Goal: Task Accomplishment & Management: Use online tool/utility

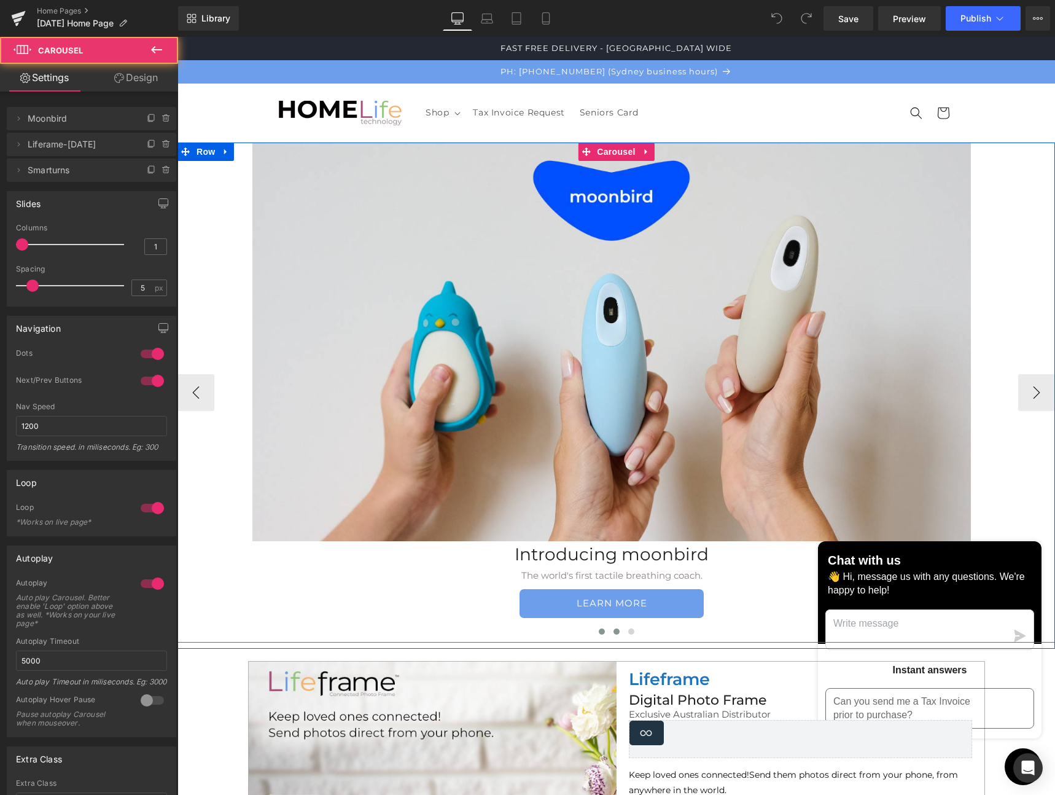
click at [614, 633] on span at bounding box center [617, 631] width 6 height 6
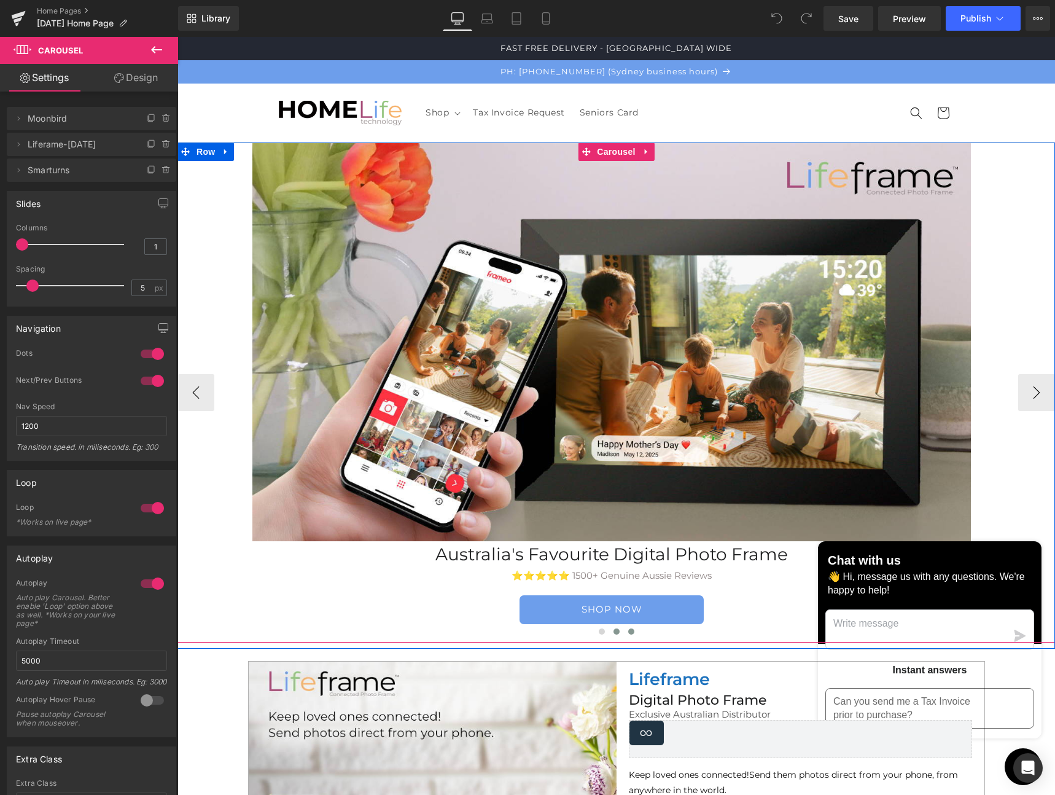
click at [629, 631] on span at bounding box center [631, 631] width 6 height 6
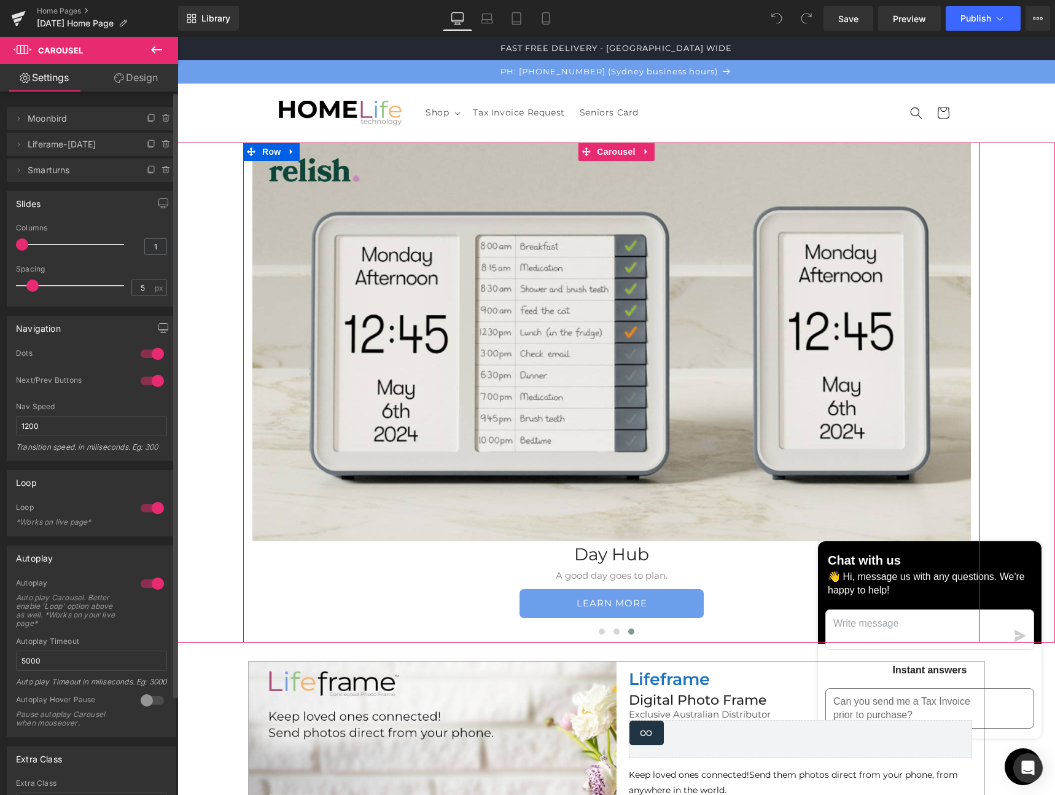
click at [45, 171] on span "Smarturns" at bounding box center [79, 169] width 103 height 23
click at [18, 171] on icon at bounding box center [19, 170] width 2 height 4
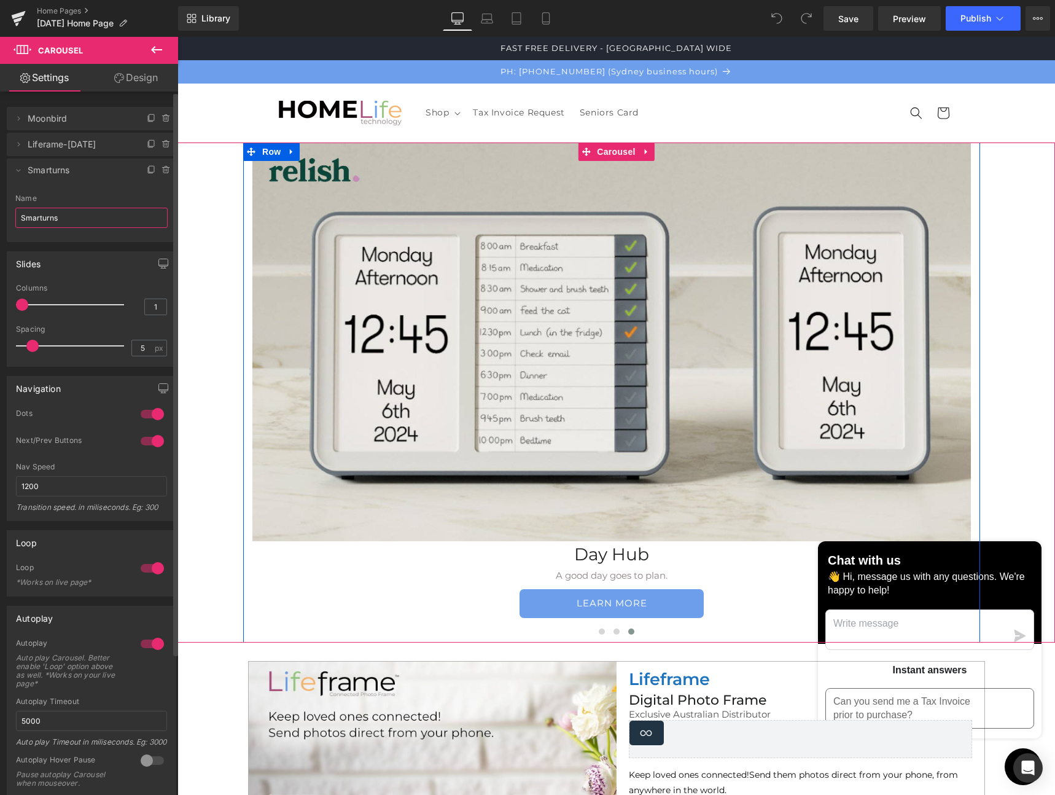
drag, startPoint x: 72, startPoint y: 216, endPoint x: 20, endPoint y: 216, distance: 52.2
click at [20, 216] on input "Smarturns" at bounding box center [91, 218] width 152 height 20
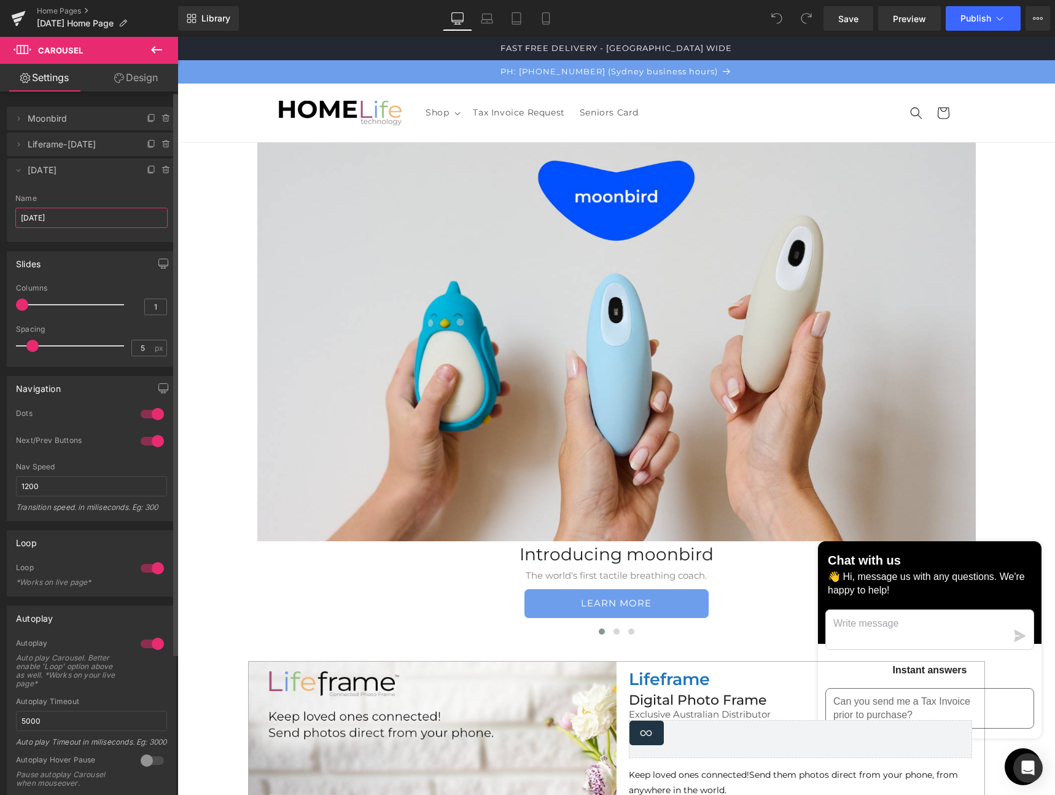
type input "[DATE]"
click at [93, 200] on div "Name" at bounding box center [91, 198] width 152 height 9
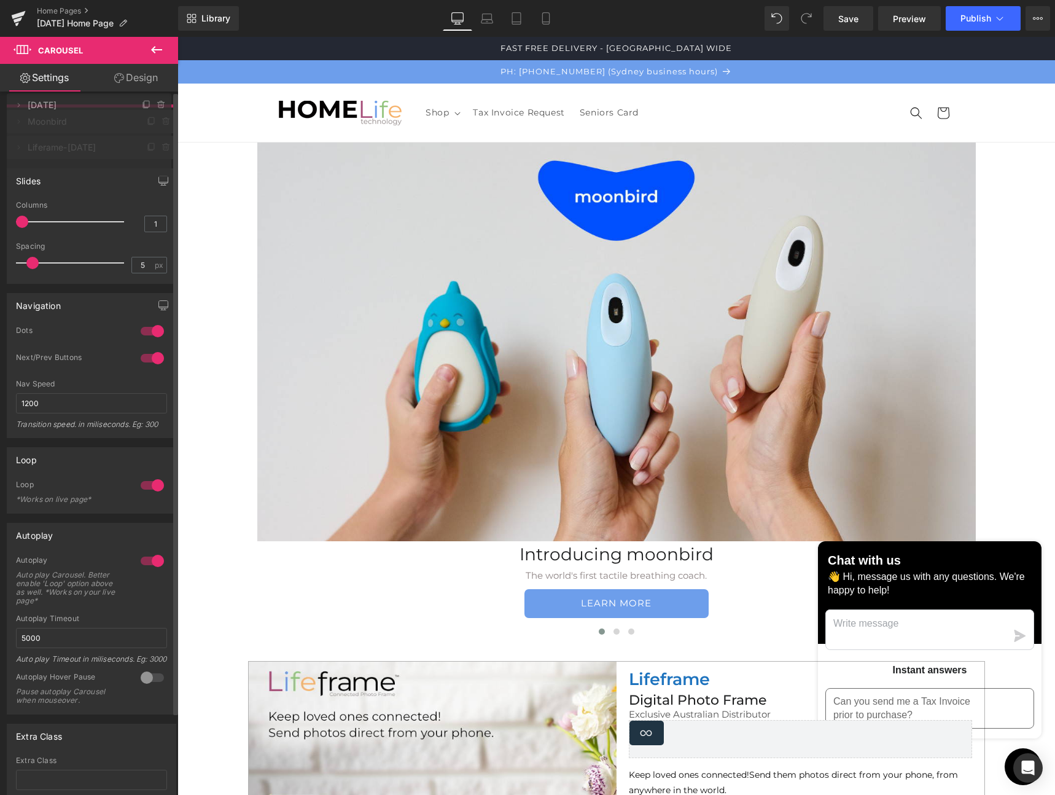
drag, startPoint x: 61, startPoint y: 173, endPoint x: 62, endPoint y: 109, distance: 63.9
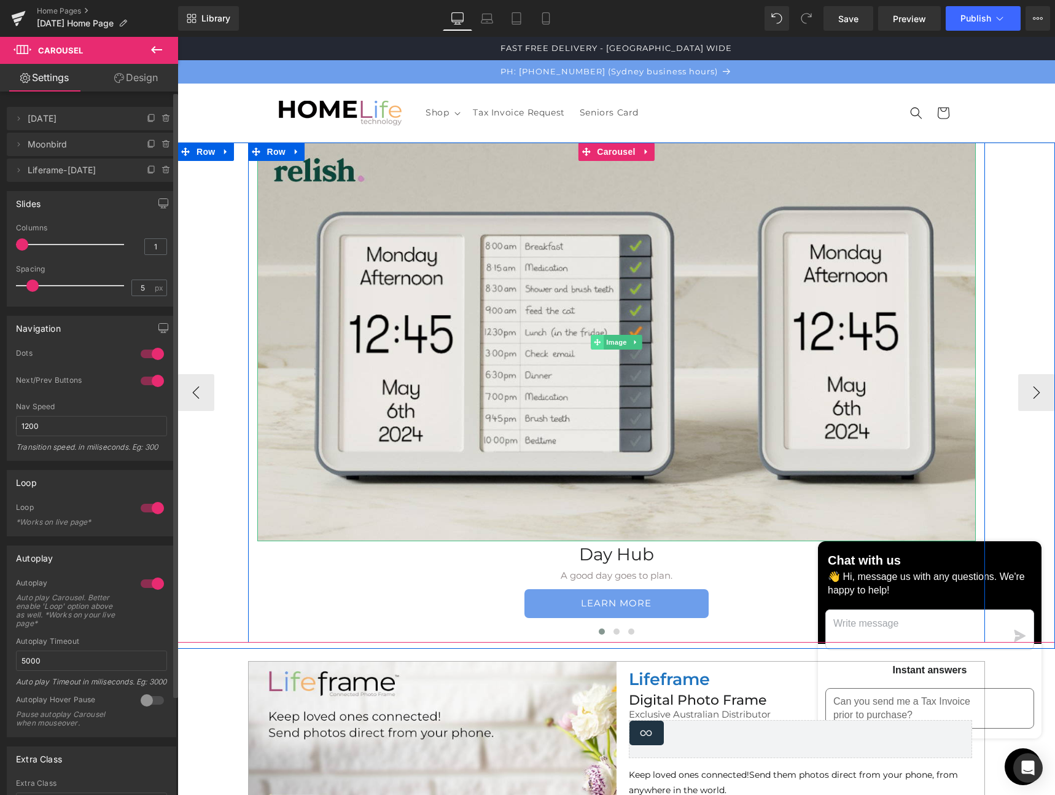
click at [595, 338] on icon at bounding box center [597, 341] width 7 height 7
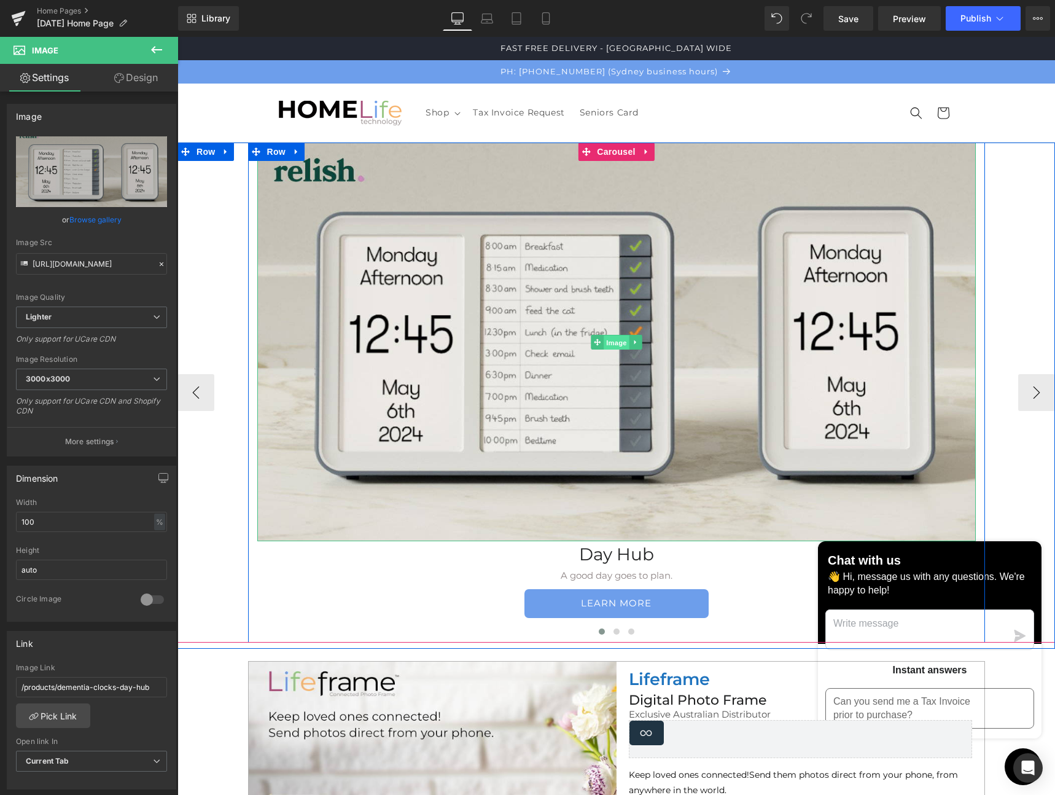
click at [609, 342] on span "Image" at bounding box center [617, 342] width 26 height 15
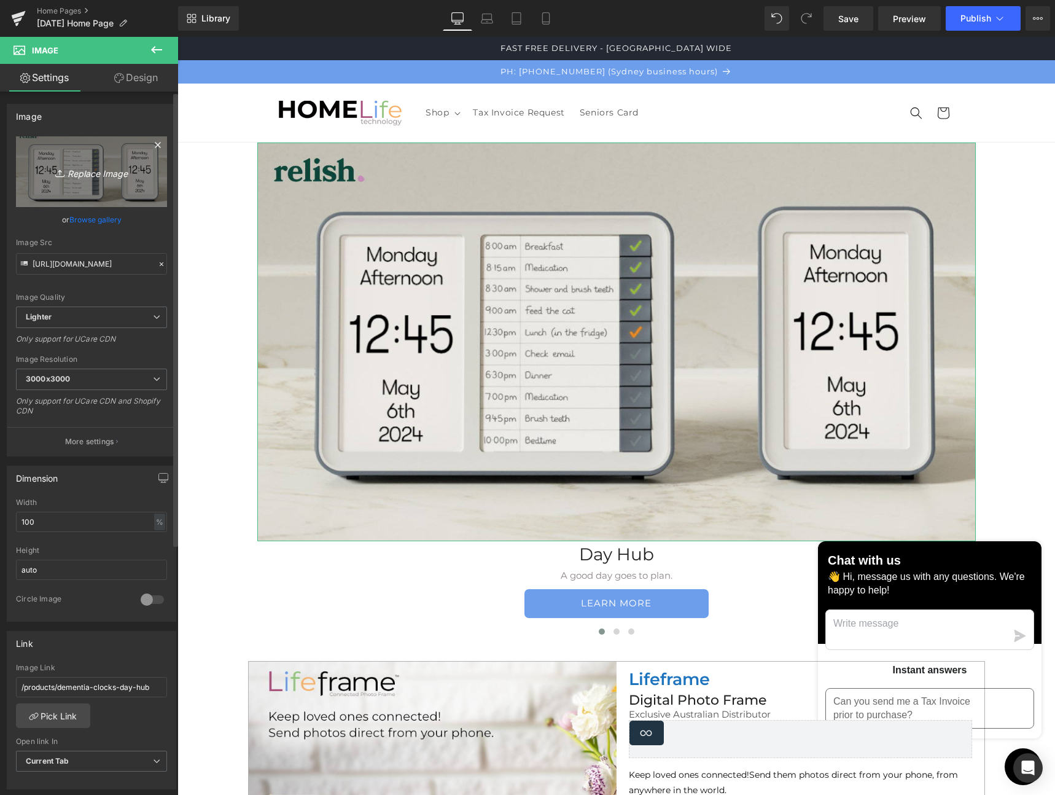
click at [82, 173] on icon "Replace Image" at bounding box center [91, 171] width 98 height 15
type input "C:\fakepath\[DATE] Homepage 2025.jpeg"
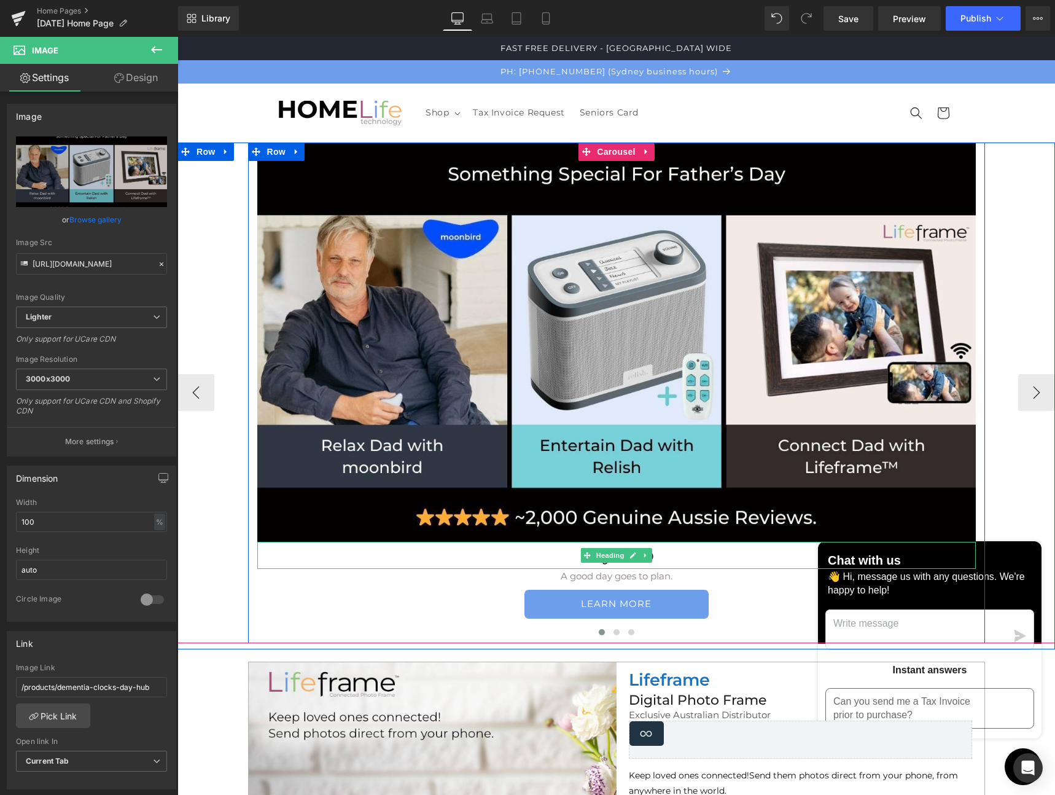
click at [655, 556] on h1 "Day Hub" at bounding box center [616, 555] width 719 height 27
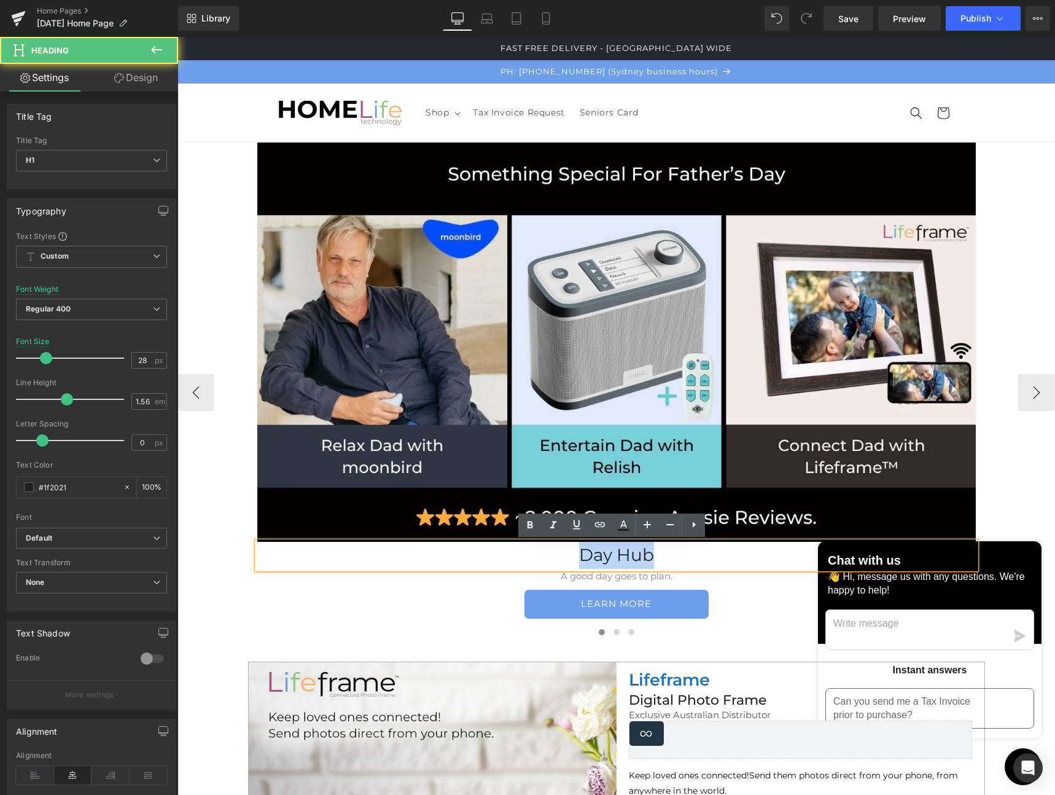
drag, startPoint x: 650, startPoint y: 556, endPoint x: 559, endPoint y: 555, distance: 90.9
click at [559, 555] on h1 "Day Hub" at bounding box center [616, 555] width 719 height 27
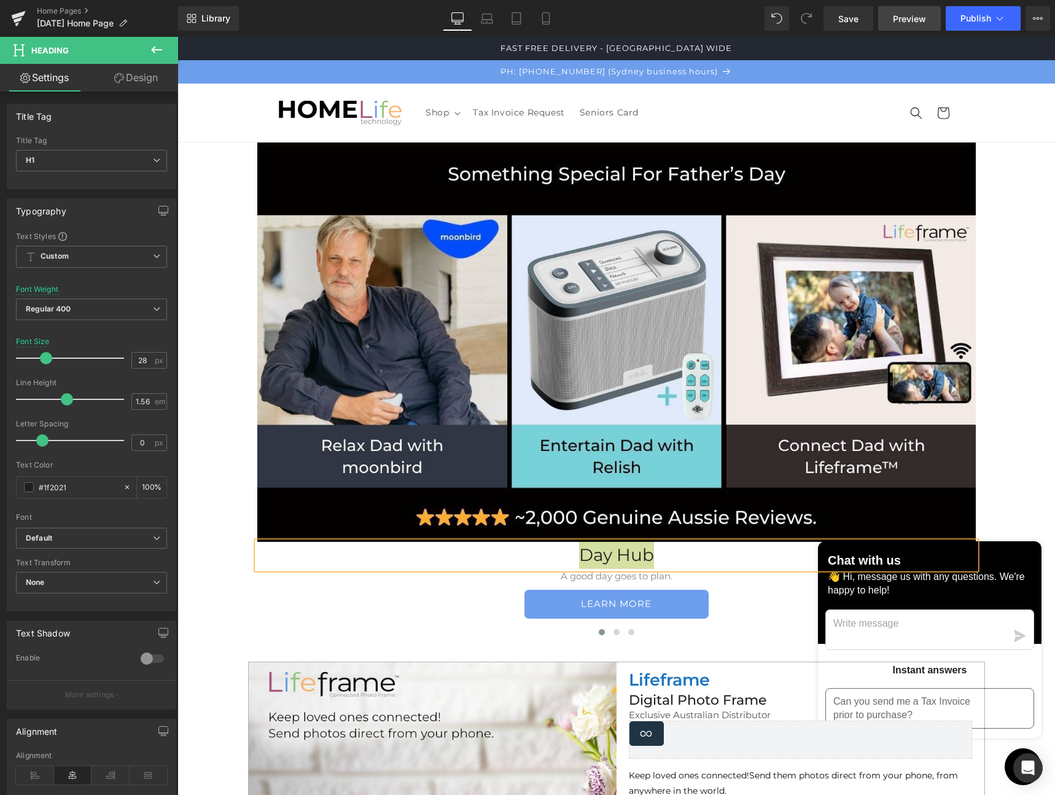
click at [915, 14] on span "Preview" at bounding box center [909, 18] width 33 height 13
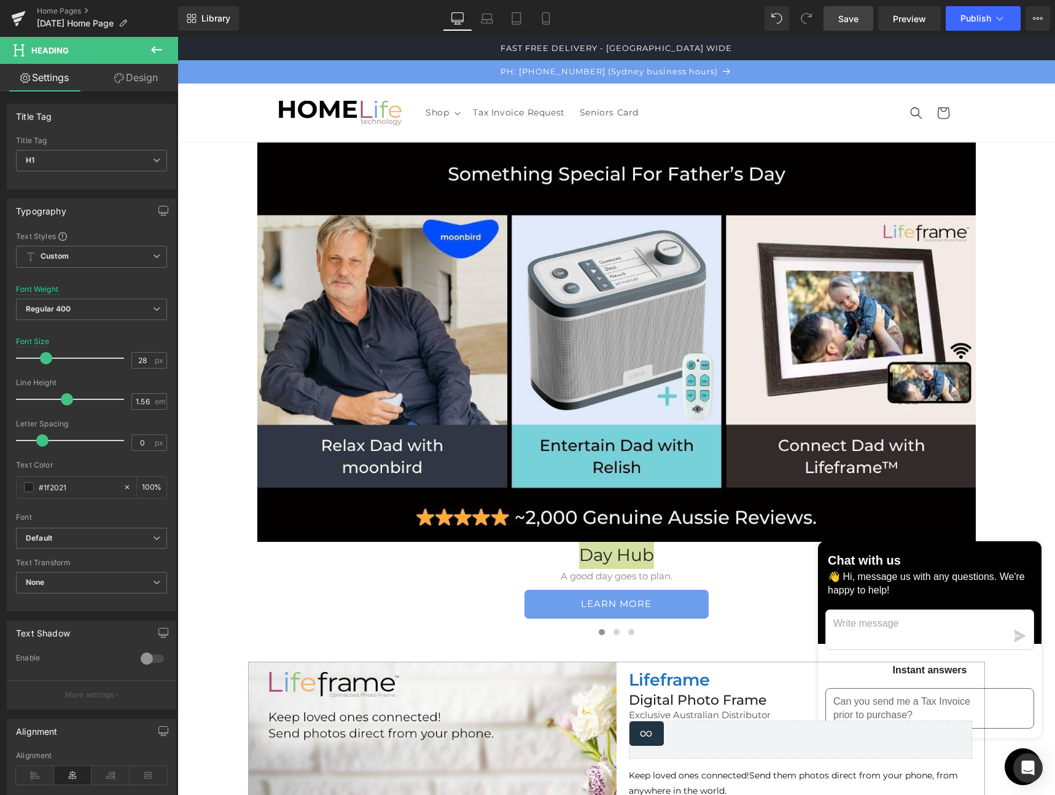
click at [854, 23] on span "Save" at bounding box center [848, 18] width 20 height 13
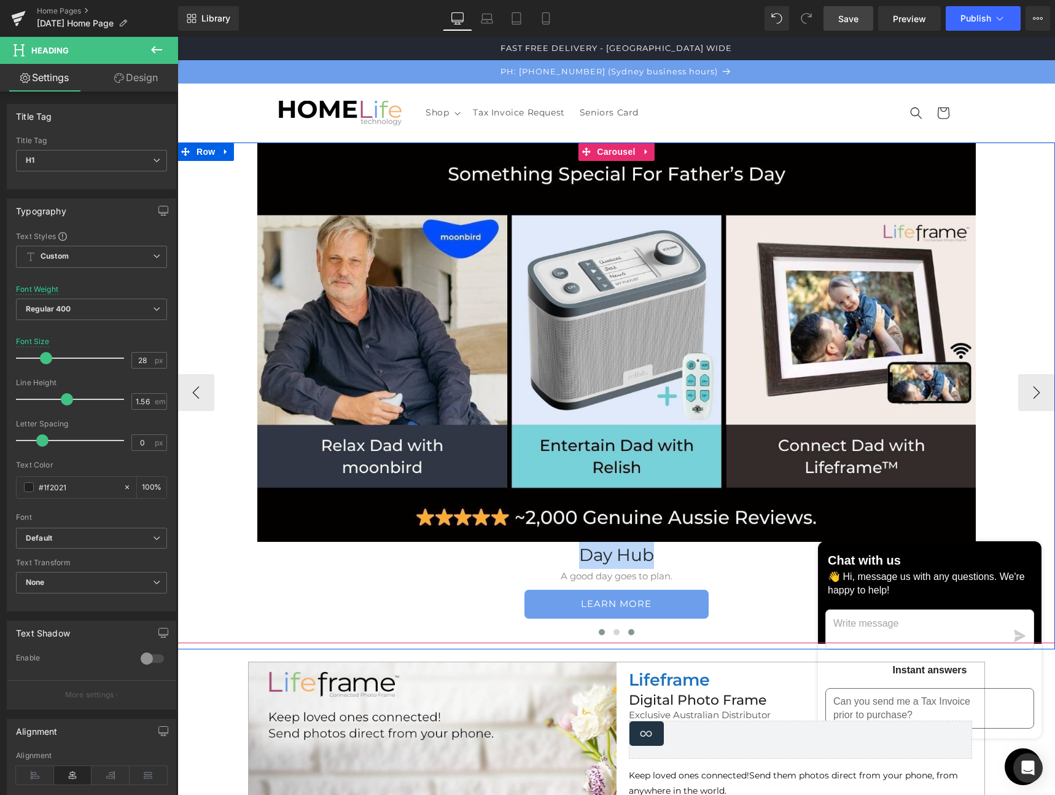
click at [628, 631] on span at bounding box center [631, 632] width 6 height 6
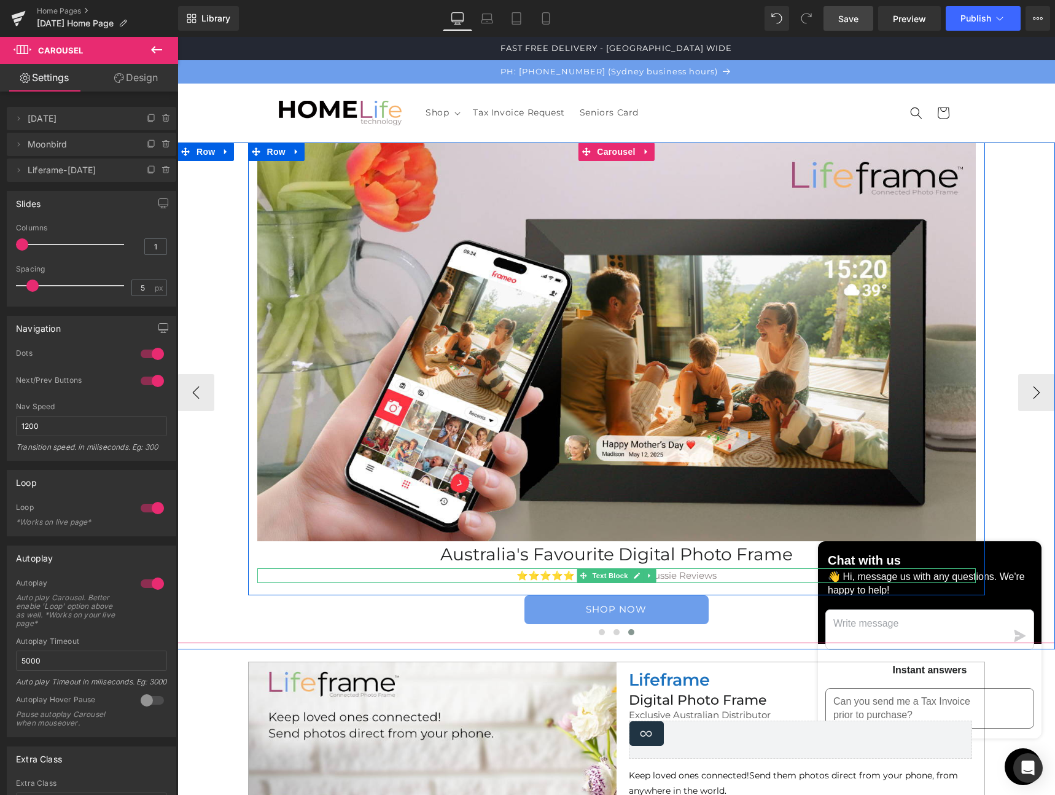
click at [556, 575] on p "⭐️⭐️⭐️⭐️⭐️ 1500+ Genuine Aussie Reviews" at bounding box center [616, 575] width 719 height 15
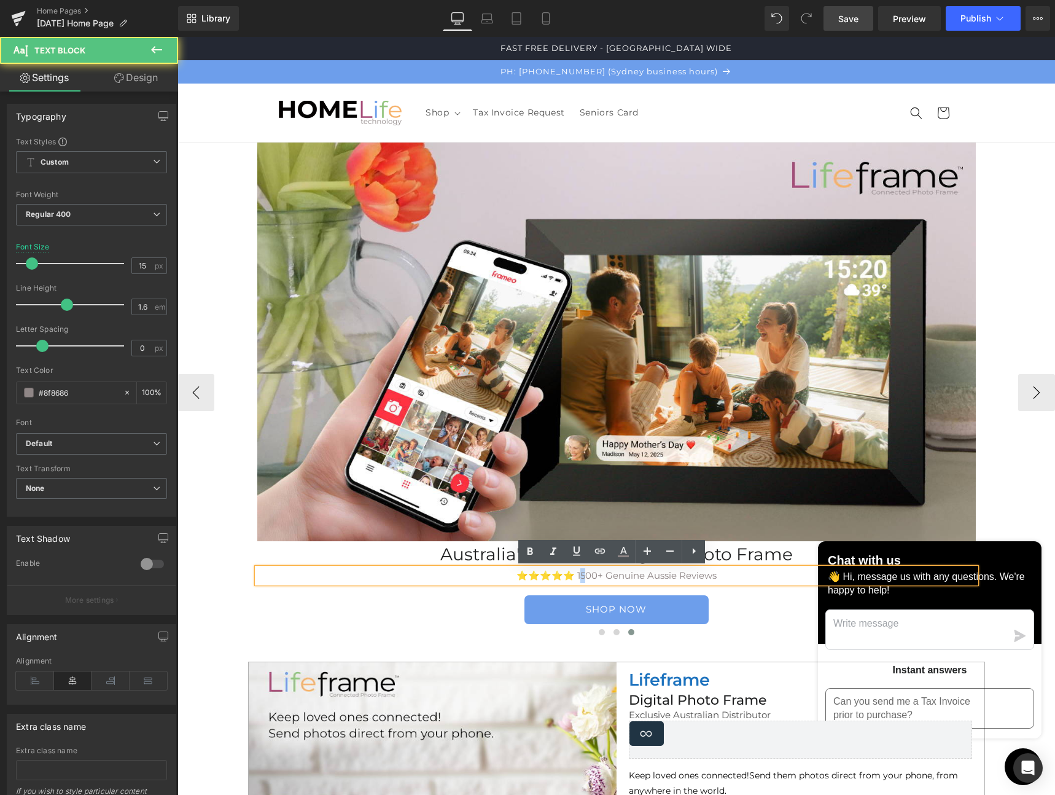
click at [577, 574] on p "⭐️⭐️⭐️⭐️⭐️ 1500+ Genuine Aussie Reviews" at bounding box center [616, 575] width 719 height 15
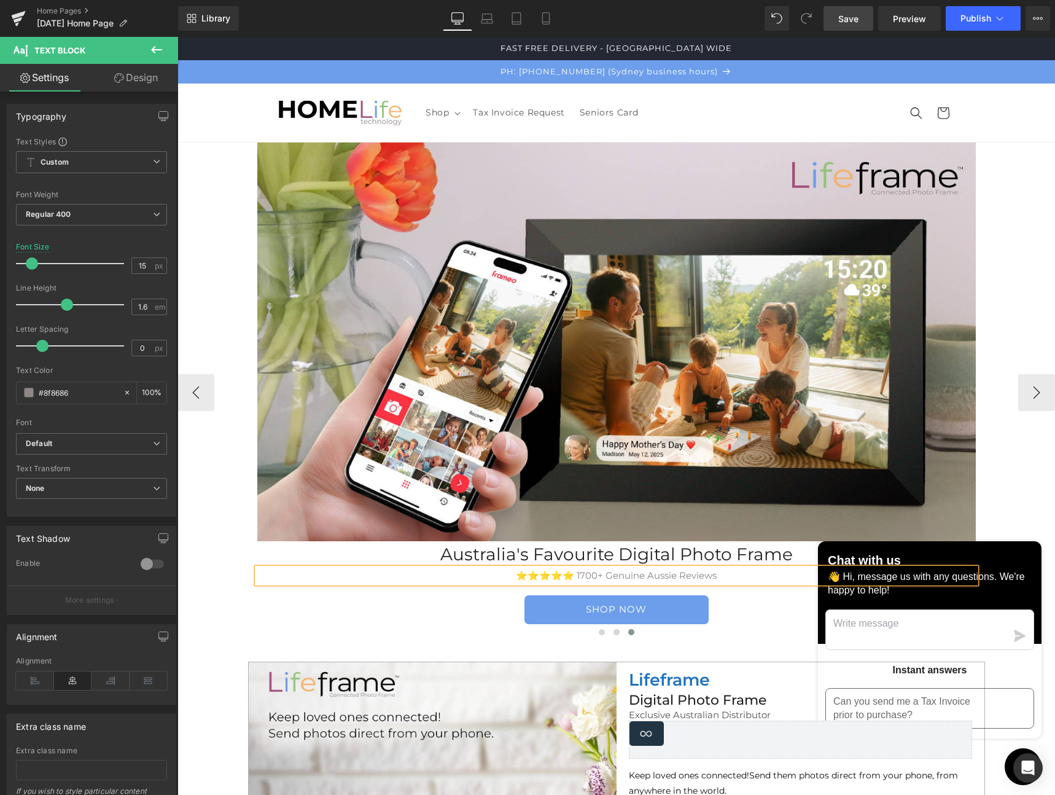
click at [1003, 474] on div "Image Australia's Favourite Digital Photo Frame Heading ⭐️⭐️⭐️⭐️⭐️ 1700+ Genuin…" at bounding box center [617, 393] width 878 height 500
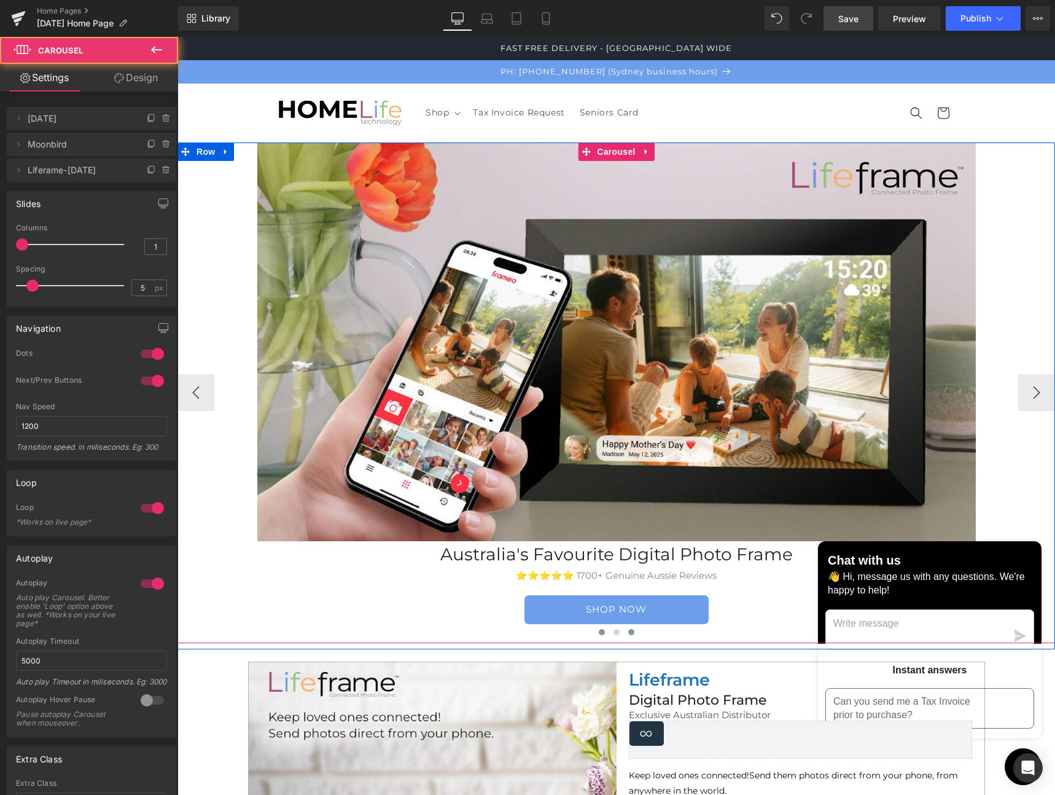
click at [598, 635] on button at bounding box center [602, 632] width 15 height 12
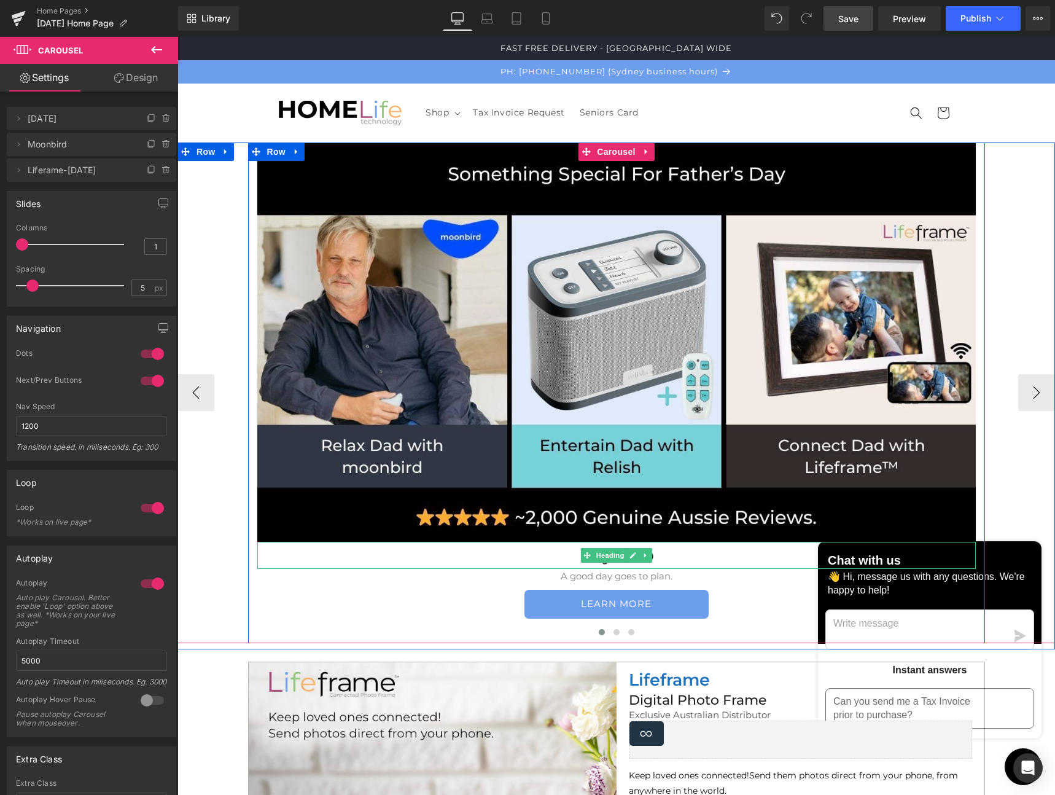
click at [689, 558] on h1 "Day Hub" at bounding box center [616, 555] width 719 height 27
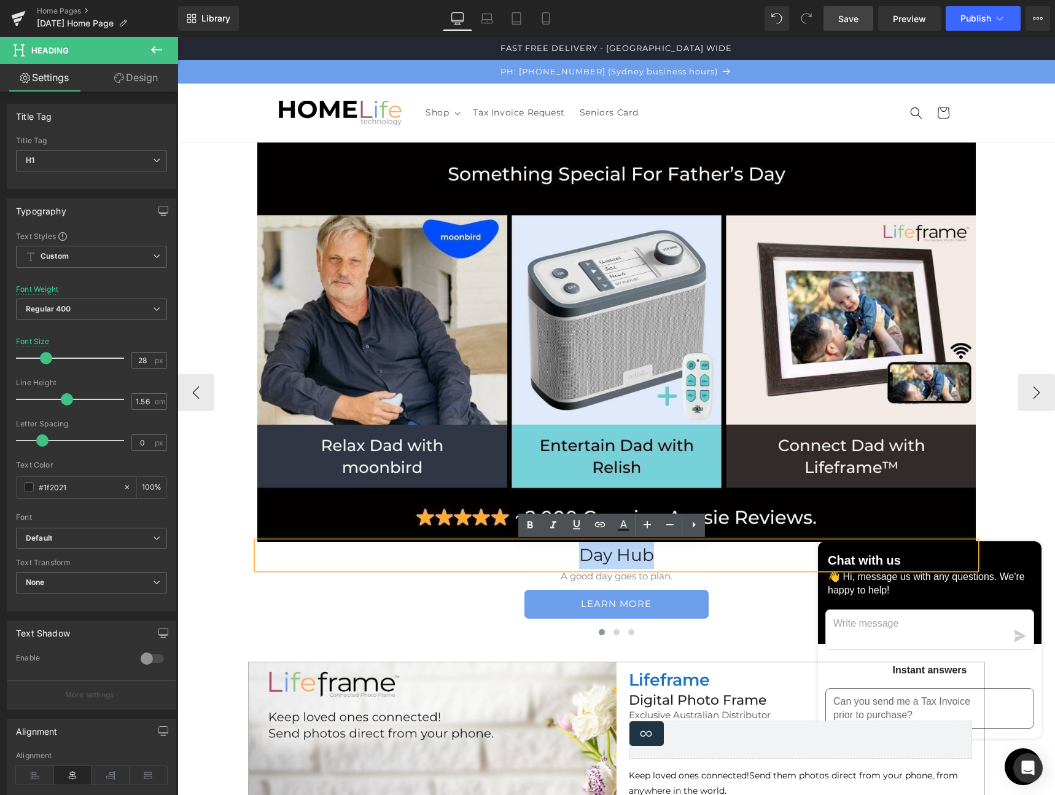
drag, startPoint x: 629, startPoint y: 556, endPoint x: 569, endPoint y: 558, distance: 60.2
click at [569, 558] on h1 "Day Hub" at bounding box center [616, 555] width 719 height 27
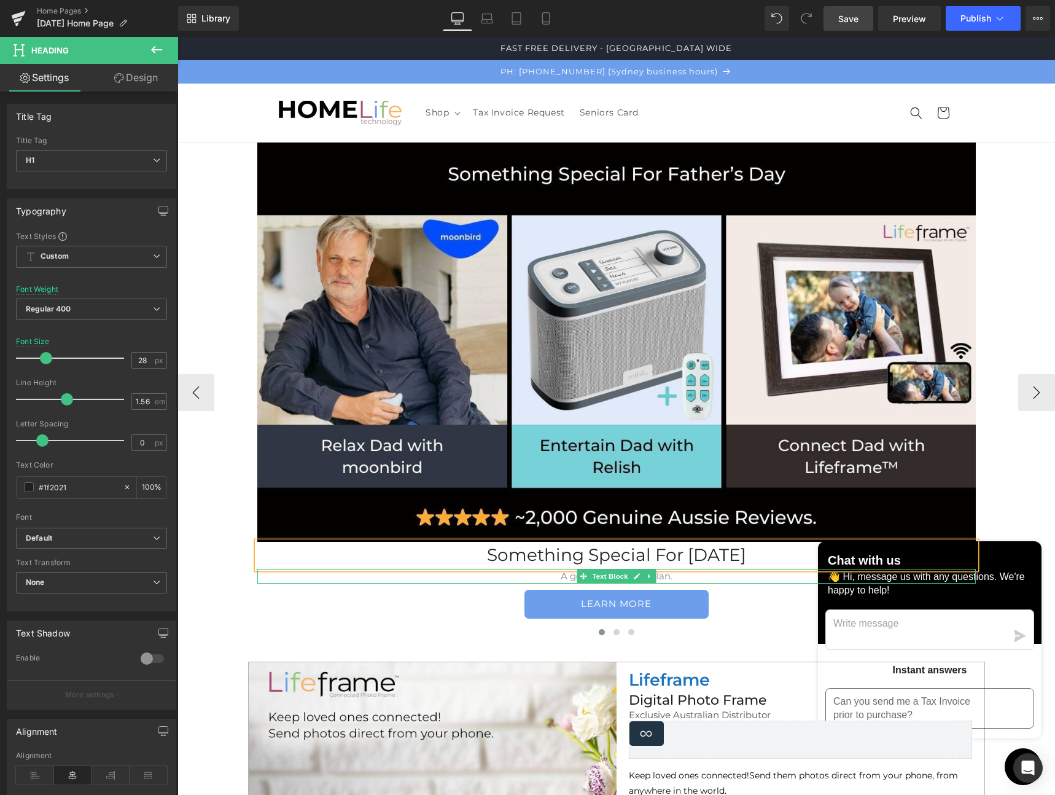
click at [682, 578] on p "A good day goes to plan." at bounding box center [616, 576] width 719 height 15
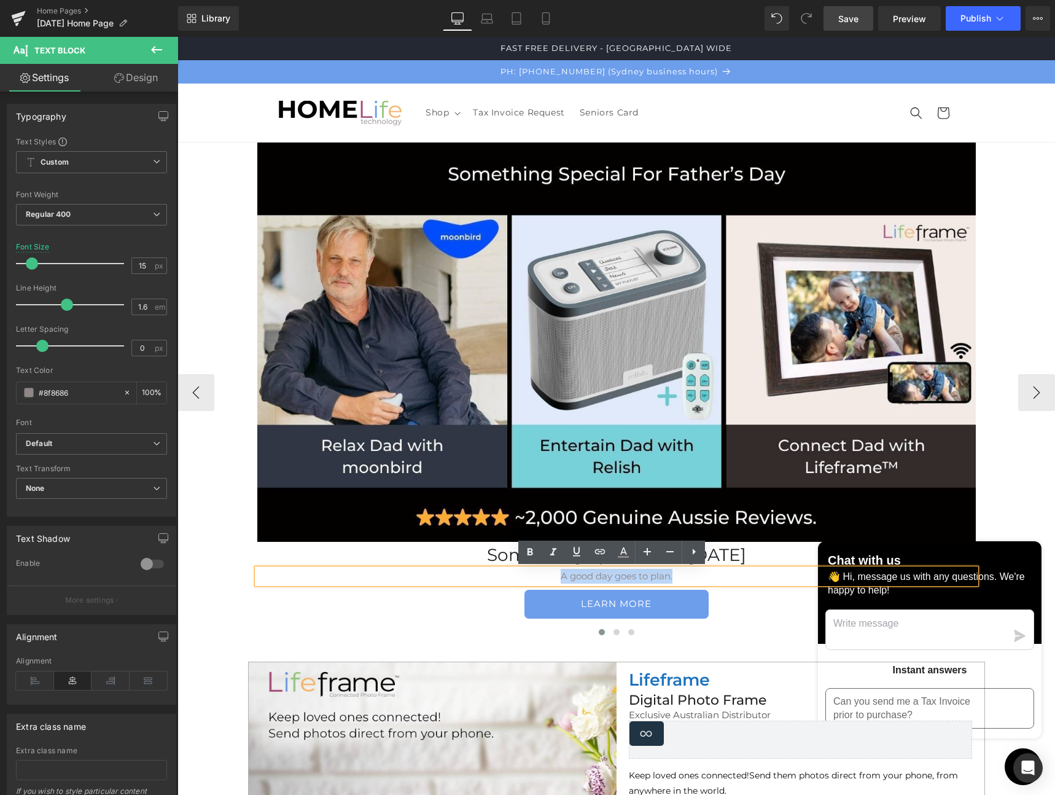
drag, startPoint x: 602, startPoint y: 579, endPoint x: 550, endPoint y: 579, distance: 52.2
click at [550, 579] on p "A good day goes to plan." at bounding box center [616, 576] width 719 height 15
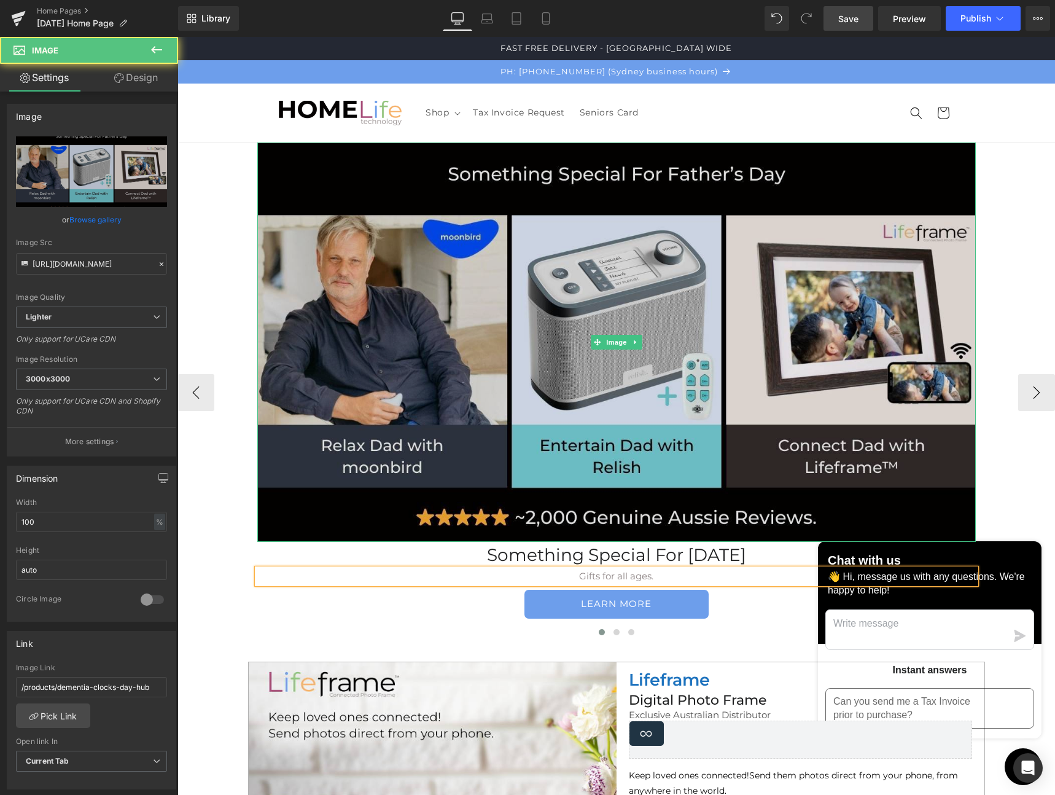
click at [533, 216] on img at bounding box center [616, 342] width 719 height 399
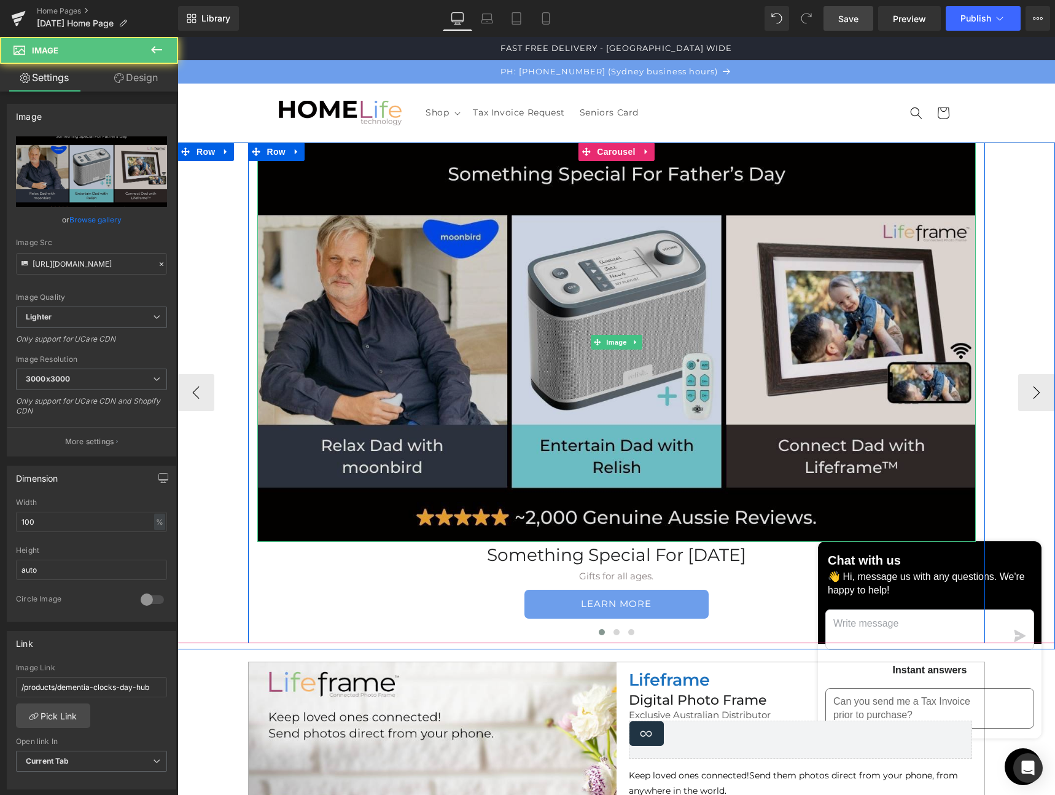
click at [340, 163] on img at bounding box center [616, 342] width 719 height 399
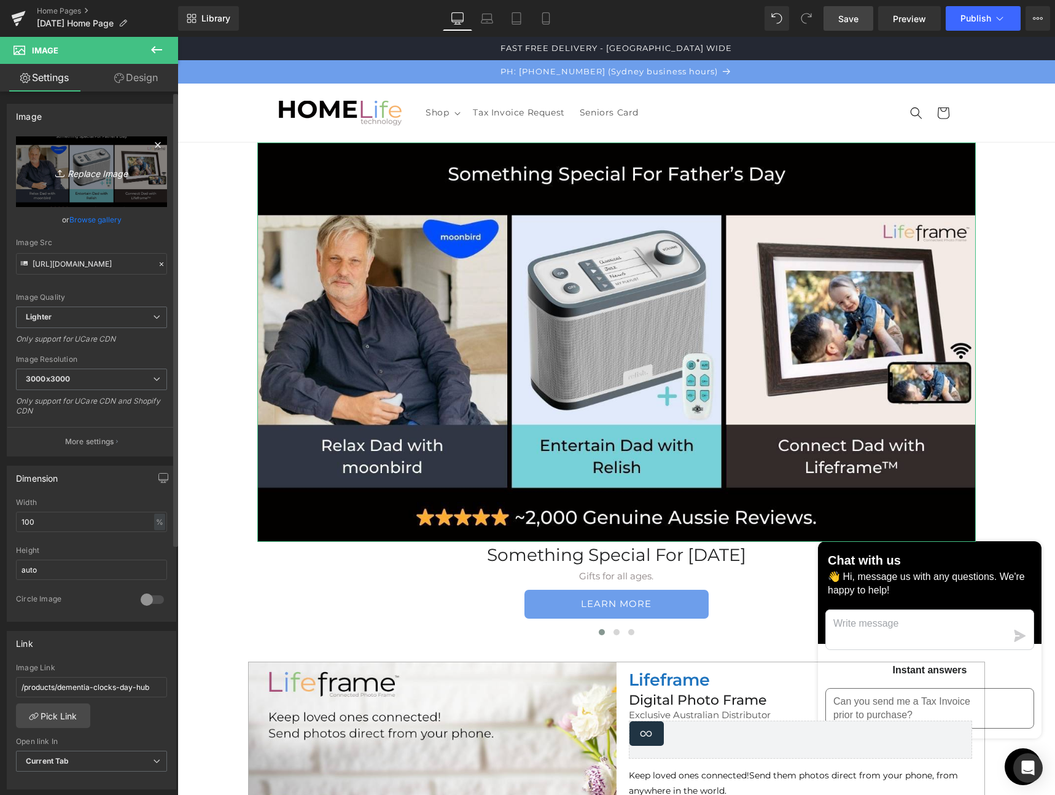
click at [76, 175] on icon "Replace Image" at bounding box center [91, 171] width 98 height 15
type input "C:\fakepath\[DATE] Homepage (2) 2025.jpeg"
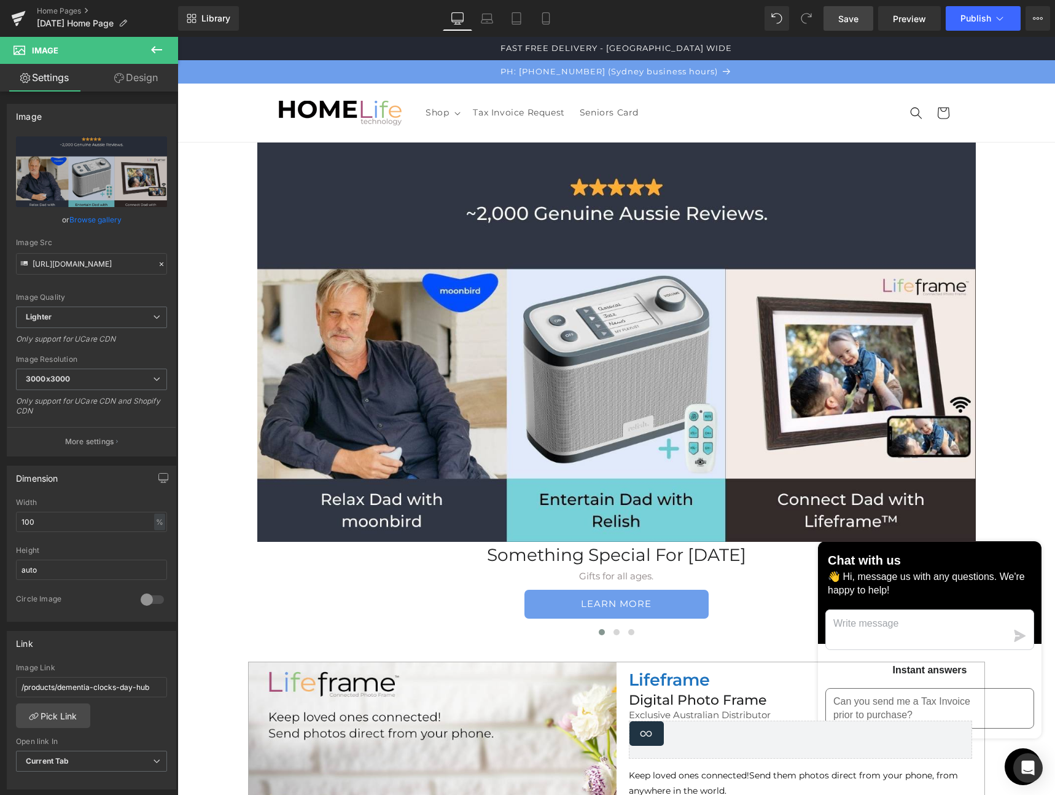
click at [851, 21] on span "Save" at bounding box center [848, 18] width 20 height 13
click at [904, 20] on span "Preview" at bounding box center [909, 18] width 33 height 13
click at [82, 173] on icon "Replace Image" at bounding box center [91, 171] width 98 height 15
type input "C:\fakepath\[DATE] Homepage (3) 2025.jpeg"
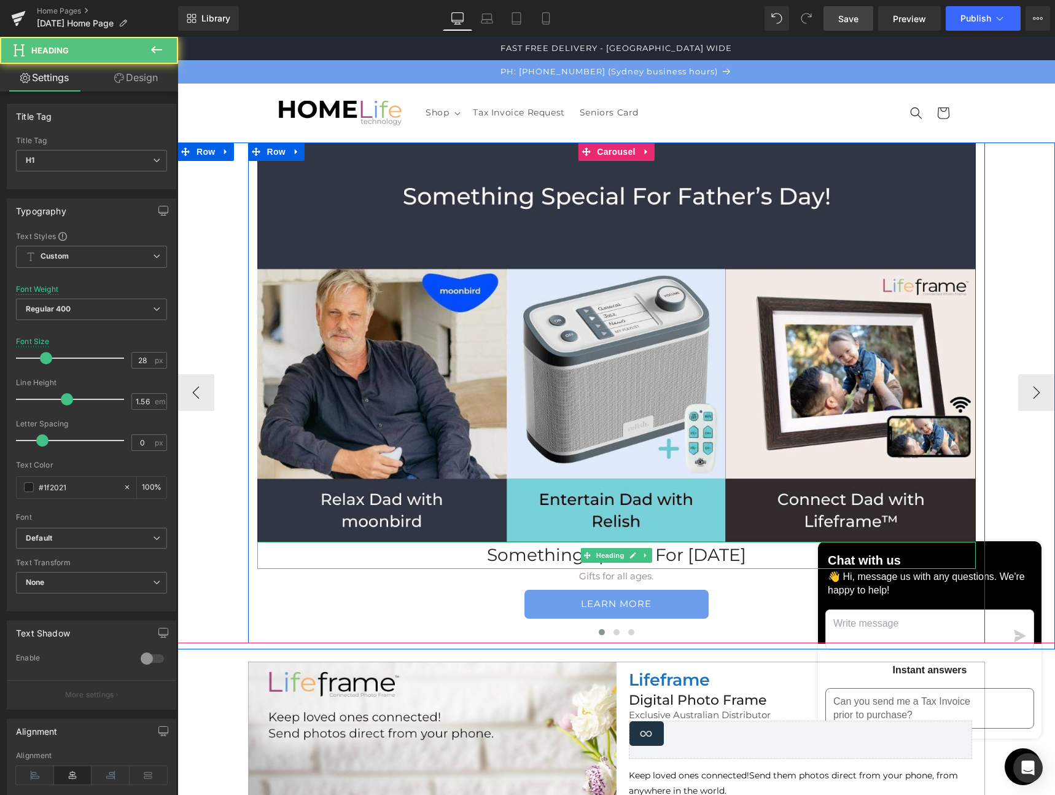
drag, startPoint x: 695, startPoint y: 562, endPoint x: 705, endPoint y: 560, distance: 9.5
click at [695, 561] on h1 "Something Special For [DATE]" at bounding box center [616, 555] width 719 height 27
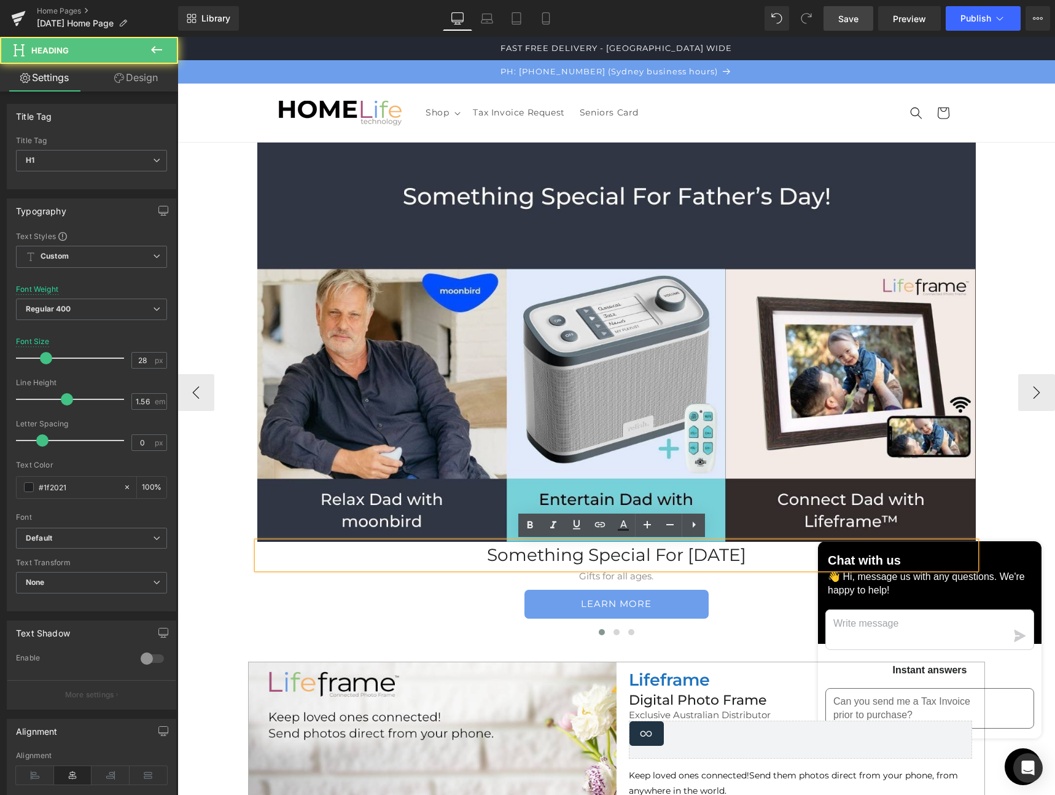
click at [457, 553] on h1 "Something Special For [DATE]" at bounding box center [616, 555] width 719 height 27
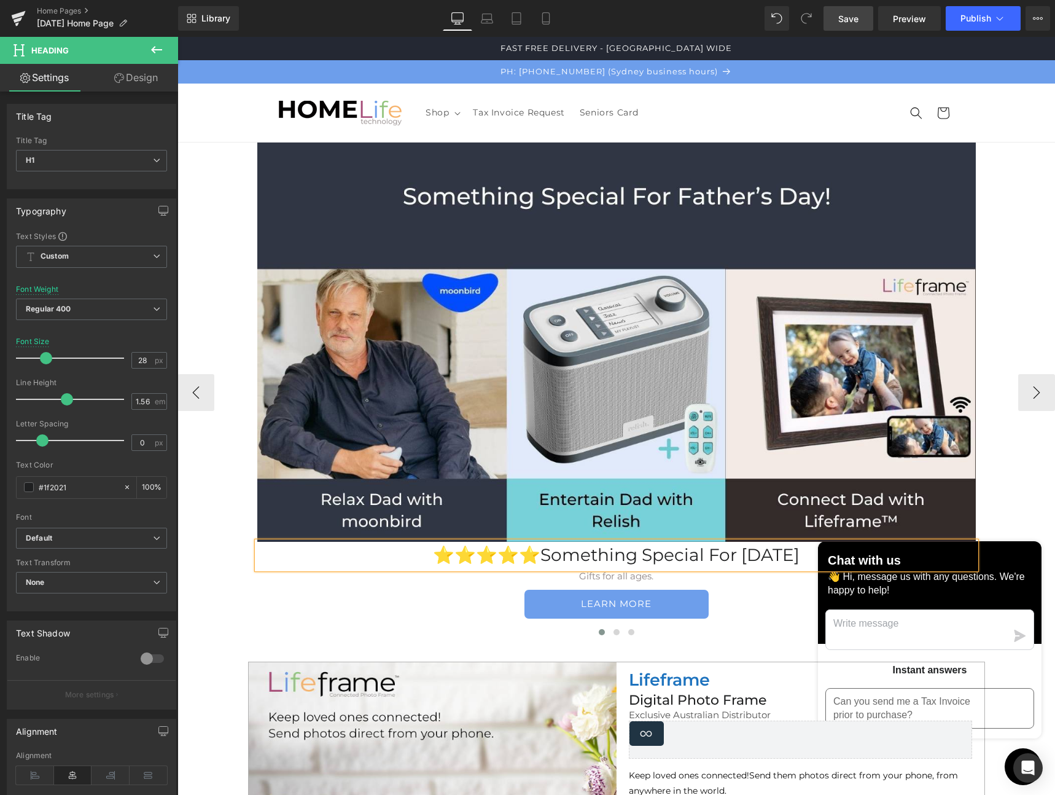
drag, startPoint x: 504, startPoint y: 555, endPoint x: 826, endPoint y: 550, distance: 321.3
click at [826, 550] on h1 "⭐️⭐️⭐️⭐️⭐️Something Special For [DATE]" at bounding box center [616, 555] width 719 height 27
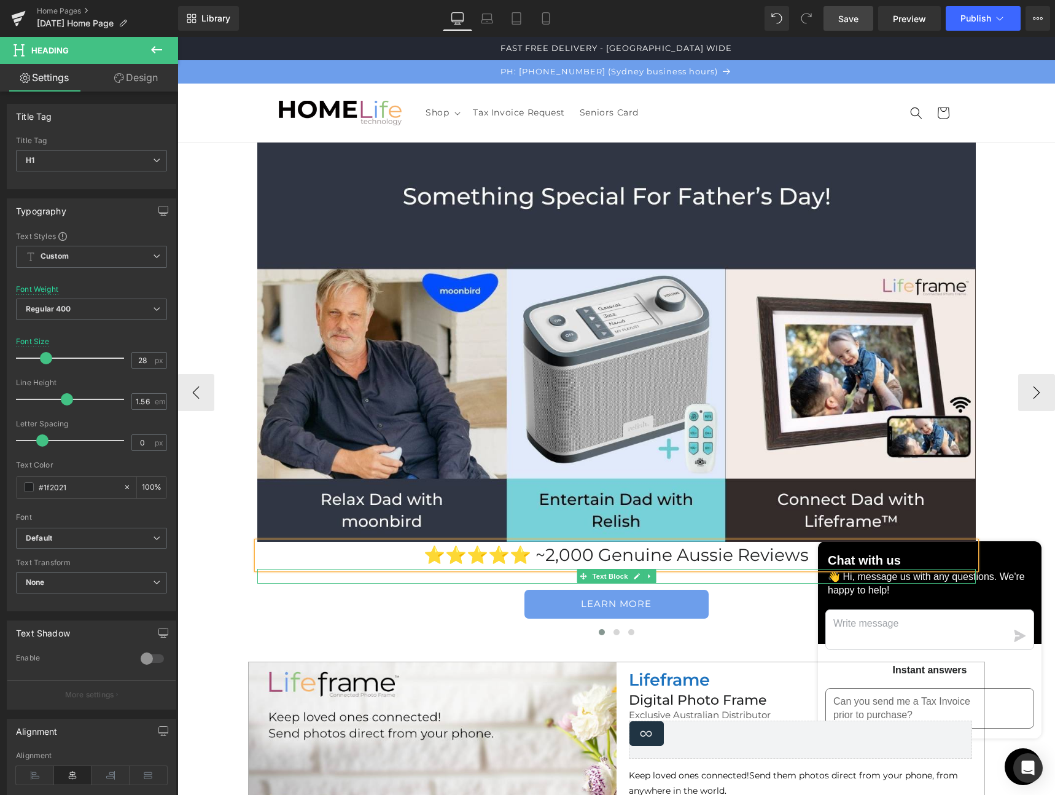
click at [667, 574] on p "Gifts for all ages." at bounding box center [616, 576] width 719 height 15
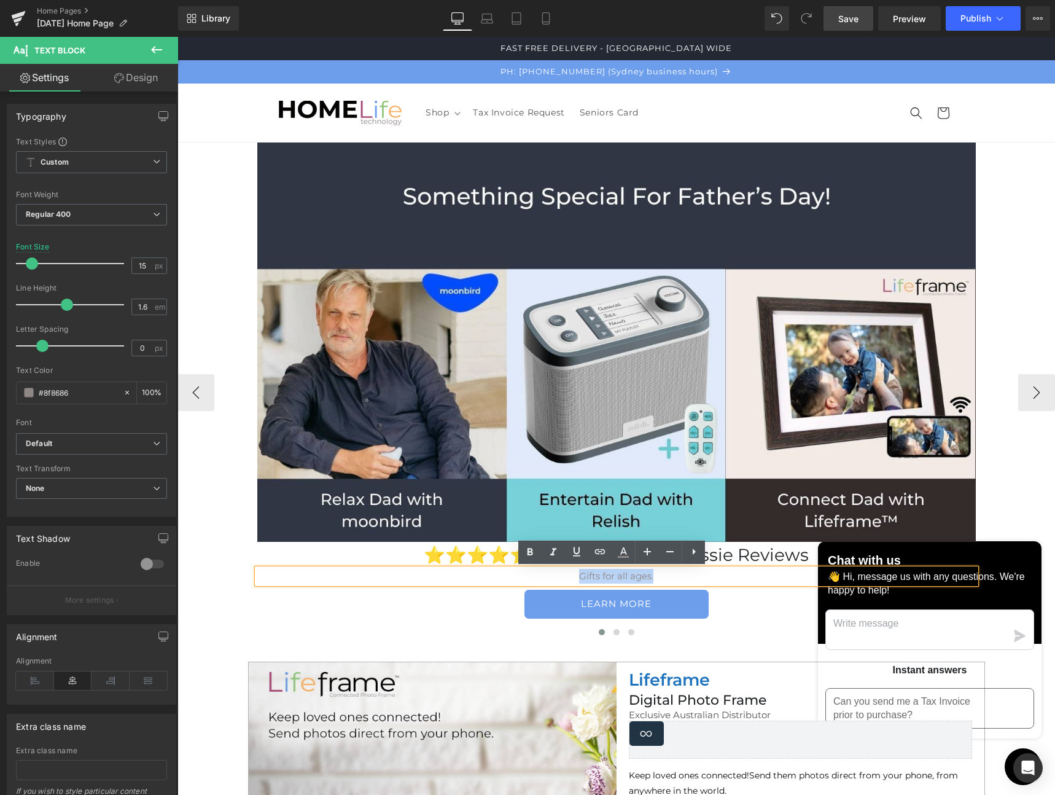
drag, startPoint x: 637, startPoint y: 577, endPoint x: 560, endPoint y: 575, distance: 77.4
click at [560, 575] on p "Gifts for all ages." at bounding box center [616, 576] width 719 height 15
click at [669, 602] on link "LEARN MORE" at bounding box center [617, 604] width 184 height 29
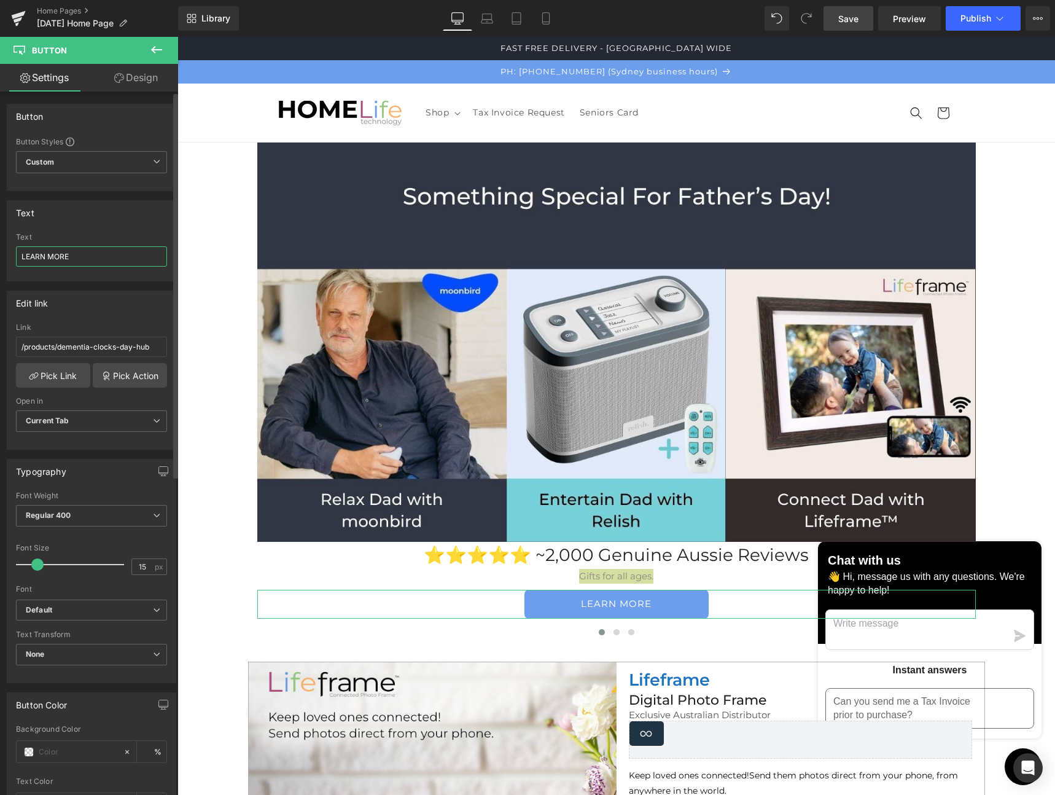
drag, startPoint x: 83, startPoint y: 256, endPoint x: 0, endPoint y: 258, distance: 82.9
click at [0, 258] on div "Text LEARN MORE Text LEARN MORE" at bounding box center [92, 236] width 184 height 90
type input "SHOP NOW"
click at [65, 377] on link "Pick Link" at bounding box center [53, 375] width 74 height 25
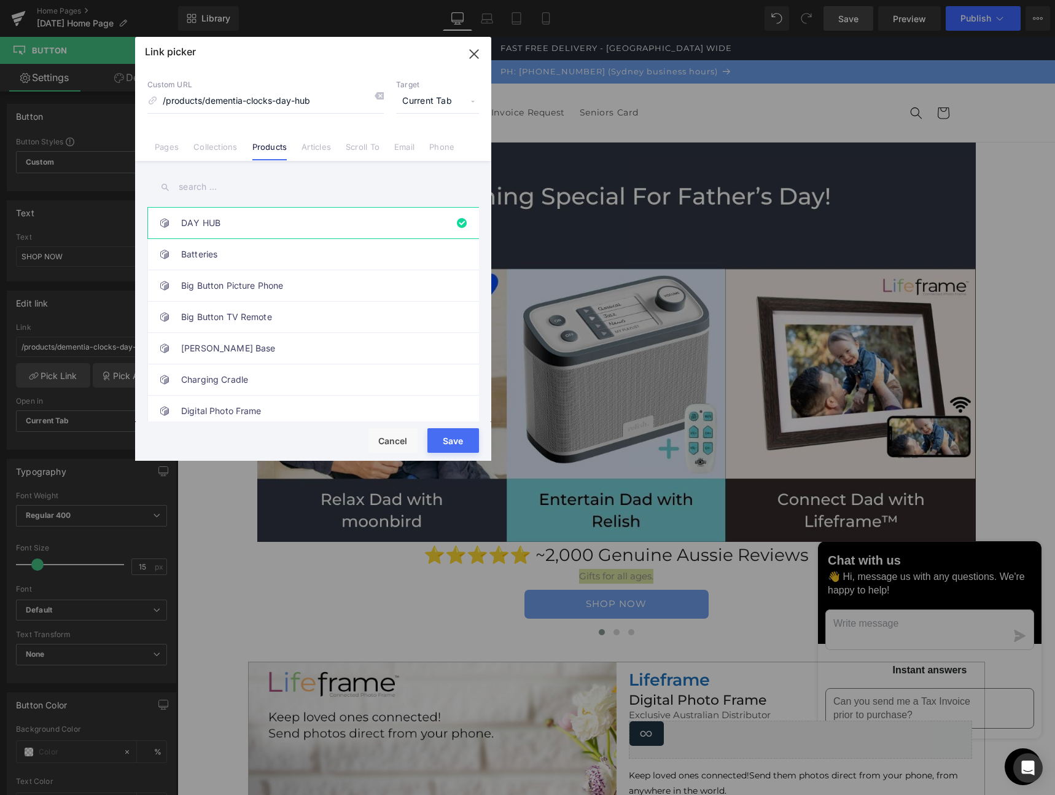
click at [217, 147] on link "Collections" at bounding box center [215, 151] width 44 height 18
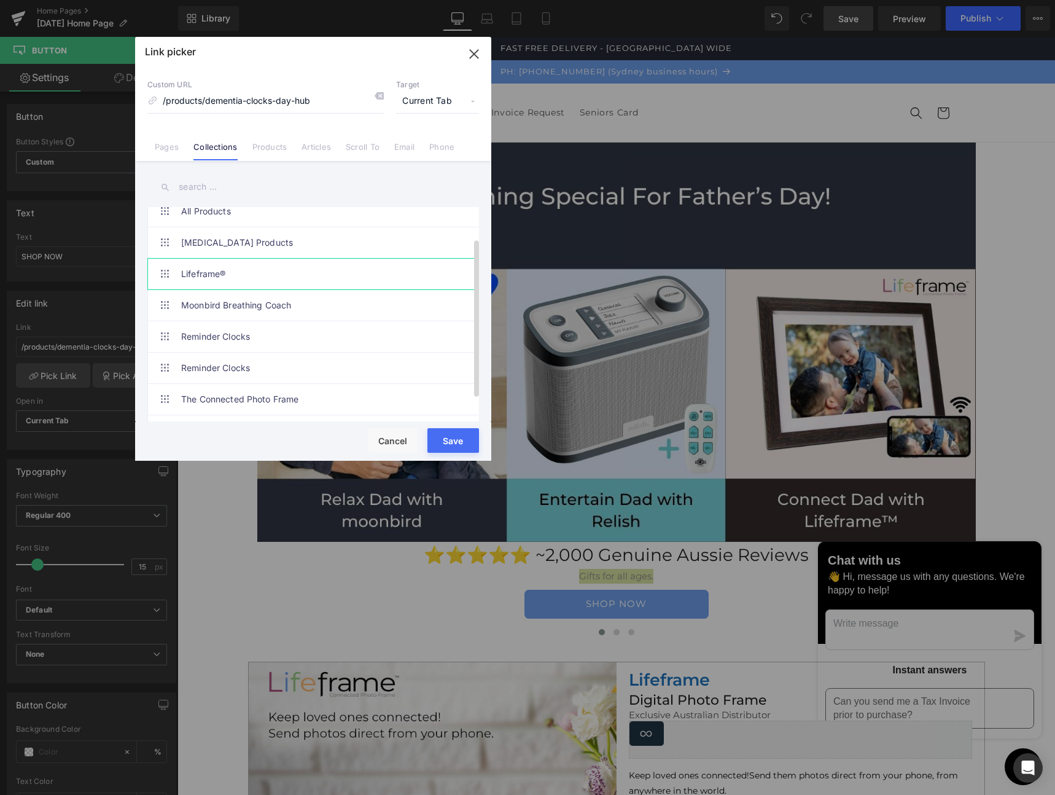
scroll to position [49, 0]
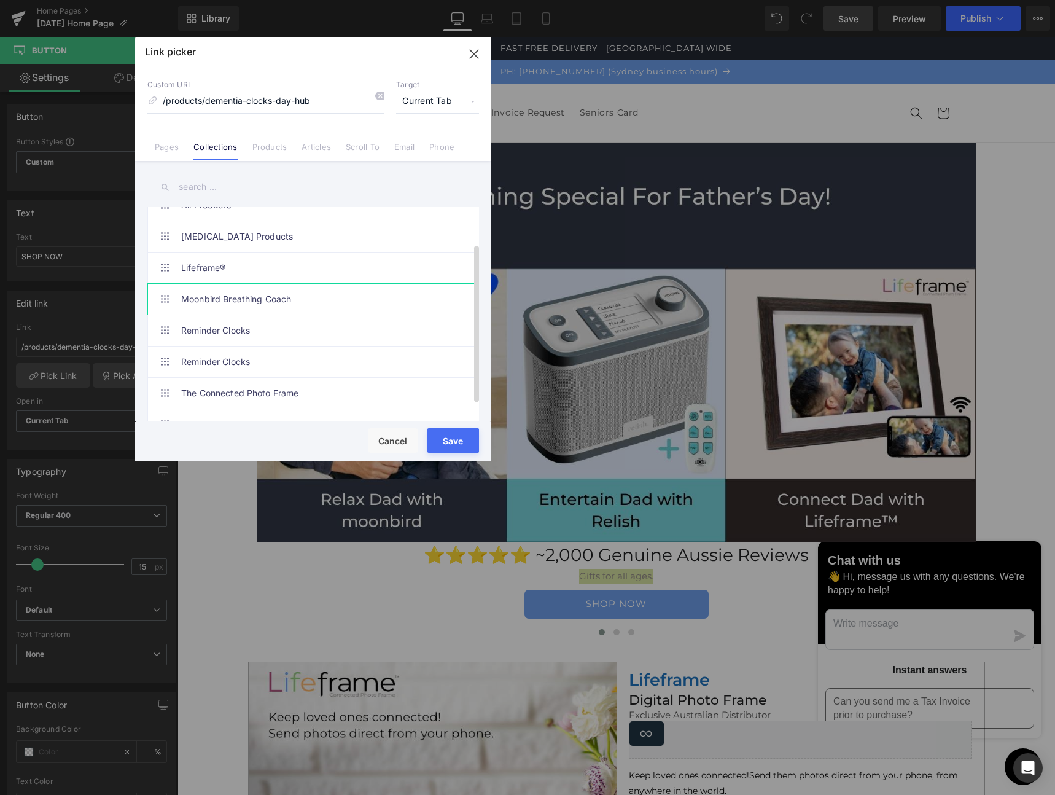
click at [206, 297] on link "Moonbird Breathing Coach" at bounding box center [316, 299] width 270 height 31
click at [447, 443] on button "Save" at bounding box center [454, 440] width 52 height 25
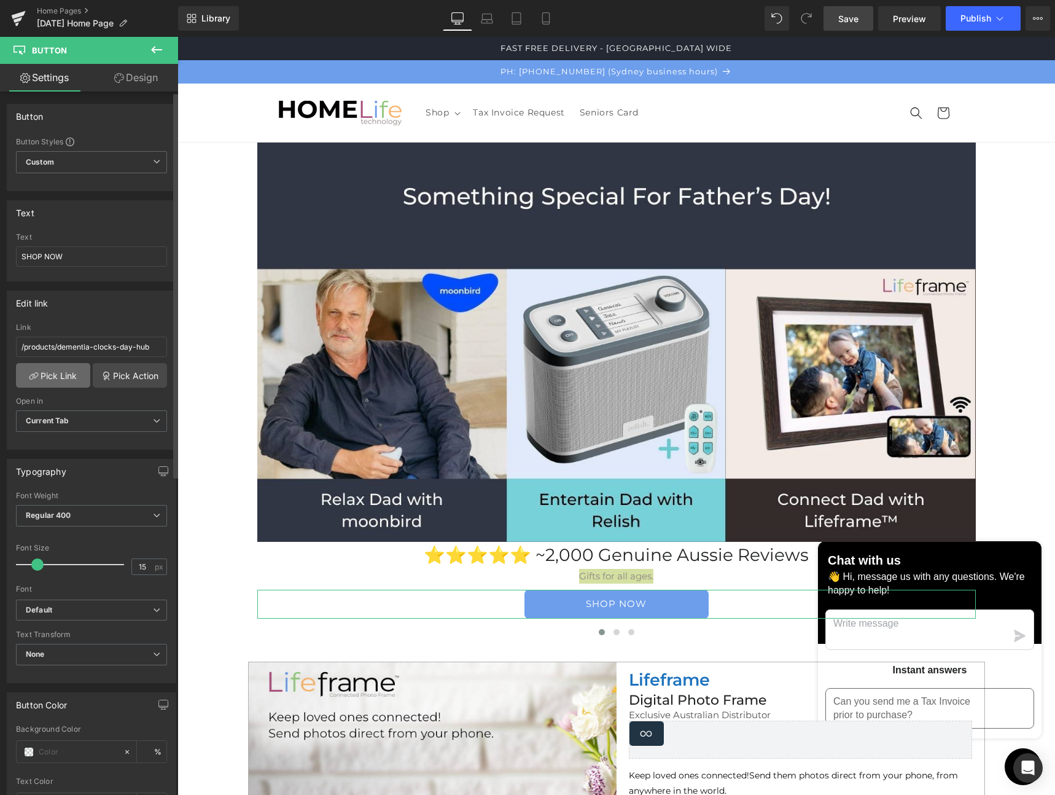
click at [61, 378] on link "Pick Link" at bounding box center [53, 375] width 74 height 25
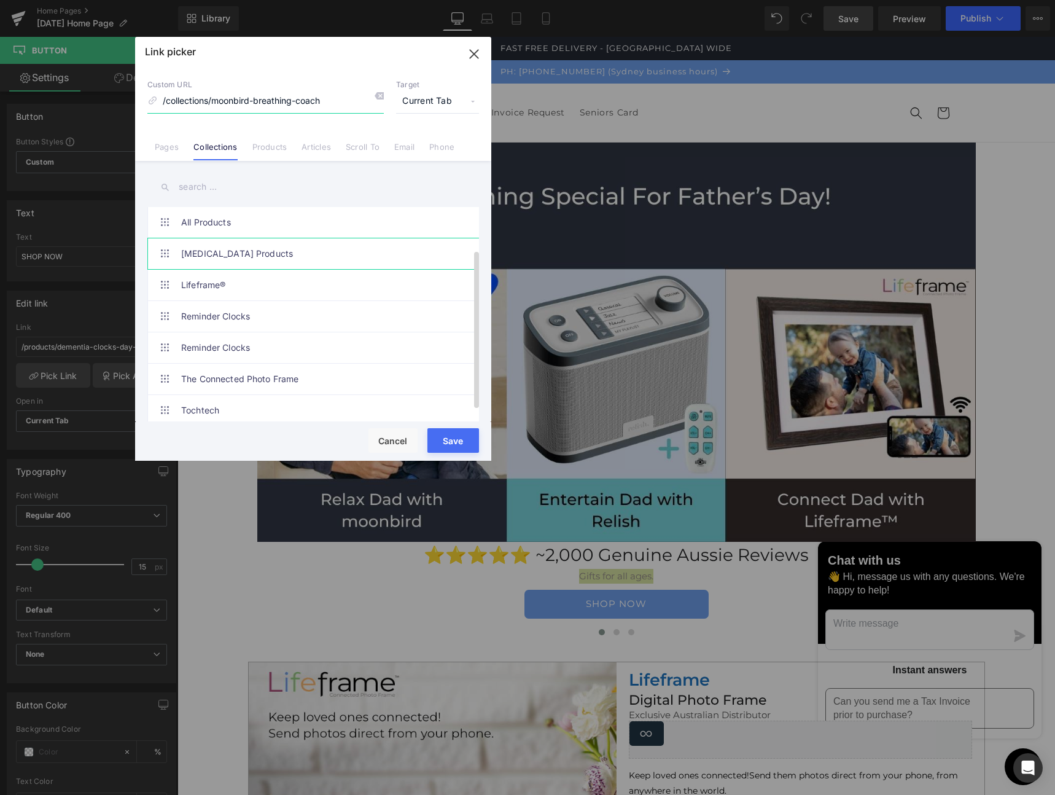
scroll to position [72, 0]
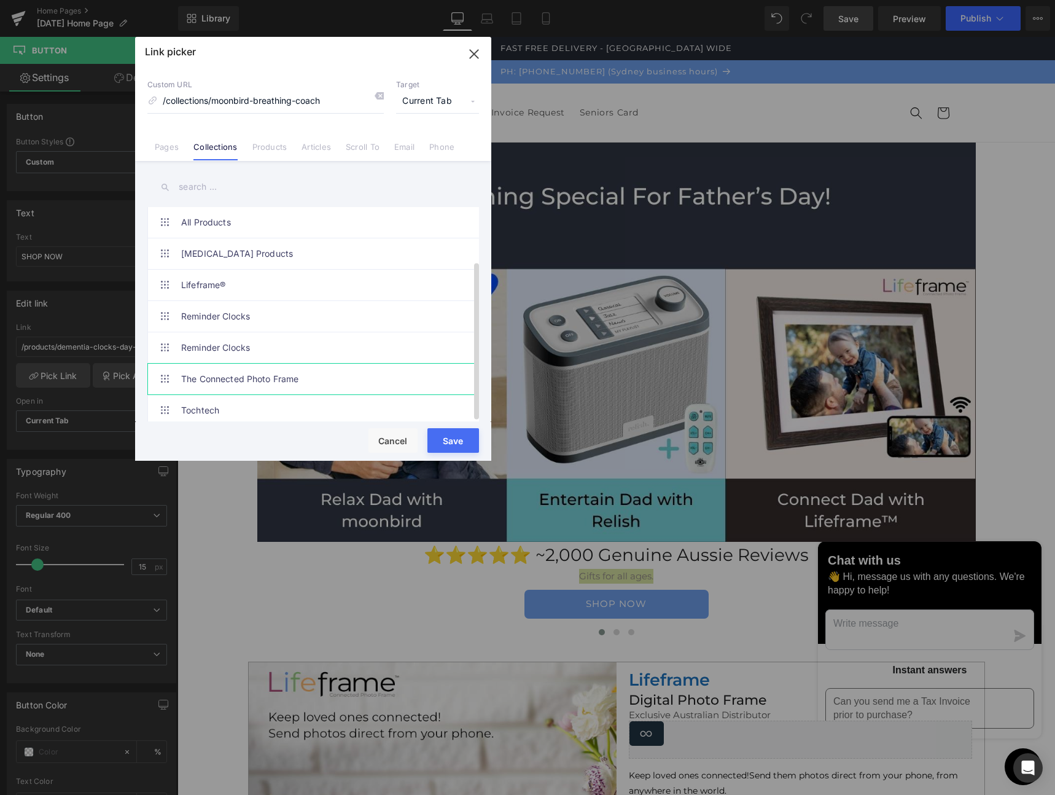
drag, startPoint x: 223, startPoint y: 368, endPoint x: 230, endPoint y: 371, distance: 7.4
click at [224, 368] on link "The Connected Photo Frame" at bounding box center [316, 379] width 270 height 31
click at [445, 439] on button "Save" at bounding box center [454, 440] width 52 height 25
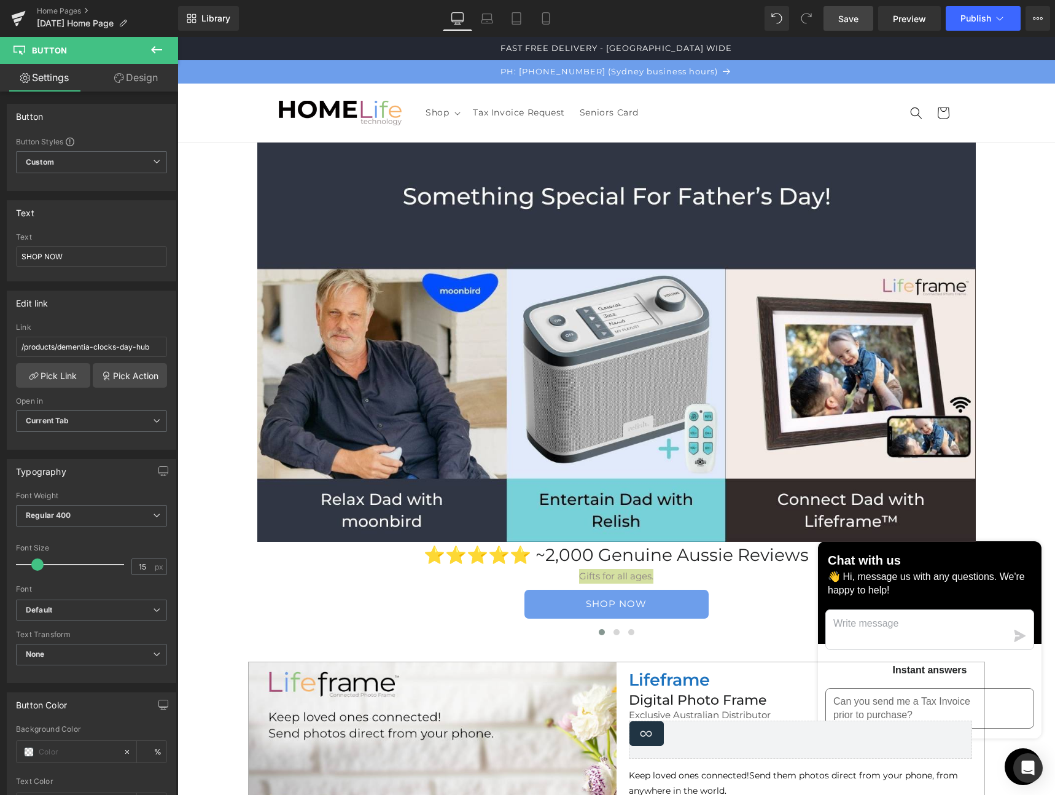
click at [857, 21] on span "Save" at bounding box center [848, 18] width 20 height 13
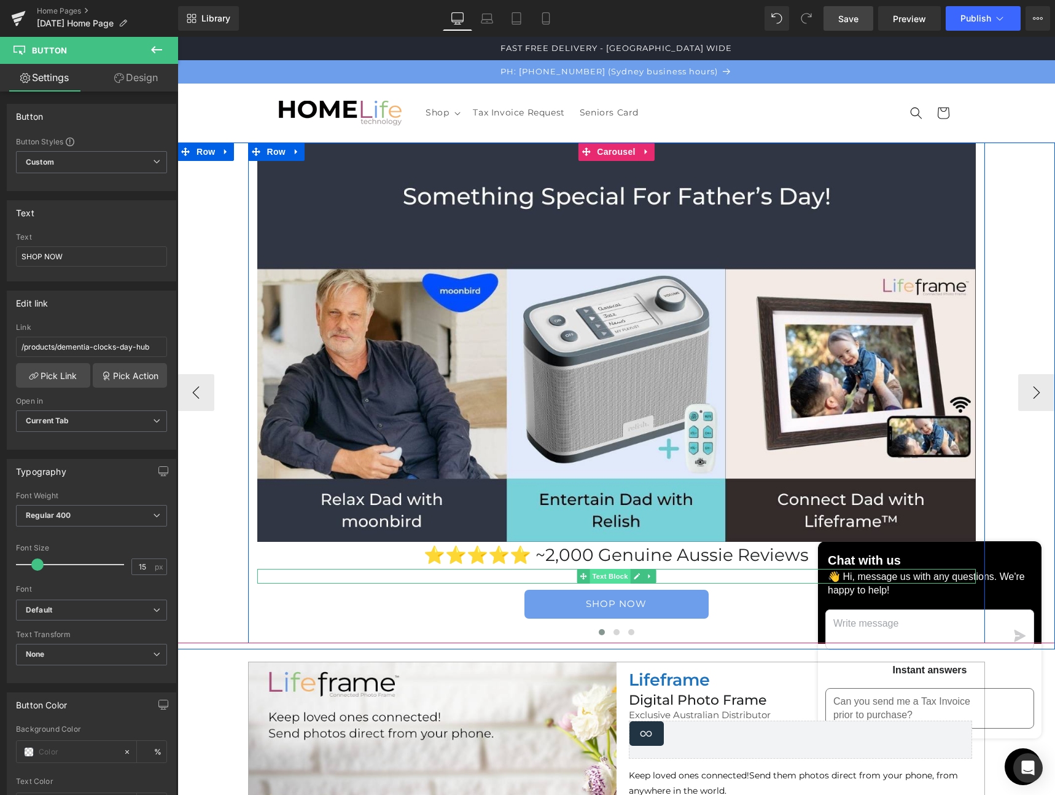
click at [614, 576] on span "Text Block" at bounding box center [610, 576] width 41 height 15
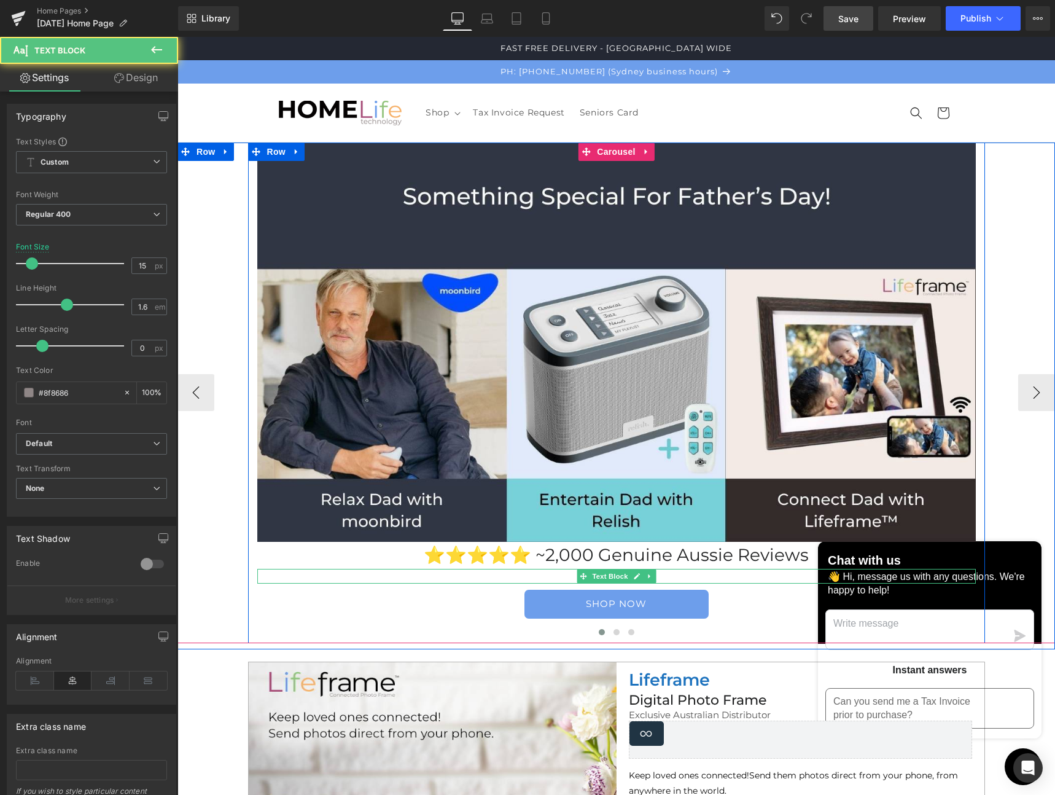
click at [539, 578] on p "Gifts for all ages." at bounding box center [616, 576] width 719 height 15
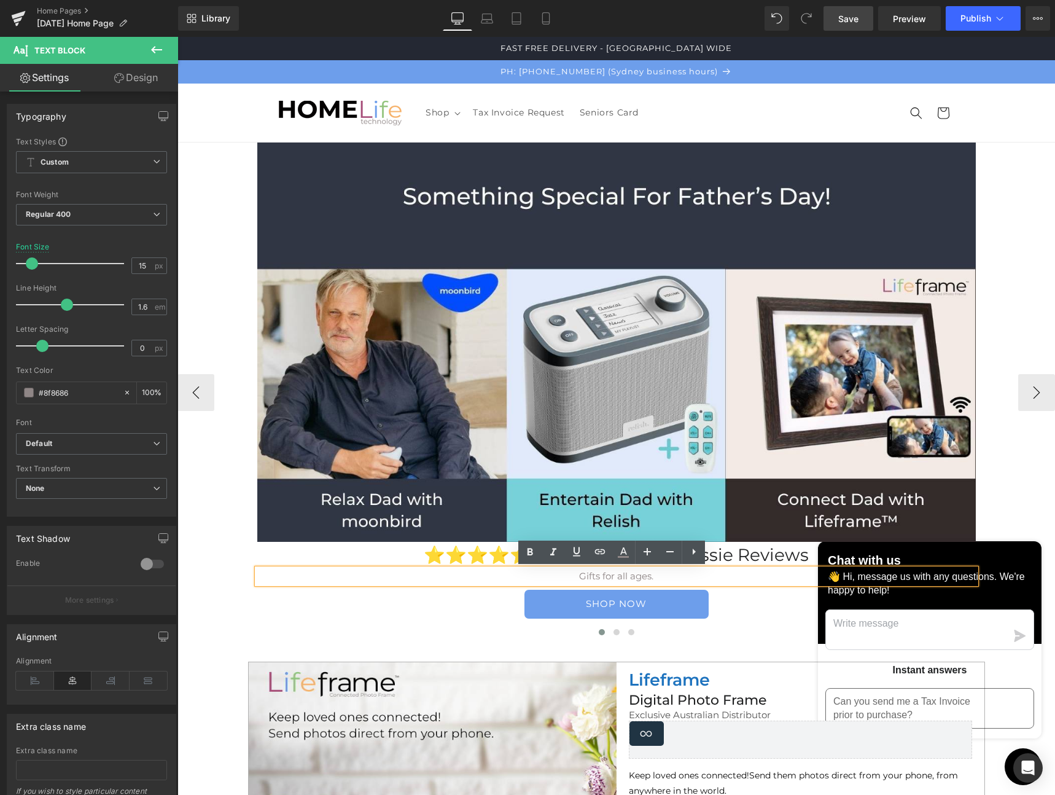
click at [598, 577] on p "Gifts for all ages." at bounding box center [616, 576] width 719 height 15
click at [611, 576] on p "Gifts for all ages." at bounding box center [616, 576] width 719 height 15
click at [604, 342] on span "Image" at bounding box center [617, 342] width 26 height 15
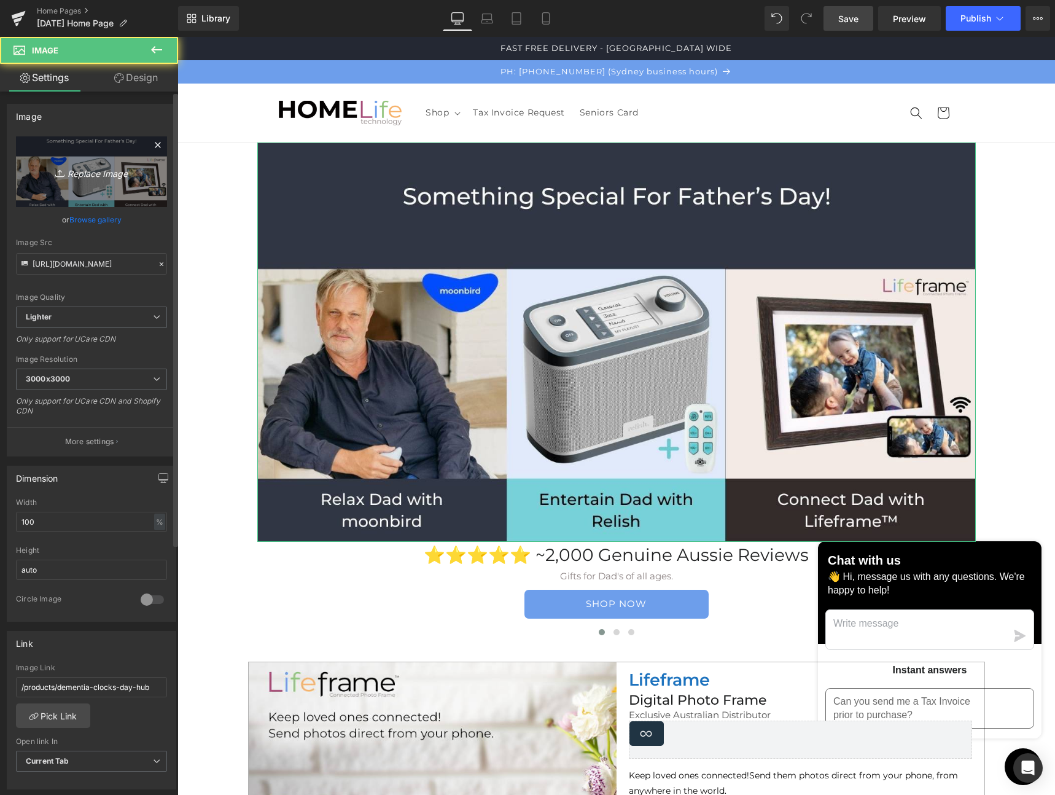
click at [74, 176] on icon "Replace Image" at bounding box center [91, 171] width 98 height 15
type input "C:\fakepath\[DATE] Homepage (3) 2025.jpeg"
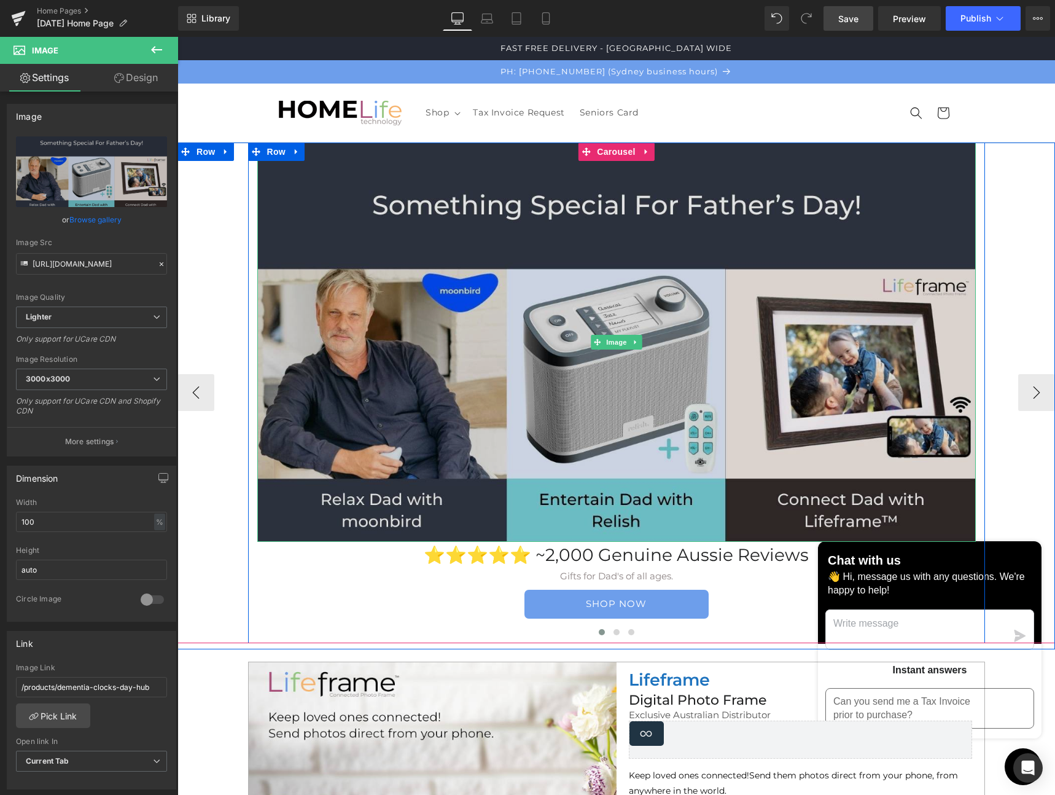
click at [602, 201] on img at bounding box center [616, 342] width 719 height 399
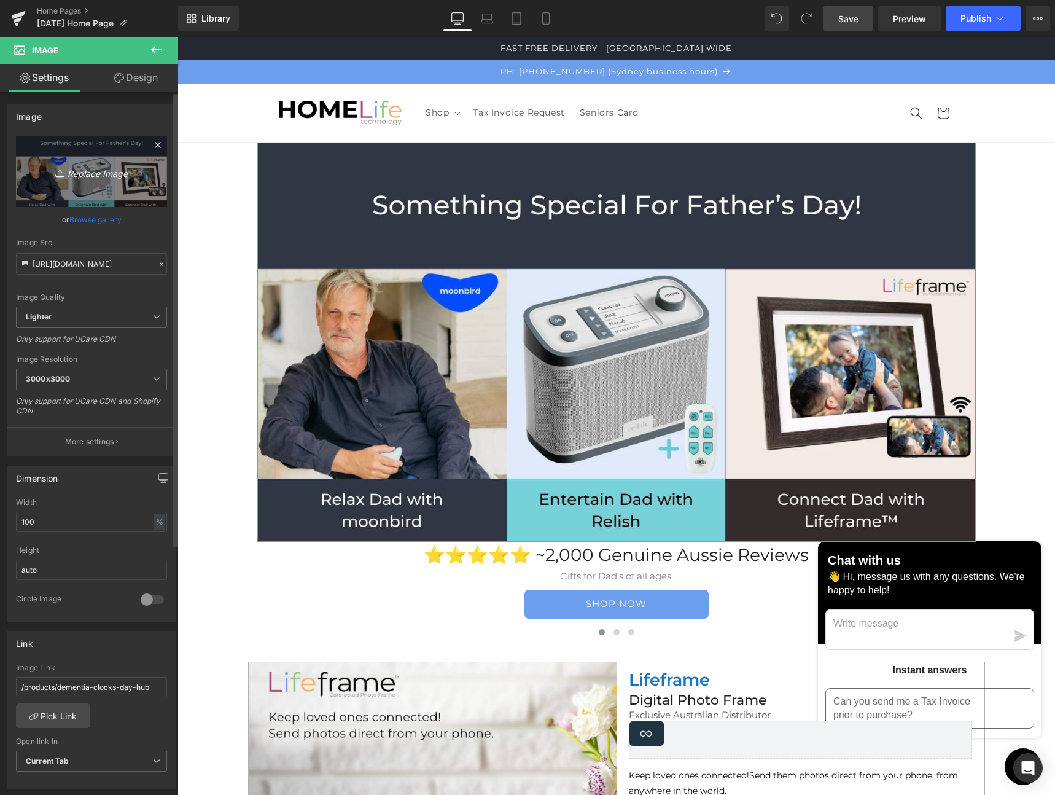
click at [99, 172] on icon "Replace Image" at bounding box center [91, 171] width 98 height 15
type input "C:\fakepath\[DATE] Homepage (3) 2025.jpeg"
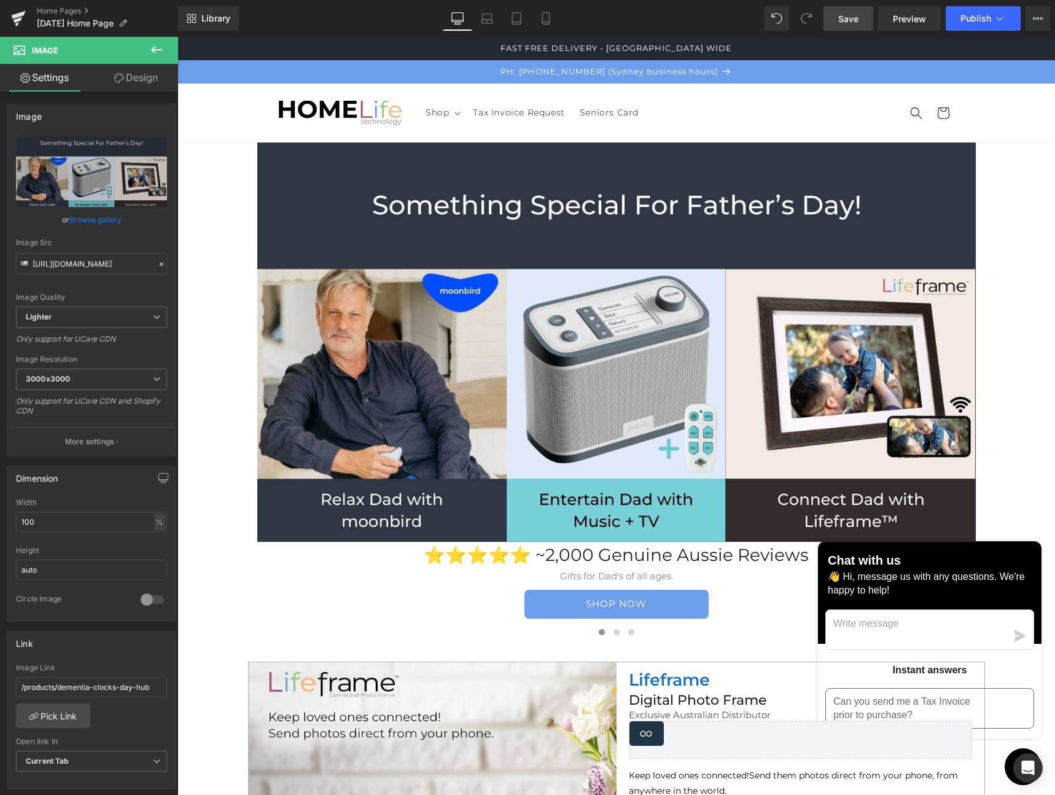
click at [844, 22] on span "Save" at bounding box center [848, 18] width 20 height 13
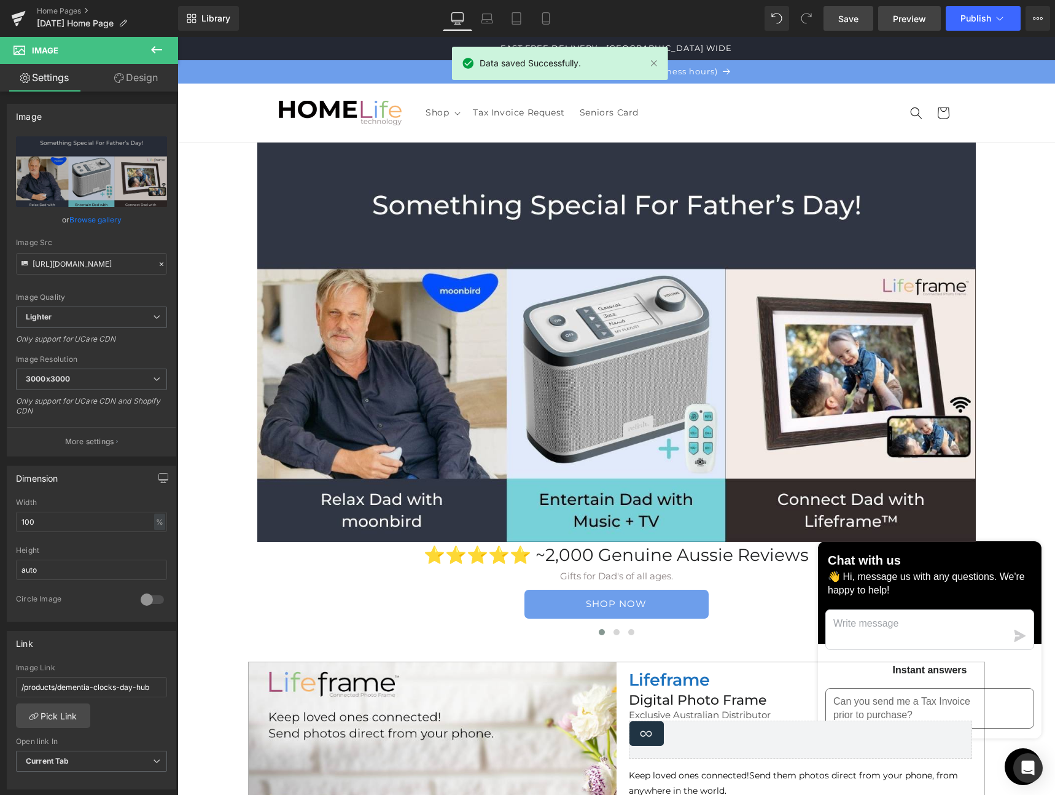
click at [908, 15] on span "Preview" at bounding box center [909, 18] width 33 height 13
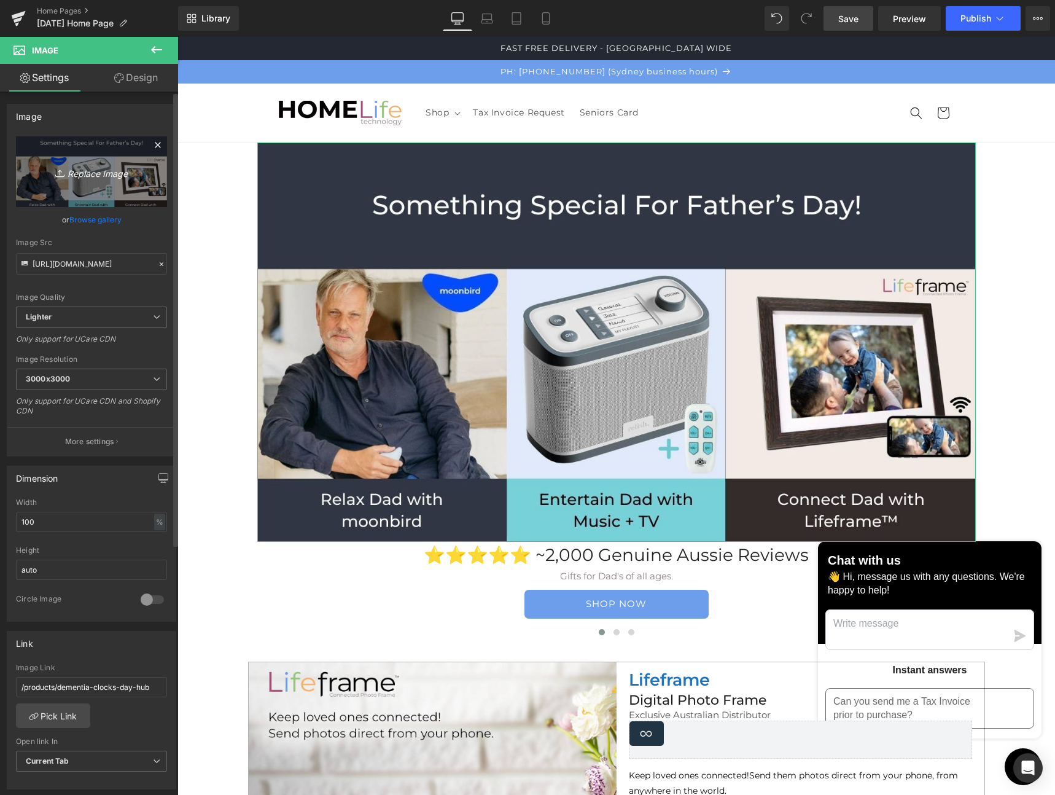
click at [85, 170] on icon "Replace Image" at bounding box center [91, 171] width 98 height 15
type input "C:\fakepath\[DATE] Homepage (3small) 2025.jpeg"
click at [67, 171] on icon "Replace Image" at bounding box center [91, 171] width 98 height 15
type input "C:\fakepath\[DATE] Homepage (3) 2025.jpeg"
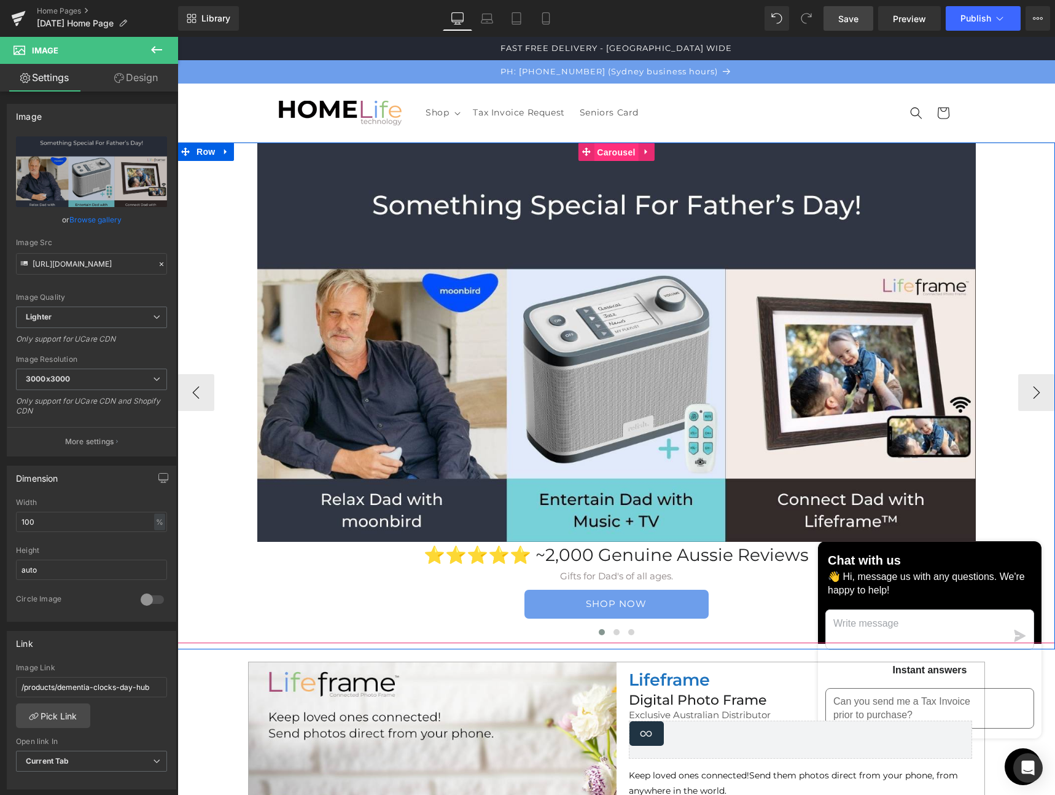
click at [601, 153] on span "Carousel" at bounding box center [616, 152] width 44 height 18
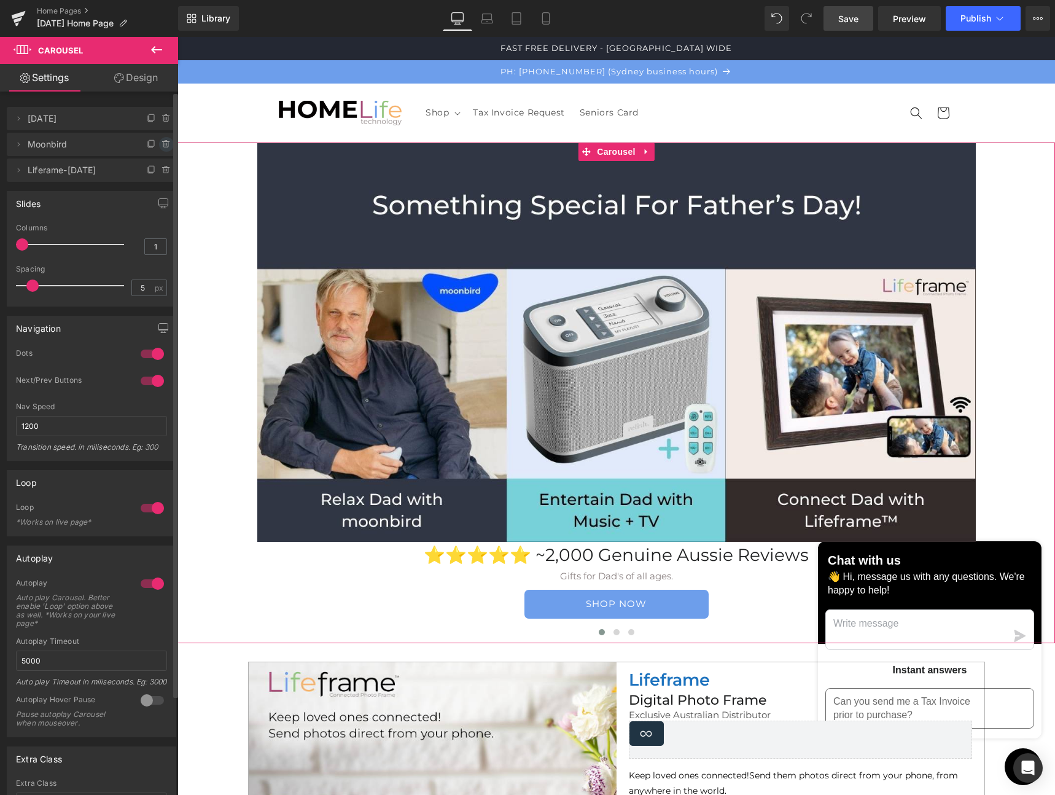
click at [163, 143] on icon at bounding box center [165, 145] width 5 height 6
click at [156, 143] on button "Delete" at bounding box center [153, 145] width 39 height 16
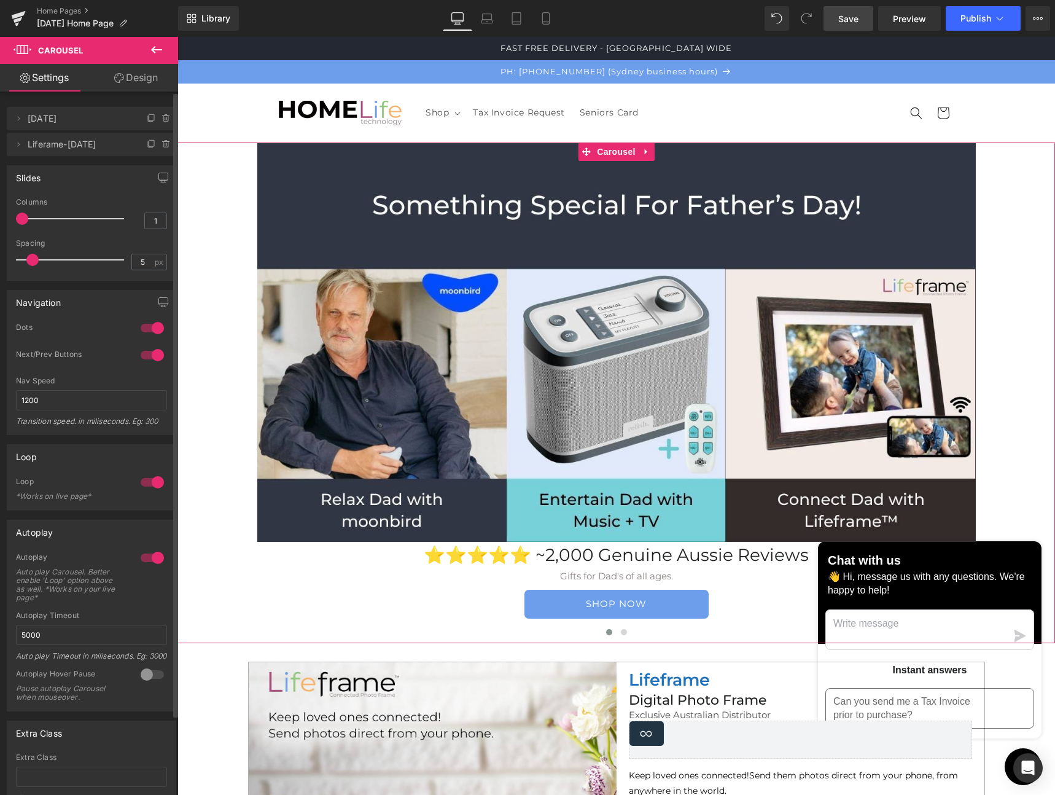
click at [162, 143] on icon at bounding box center [167, 144] width 10 height 10
click at [152, 145] on button "Delete" at bounding box center [153, 145] width 39 height 16
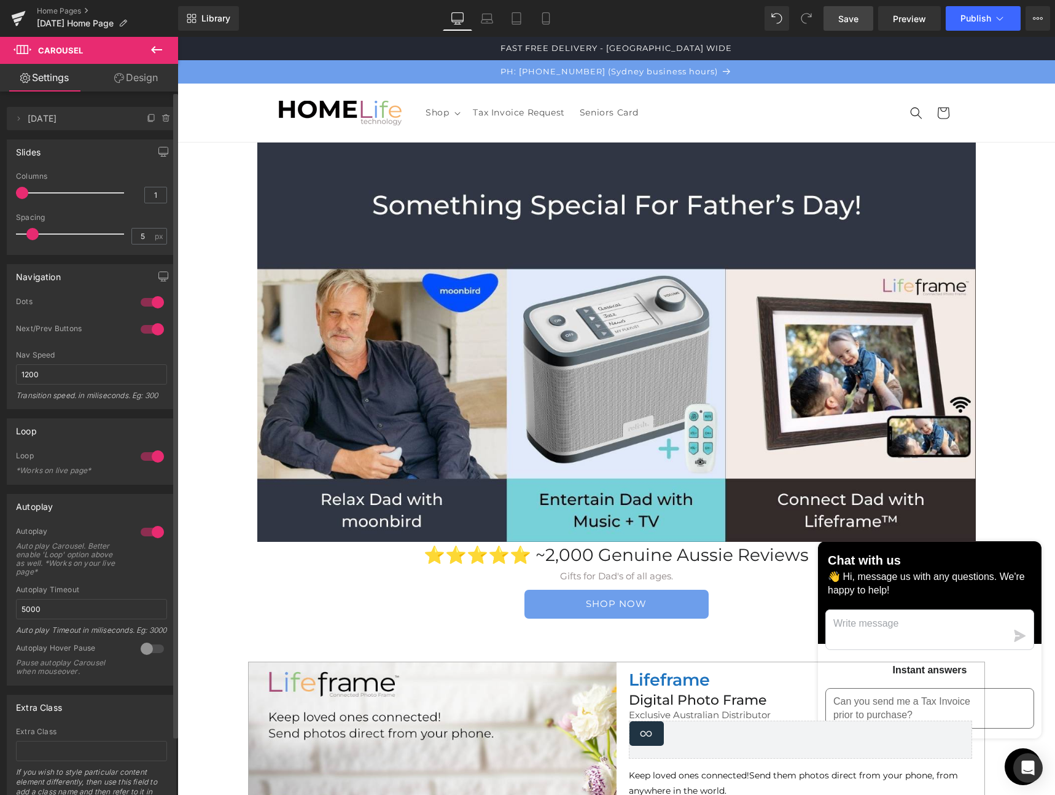
click at [856, 20] on span "Save" at bounding box center [848, 18] width 20 height 13
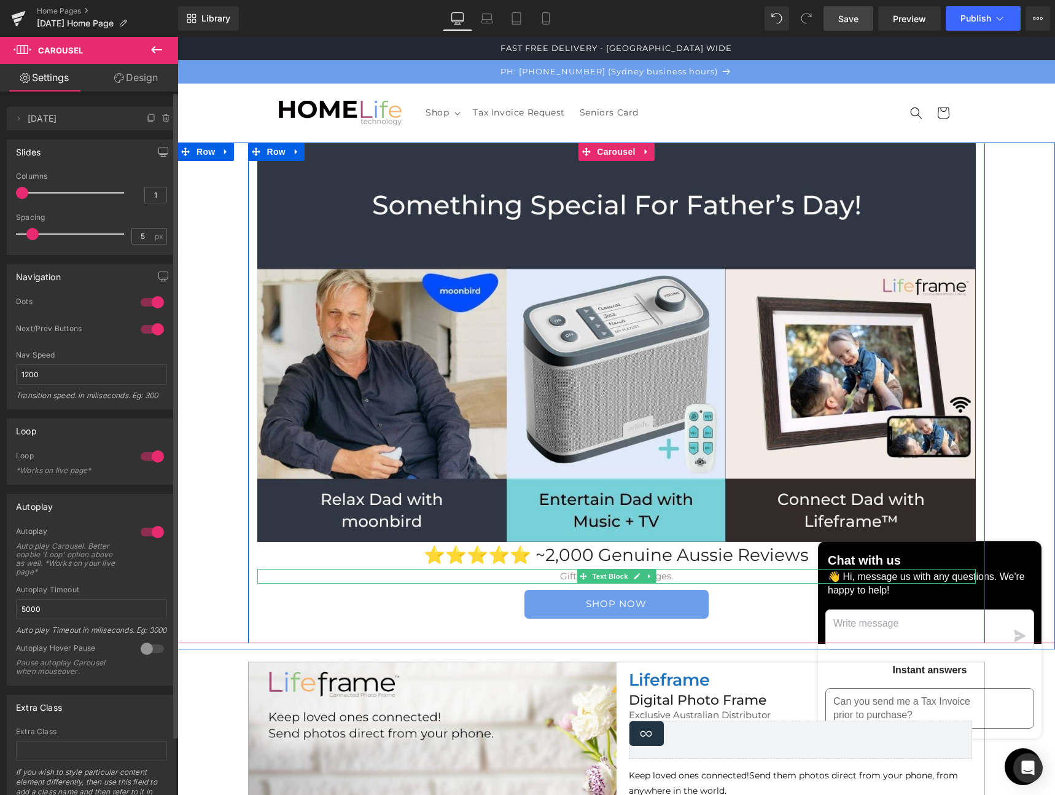
drag, startPoint x: 701, startPoint y: 576, endPoint x: 695, endPoint y: 577, distance: 6.2
click at [700, 577] on p "Gifts for Dad's of all ages." at bounding box center [616, 576] width 719 height 15
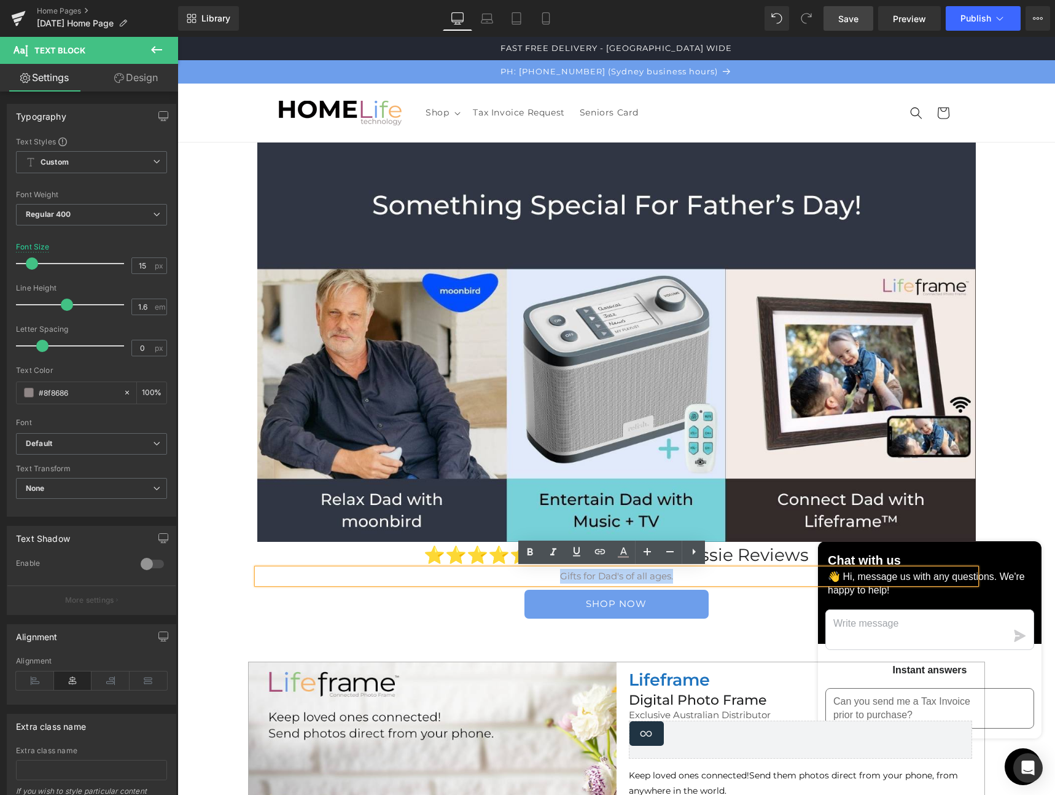
drag, startPoint x: 679, startPoint y: 577, endPoint x: 526, endPoint y: 577, distance: 152.9
click at [526, 577] on p "Gifts for Dad's of all ages." at bounding box center [616, 576] width 719 height 15
click at [627, 551] on icon at bounding box center [623, 552] width 15 height 15
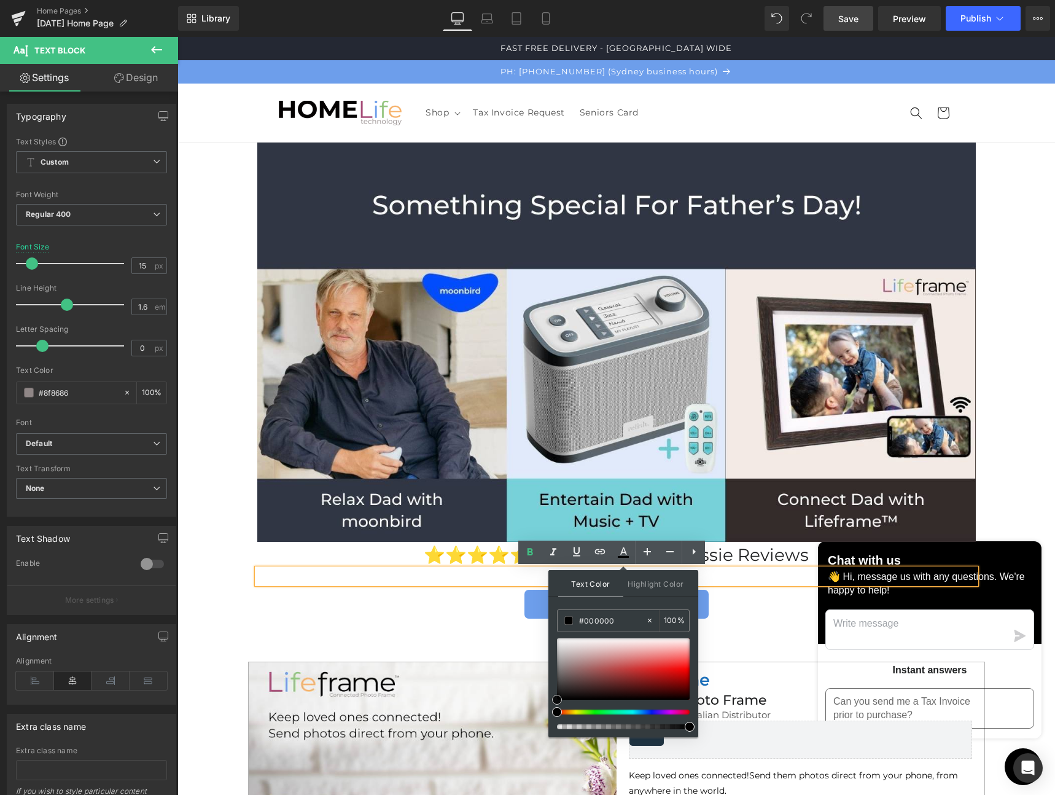
drag, startPoint x: 564, startPoint y: 686, endPoint x: 548, endPoint y: 704, distance: 24.3
click at [549, 705] on div "Text Color Highlight Color #333333 #8f8686 100 % transparent 0 %" at bounding box center [624, 653] width 150 height 167
click at [466, 625] on div "Image ⭐️⭐️⭐️⭐️⭐️ ~2,000 Genuine Aussie Reviews Heading Gifts for Dad's of all a…" at bounding box center [616, 390] width 737 height 494
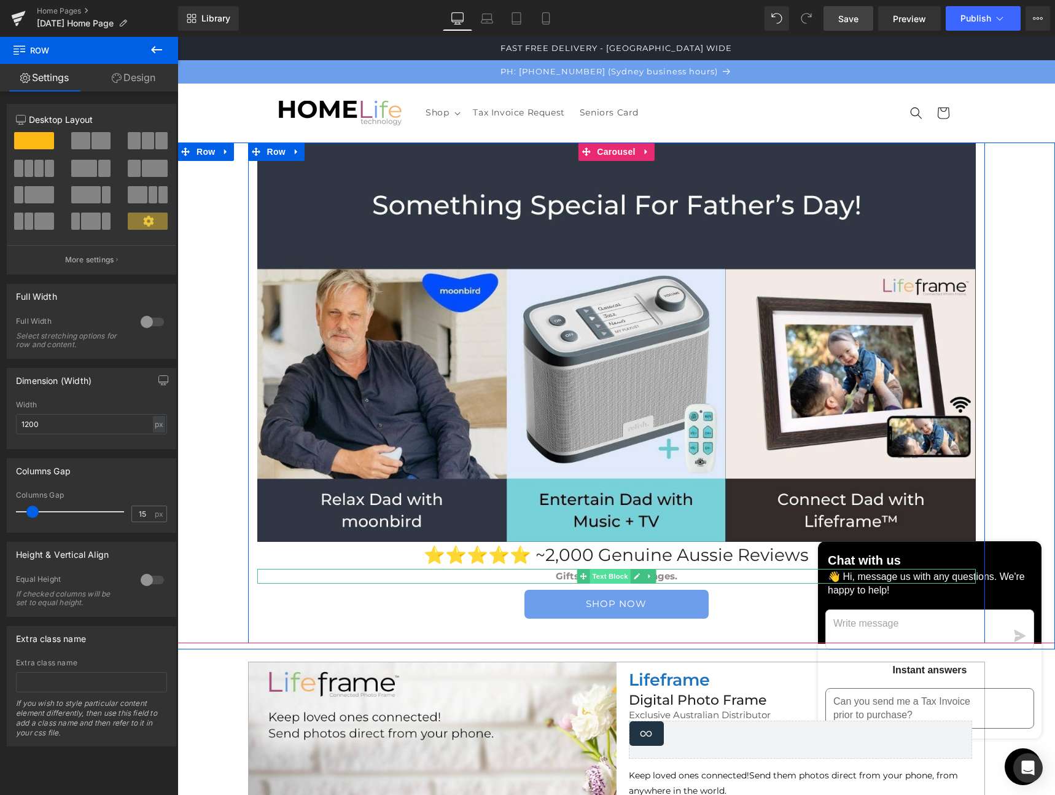
drag, startPoint x: 608, startPoint y: 576, endPoint x: 617, endPoint y: 576, distance: 8.6
click at [609, 576] on span "Text Block" at bounding box center [610, 576] width 41 height 15
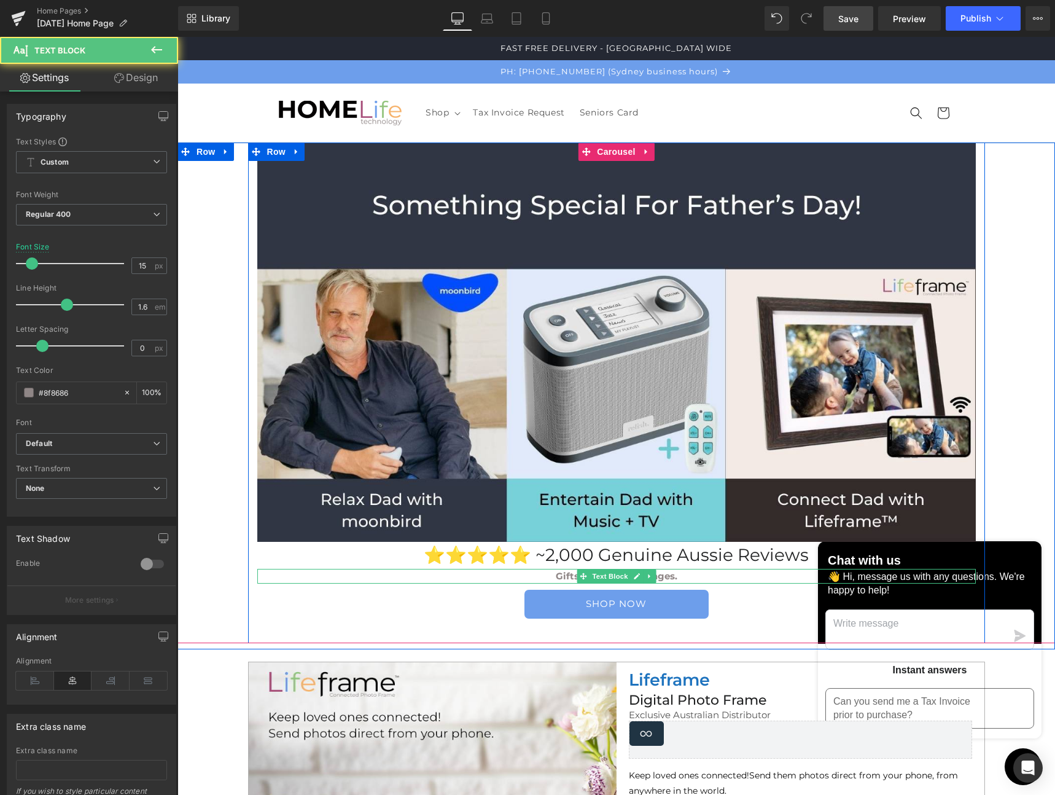
click at [678, 577] on p "Gifts for Dad's of all ages." at bounding box center [616, 576] width 719 height 15
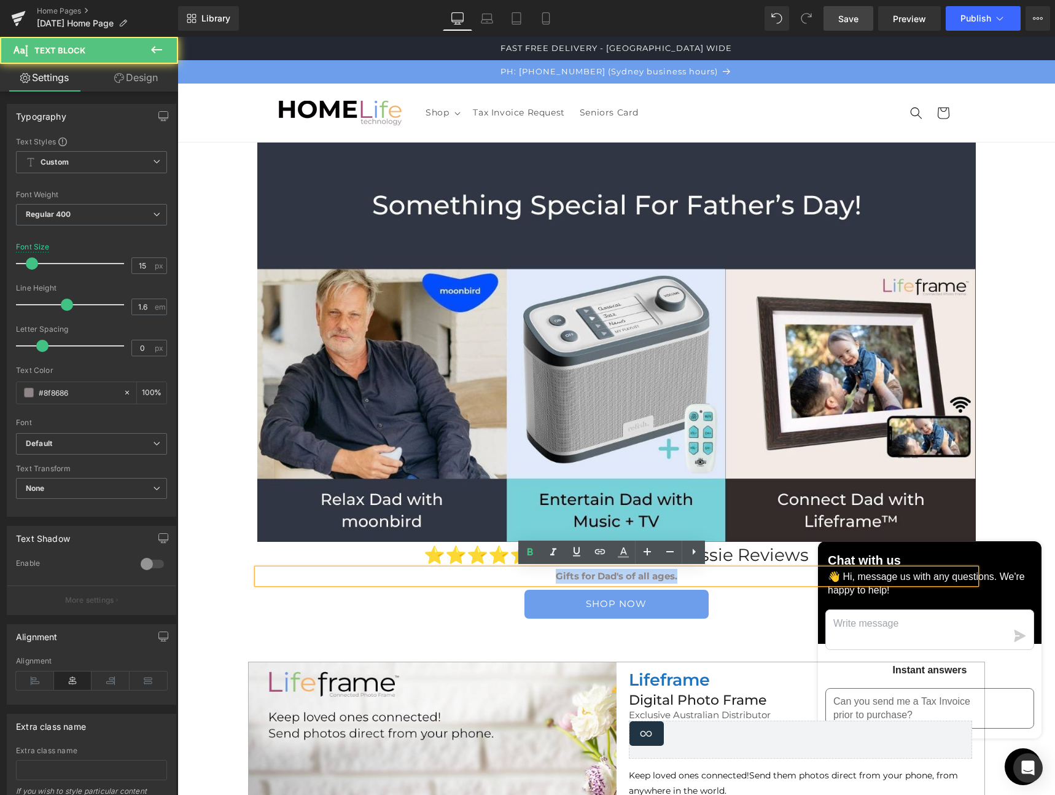
drag, startPoint x: 640, startPoint y: 577, endPoint x: 510, endPoint y: 577, distance: 129.6
click at [510, 577] on p "Gifts for Dad's of all ages." at bounding box center [616, 576] width 719 height 15
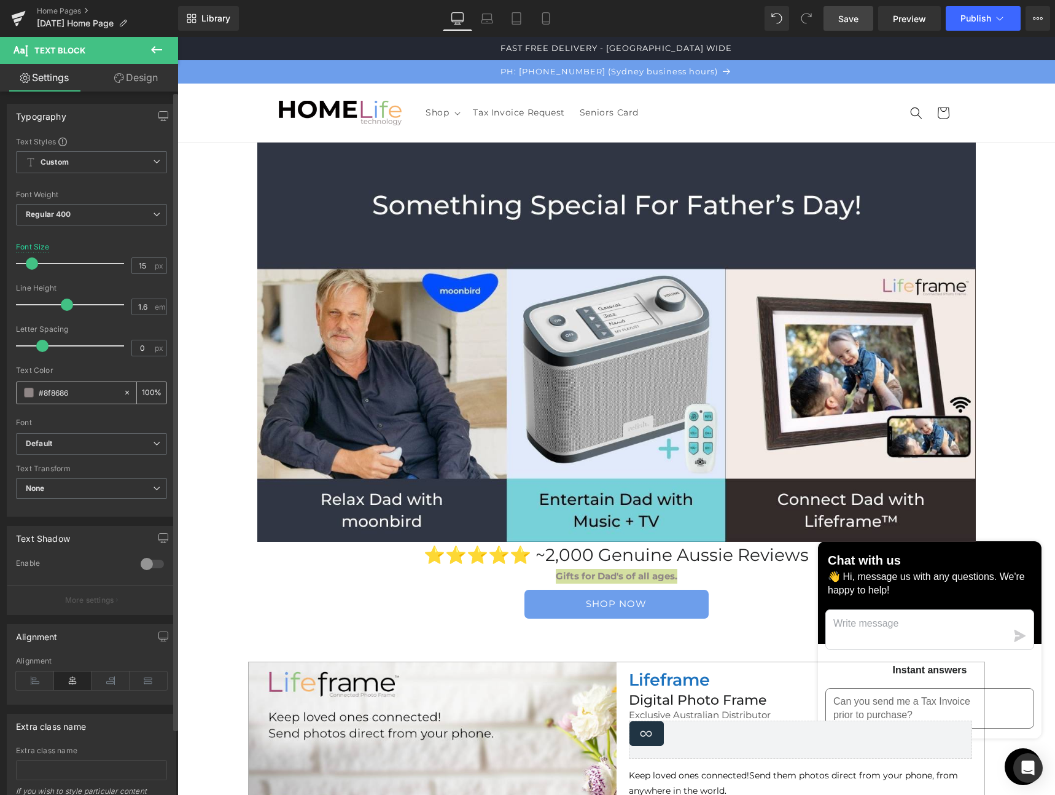
click at [29, 394] on span at bounding box center [29, 393] width 10 height 10
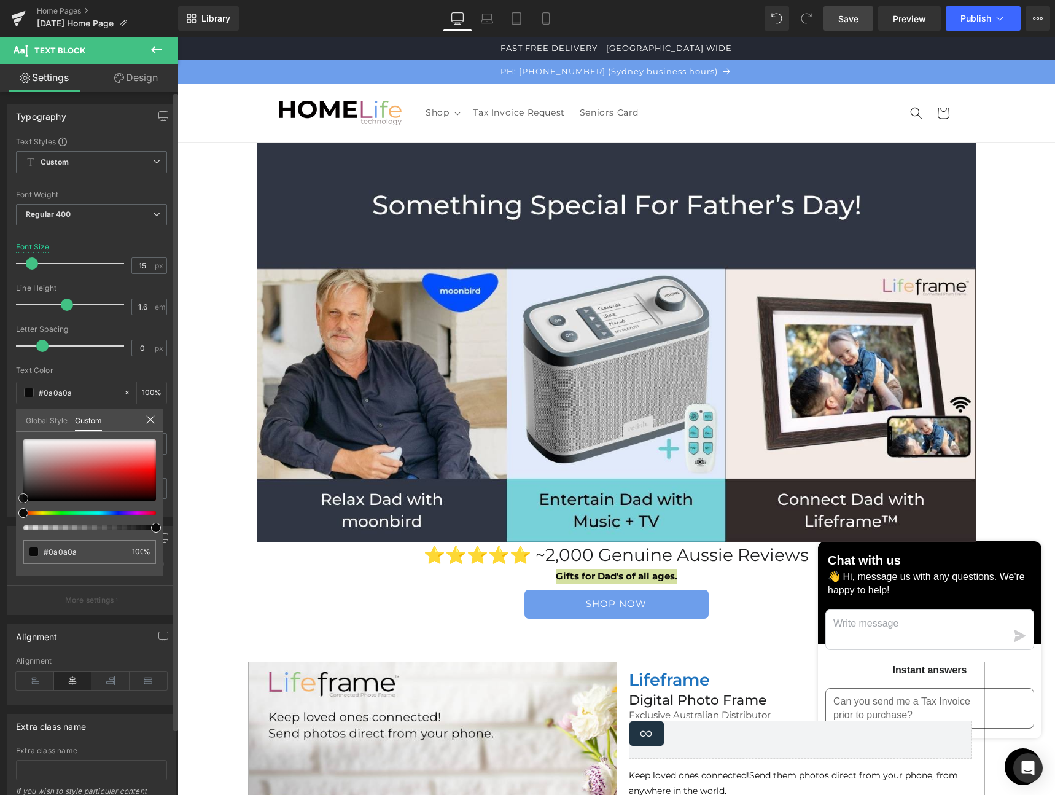
drag, startPoint x: 45, startPoint y: 483, endPoint x: 20, endPoint y: 498, distance: 29.0
click at [23, 498] on div at bounding box center [89, 469] width 133 height 61
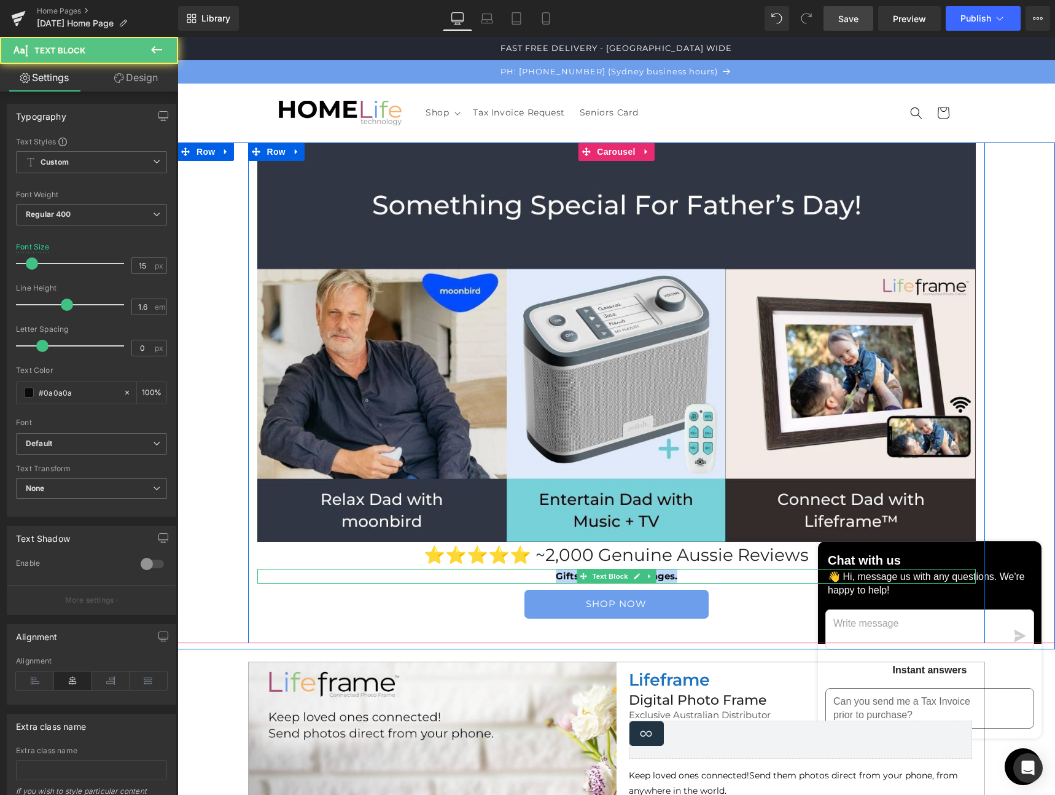
drag, startPoint x: 677, startPoint y: 577, endPoint x: 539, endPoint y: 578, distance: 137.6
click at [539, 578] on p "Gifts for Dad's of all ages." at bounding box center [616, 576] width 719 height 15
click at [634, 576] on icon at bounding box center [637, 576] width 6 height 6
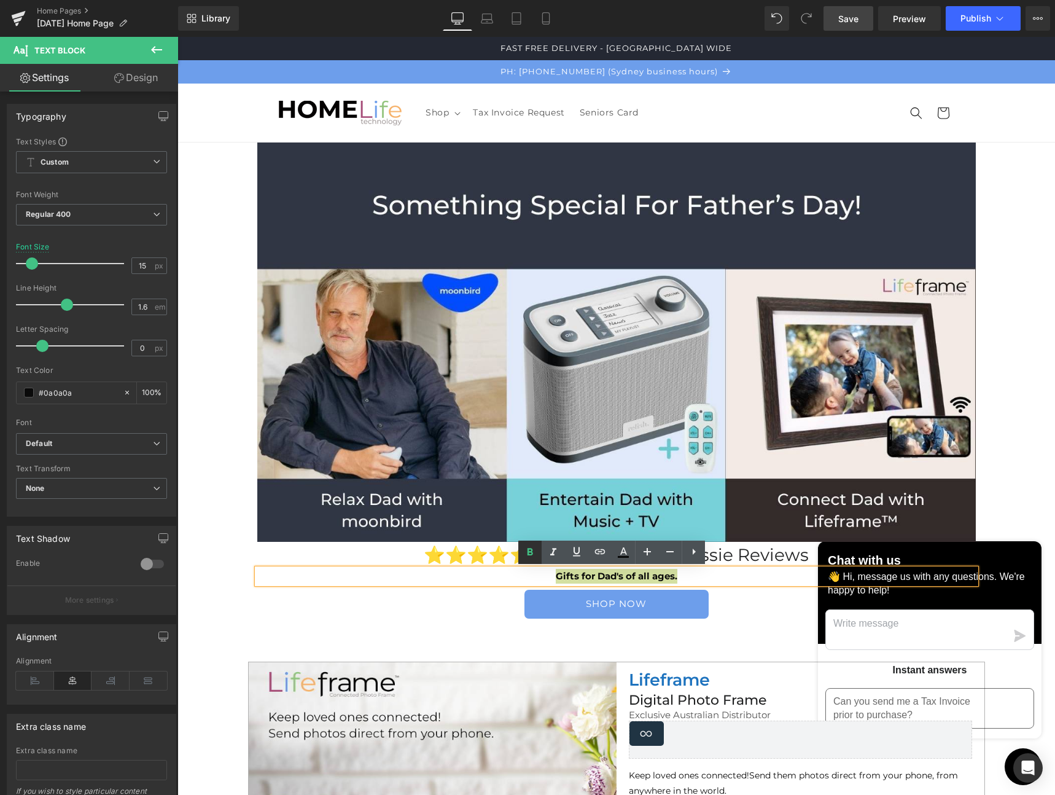
click at [474, 611] on div "SHOP NOW" at bounding box center [616, 604] width 719 height 29
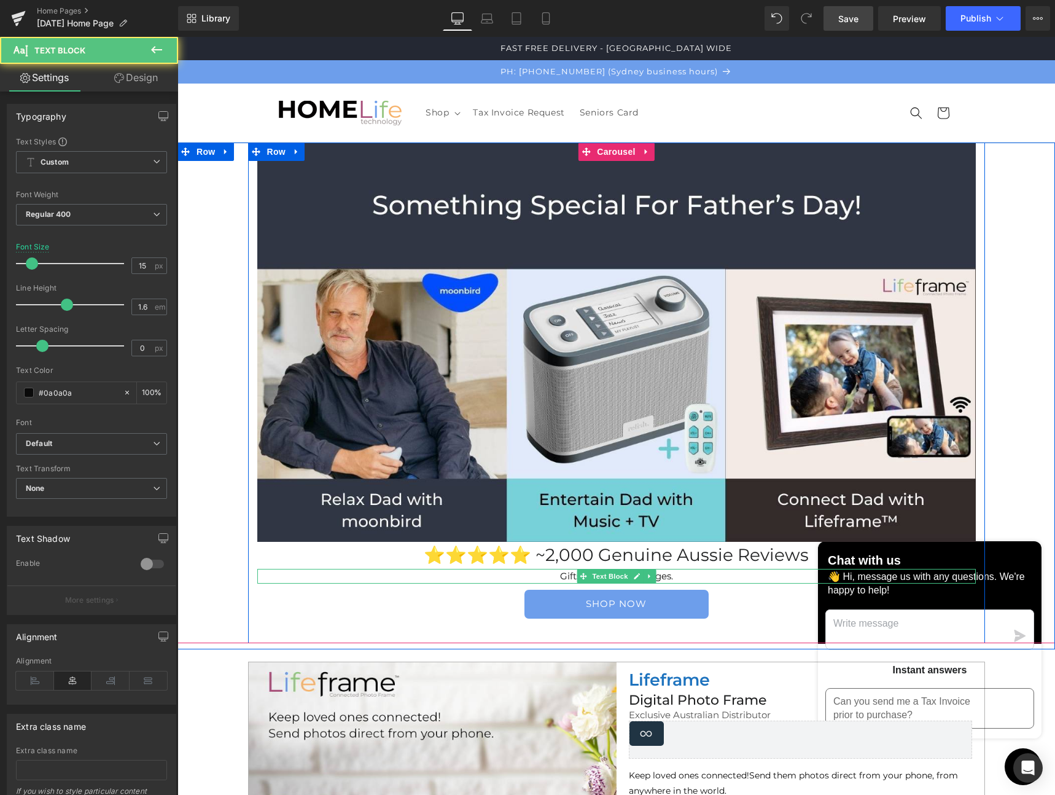
click at [673, 577] on p "Gifts for Dad's of all ages." at bounding box center [616, 576] width 719 height 15
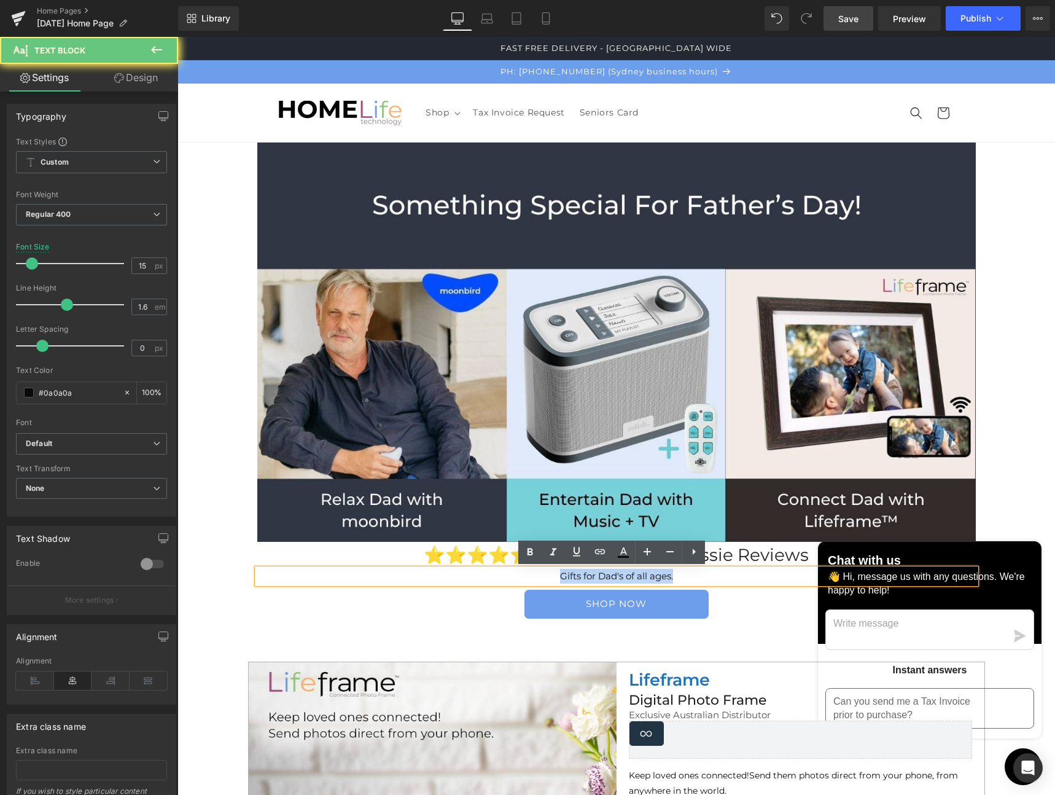
drag, startPoint x: 588, startPoint y: 578, endPoint x: 556, endPoint y: 577, distance: 32.6
click at [502, 577] on p "Gifts for Dad's of all ages." at bounding box center [616, 576] width 719 height 15
click at [650, 550] on icon at bounding box center [647, 551] width 15 height 15
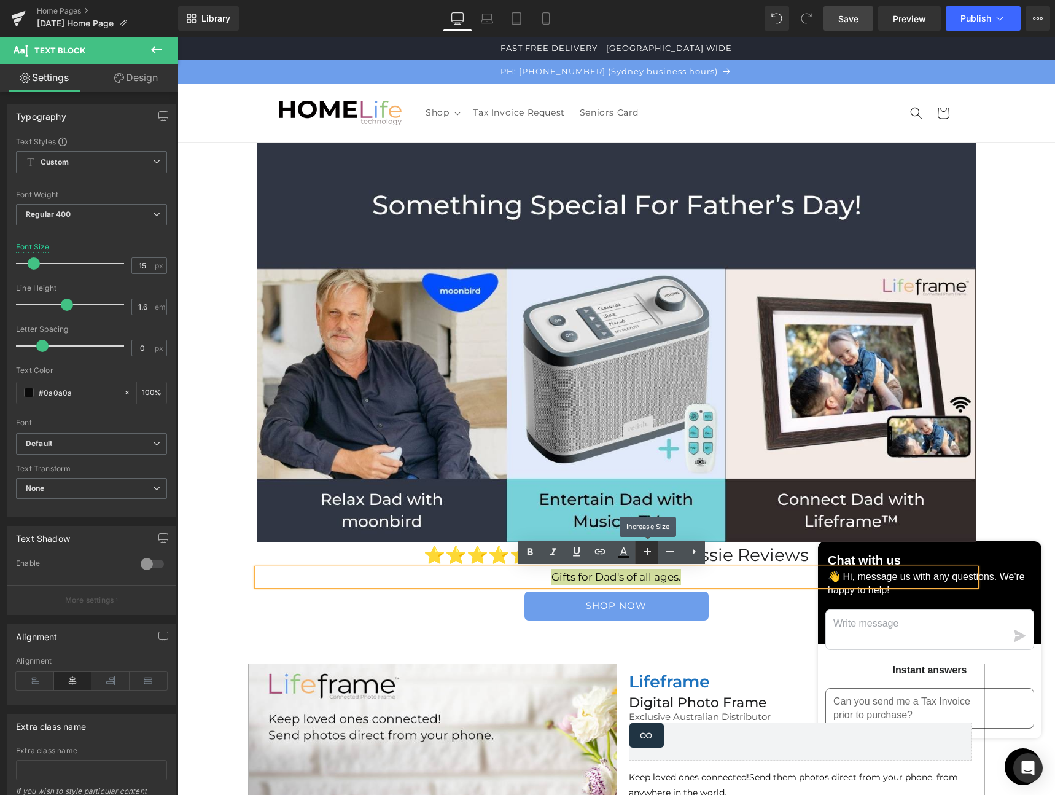
click at [650, 550] on icon at bounding box center [647, 551] width 15 height 15
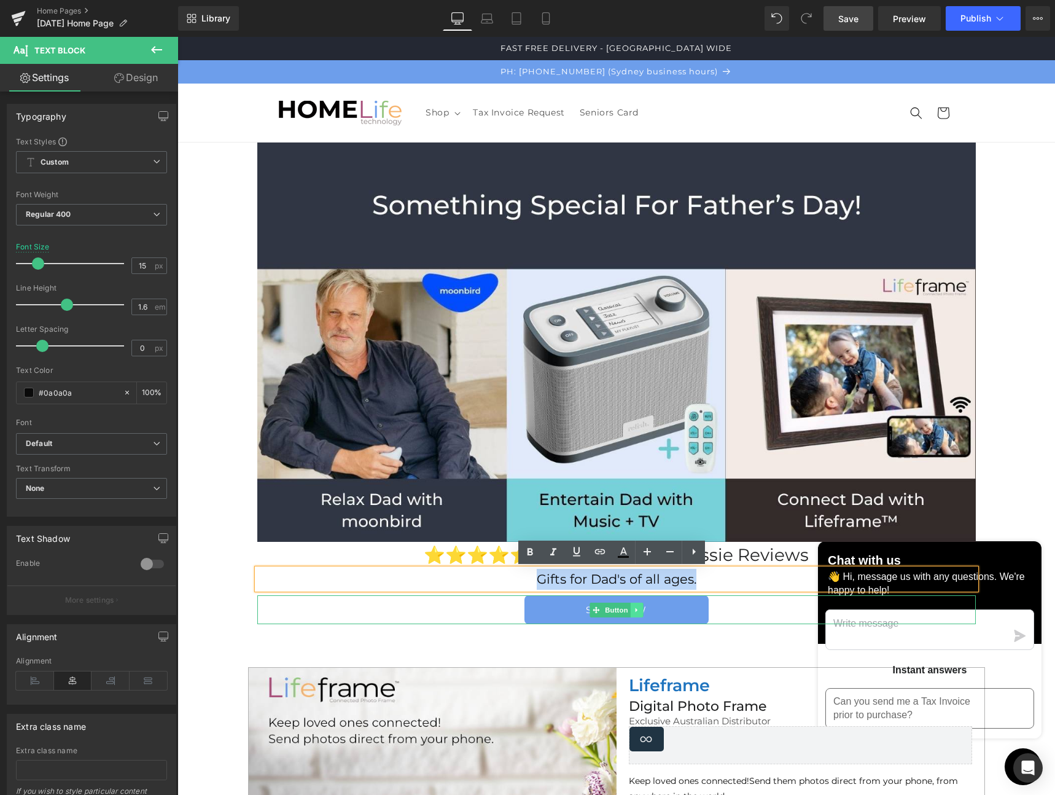
click at [635, 611] on icon at bounding box center [636, 609] width 7 height 7
click at [639, 611] on icon at bounding box center [642, 609] width 7 height 7
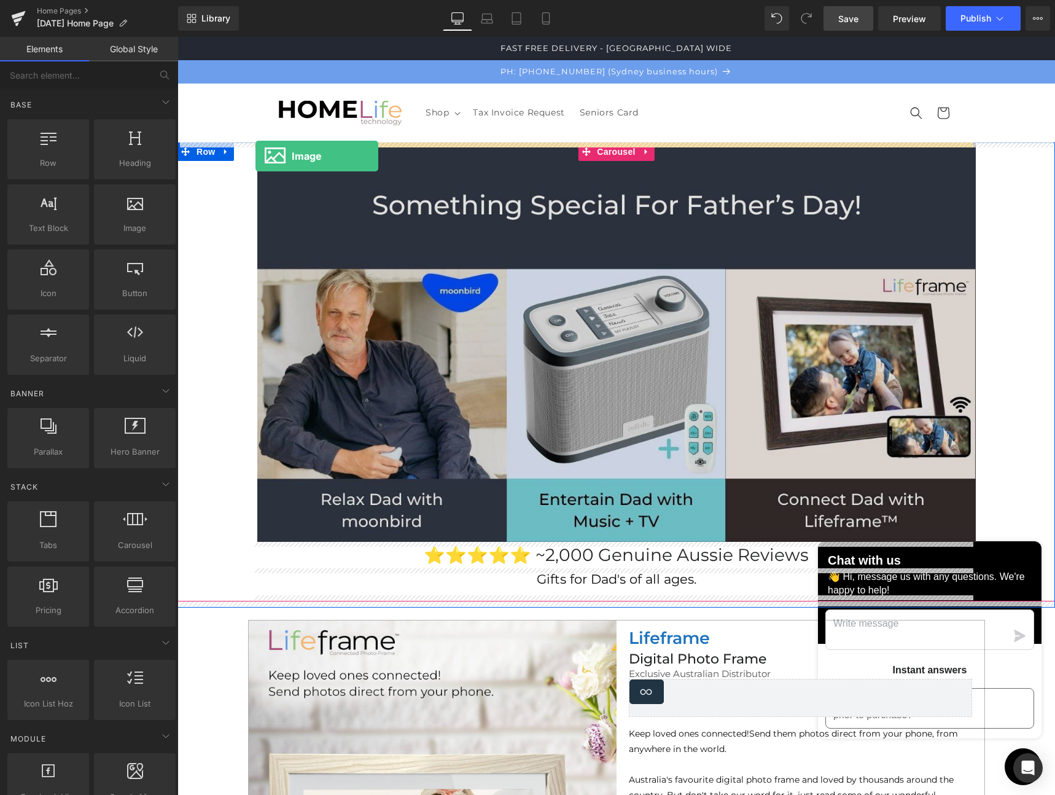
drag, startPoint x: 351, startPoint y: 238, endPoint x: 256, endPoint y: 156, distance: 125.5
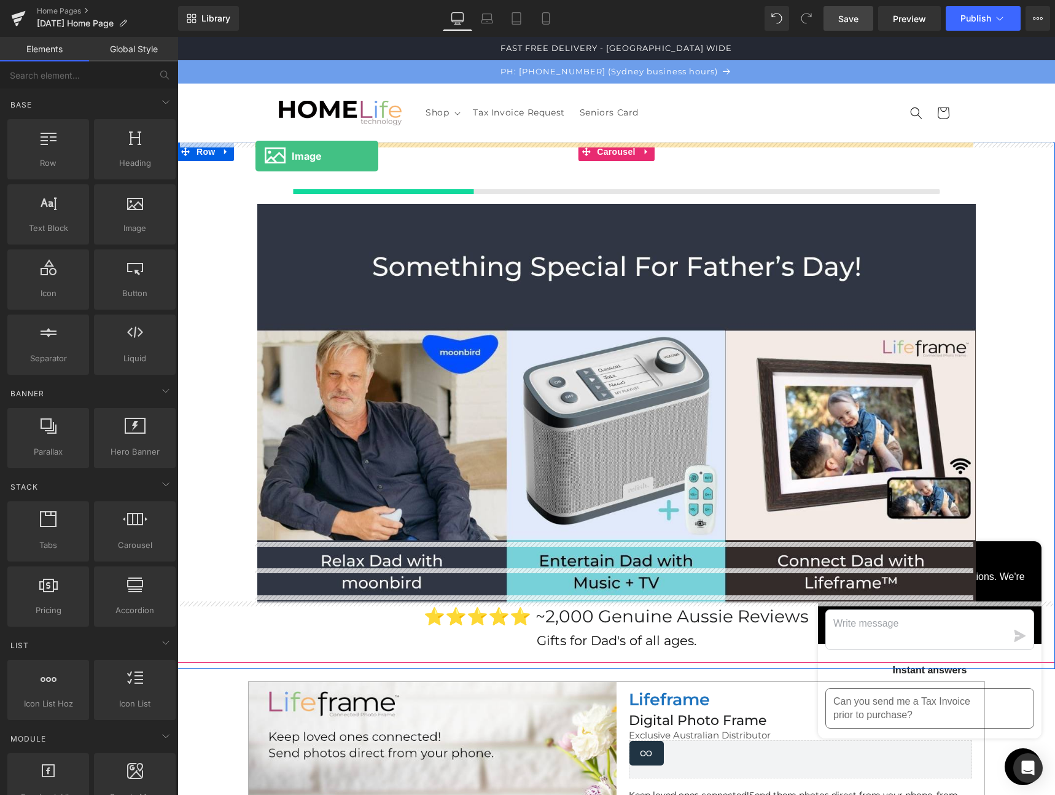
scroll to position [4, 0]
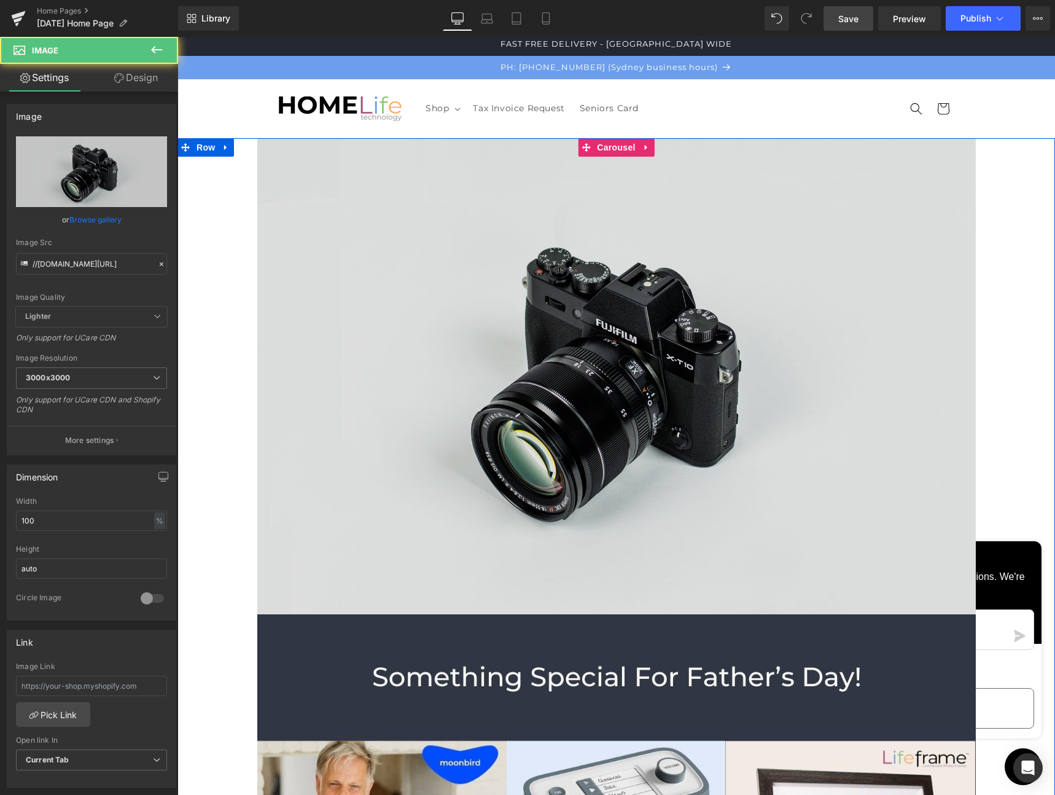
click at [356, 246] on img at bounding box center [616, 376] width 719 height 476
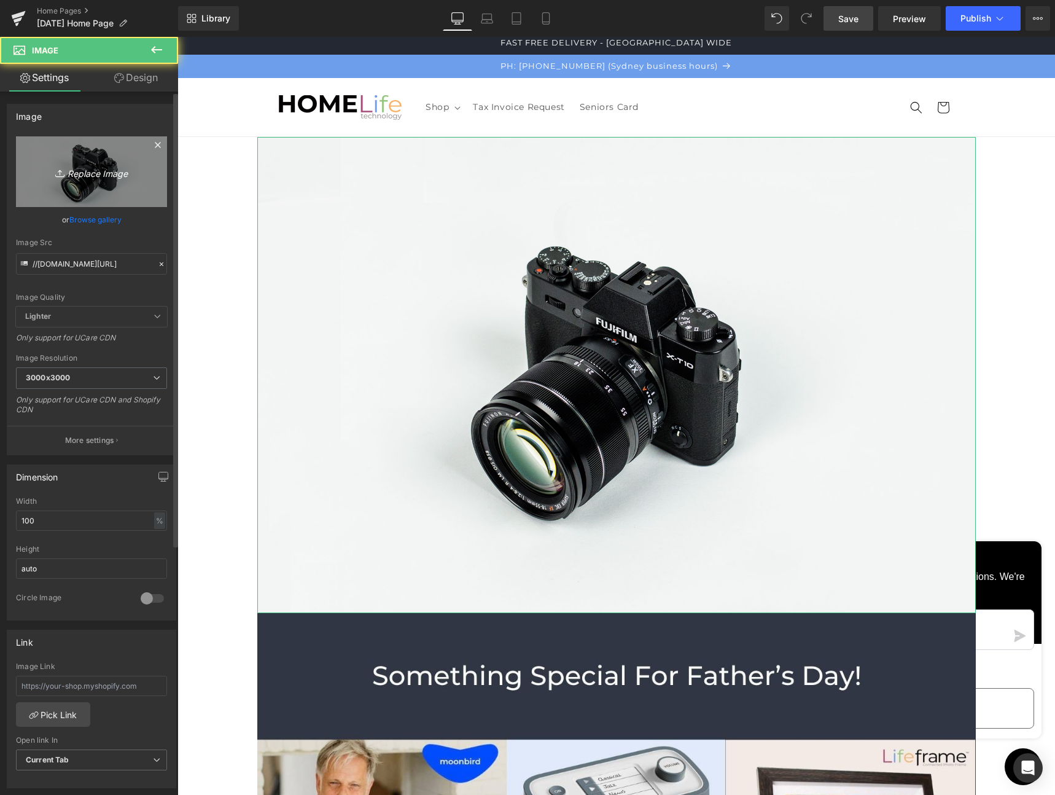
click at [78, 178] on icon "Replace Image" at bounding box center [91, 171] width 98 height 15
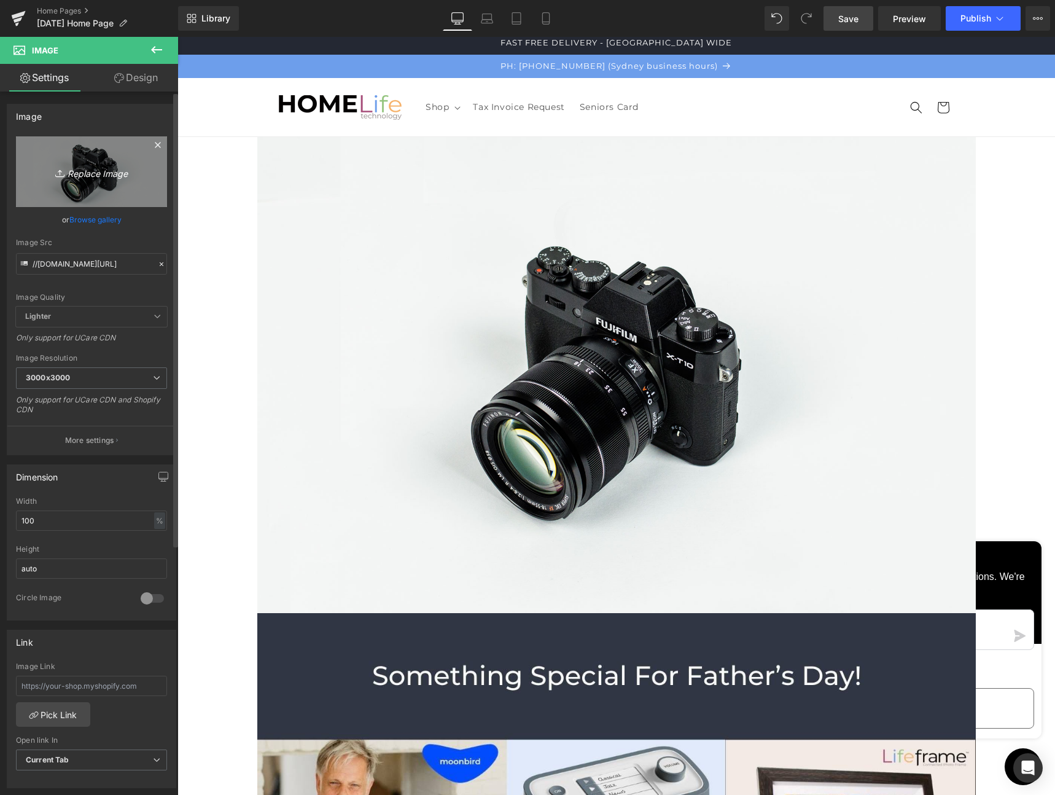
type input "C:\fakepath\[DATE] Homepage (3) 2025.jpeg"
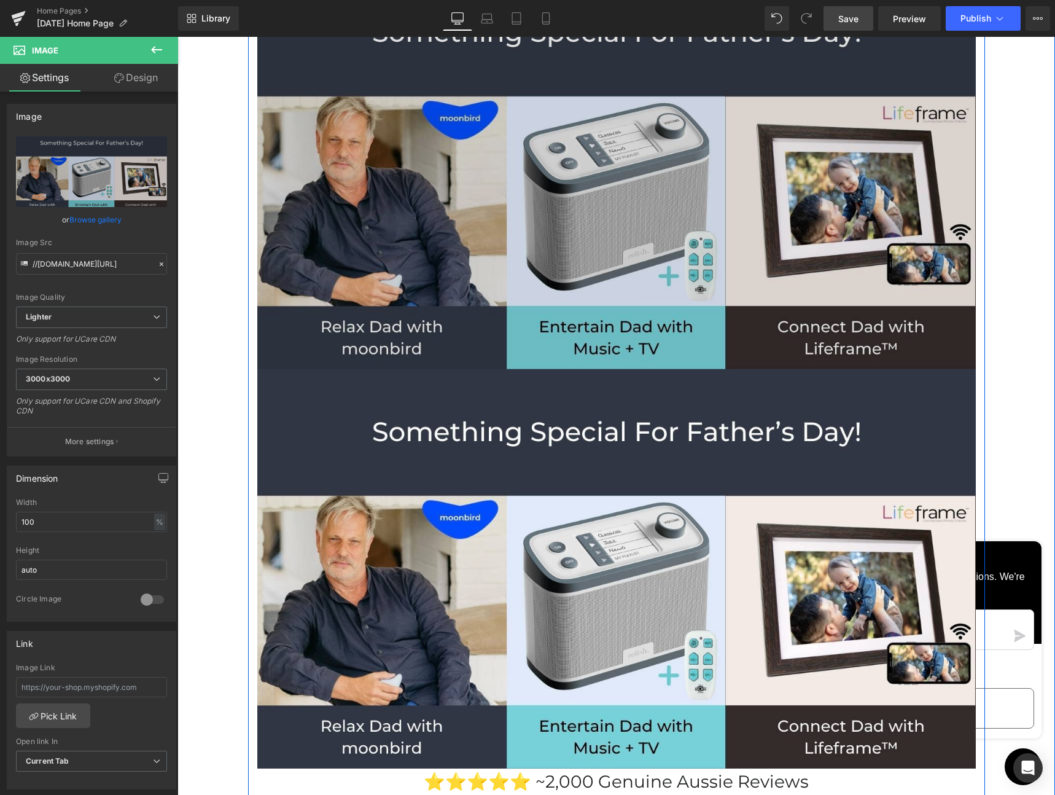
scroll to position [0, 0]
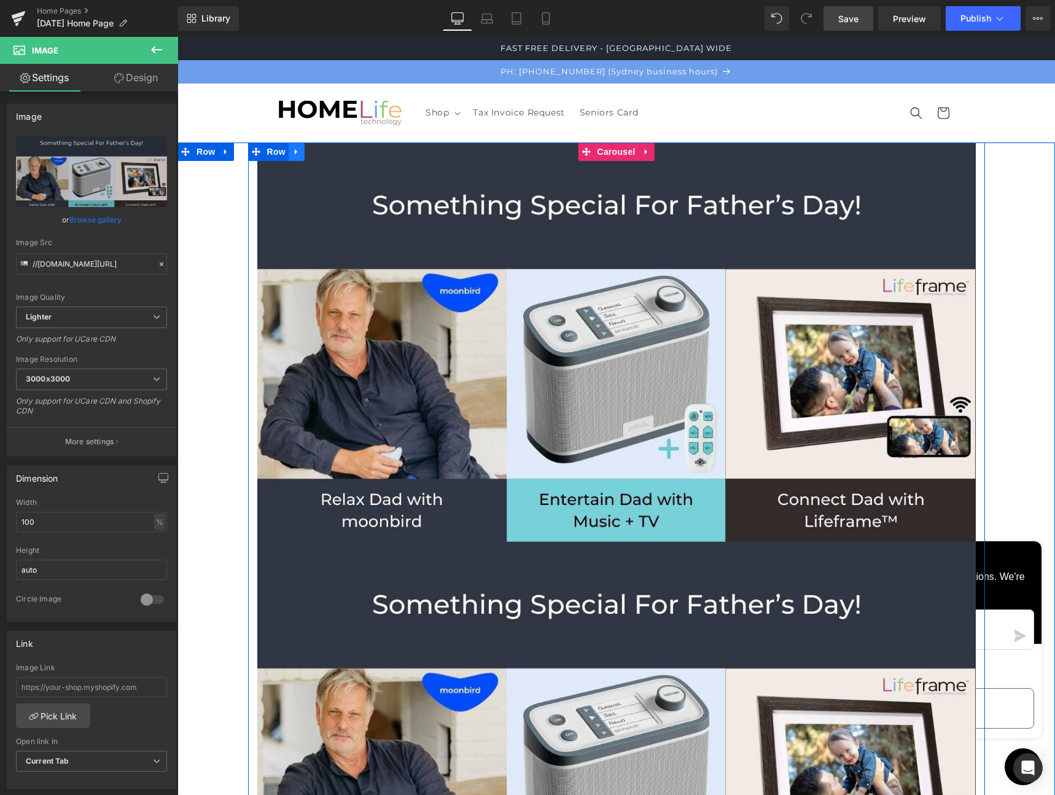
click at [295, 151] on icon at bounding box center [296, 152] width 2 height 6
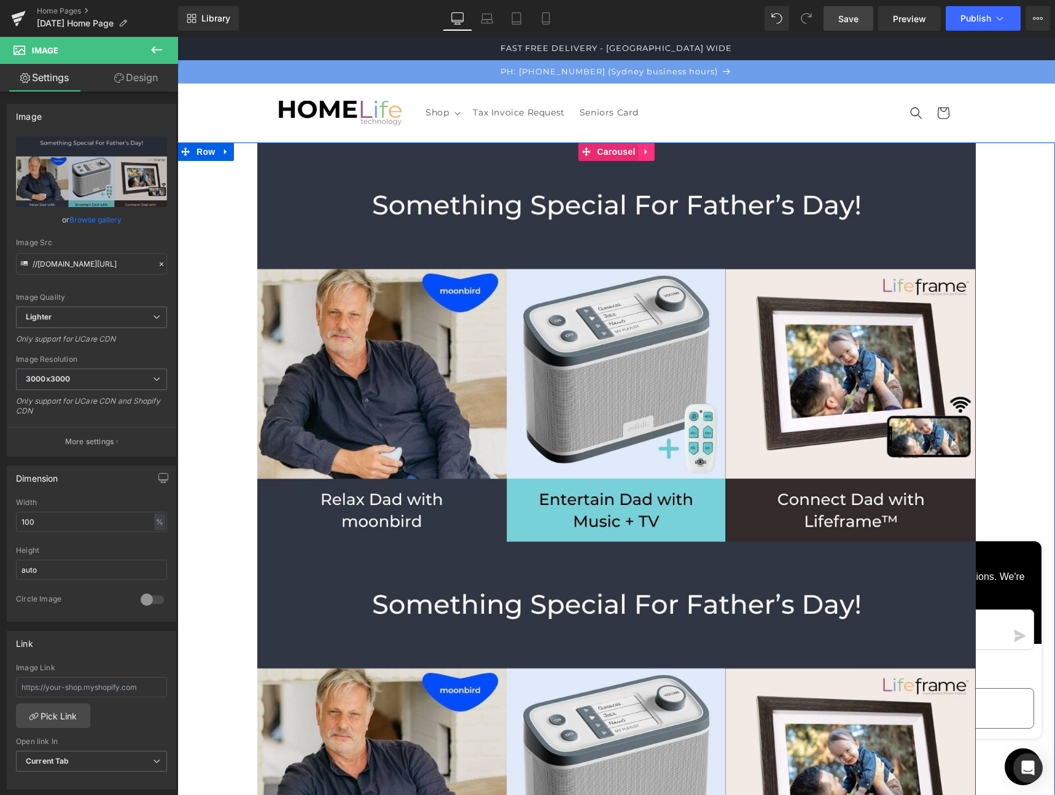
click at [644, 153] on icon at bounding box center [645, 152] width 2 height 6
click at [650, 151] on icon at bounding box center [654, 151] width 9 height 9
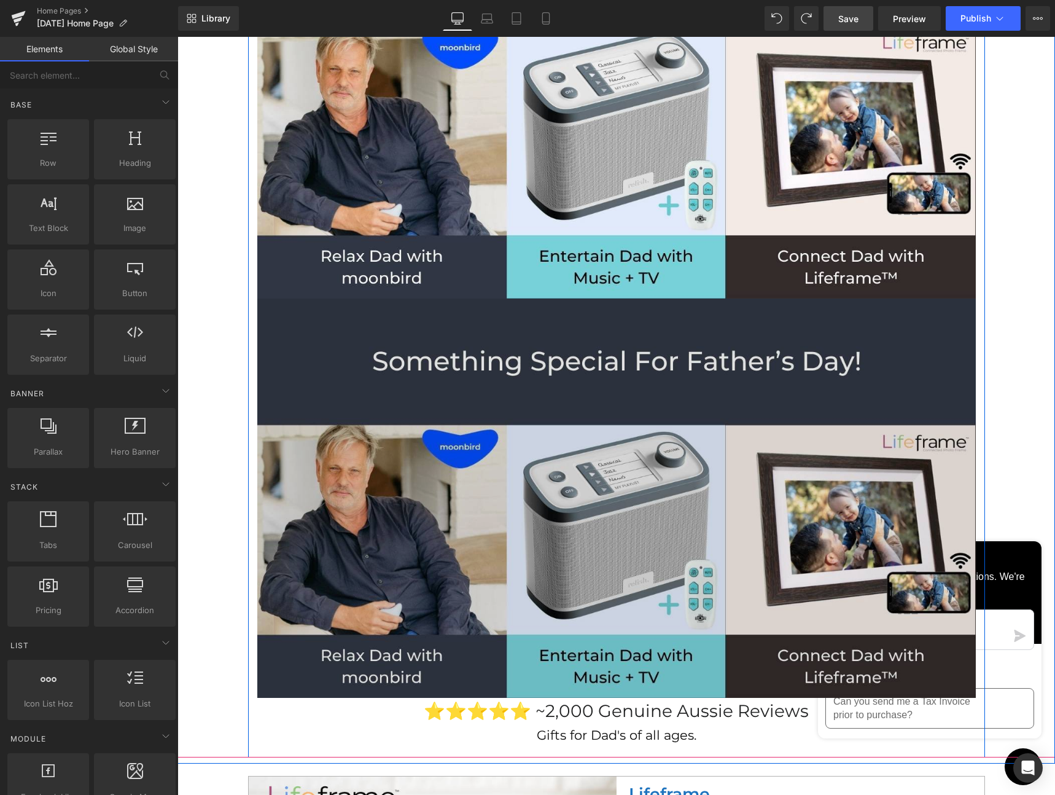
scroll to position [244, 0]
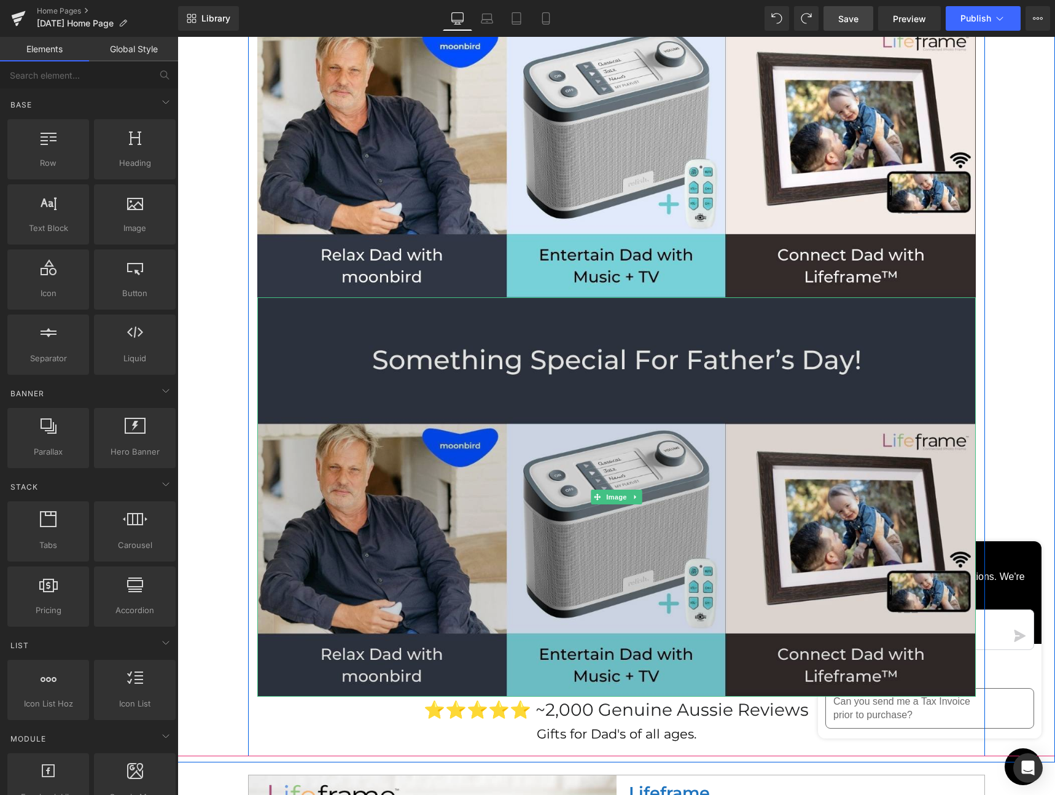
click at [611, 332] on img at bounding box center [616, 496] width 719 height 399
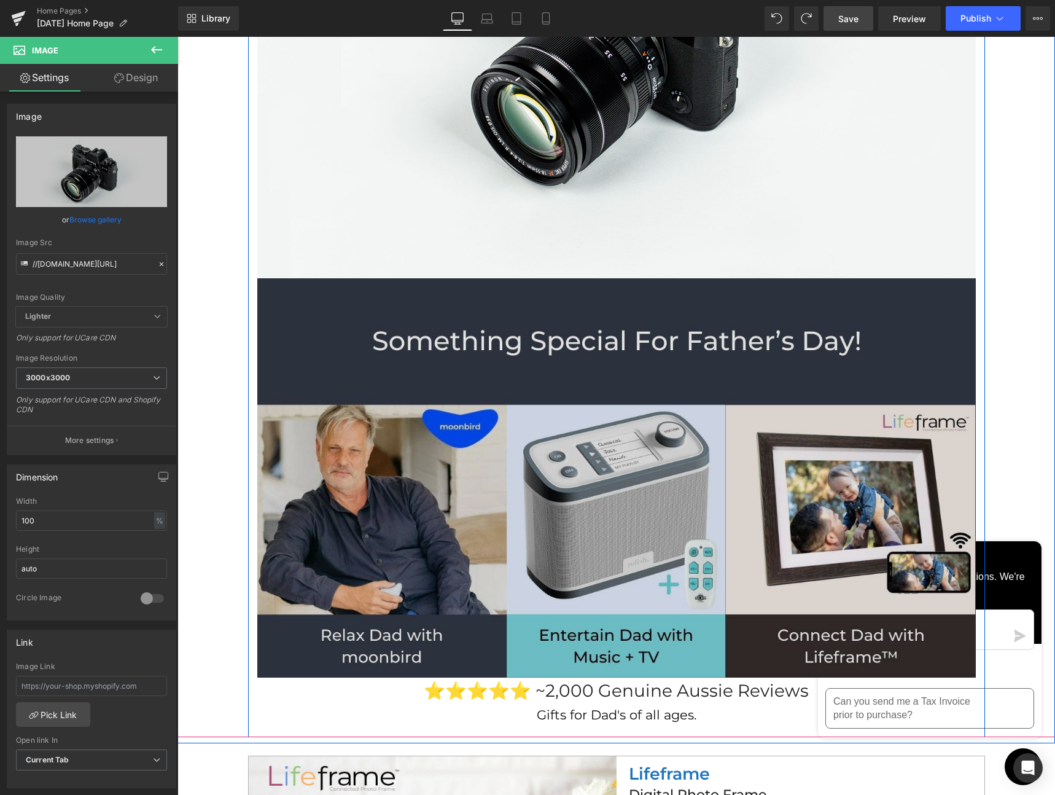
scroll to position [362, 0]
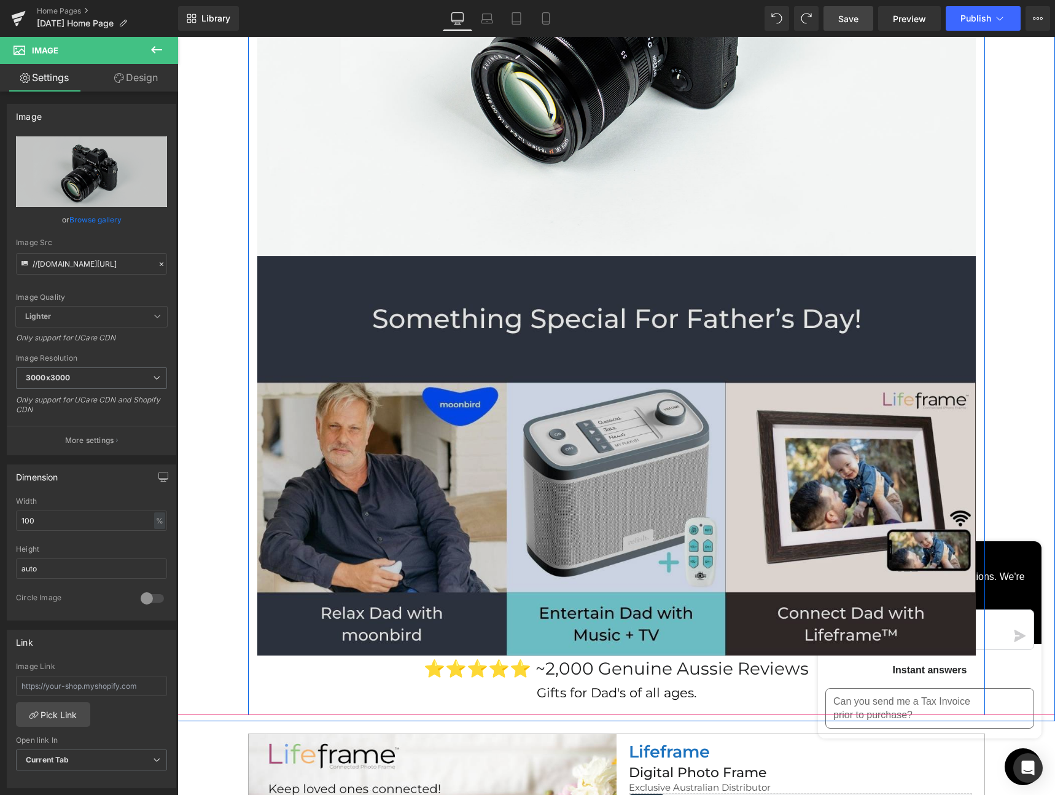
click at [598, 447] on img at bounding box center [616, 455] width 719 height 399
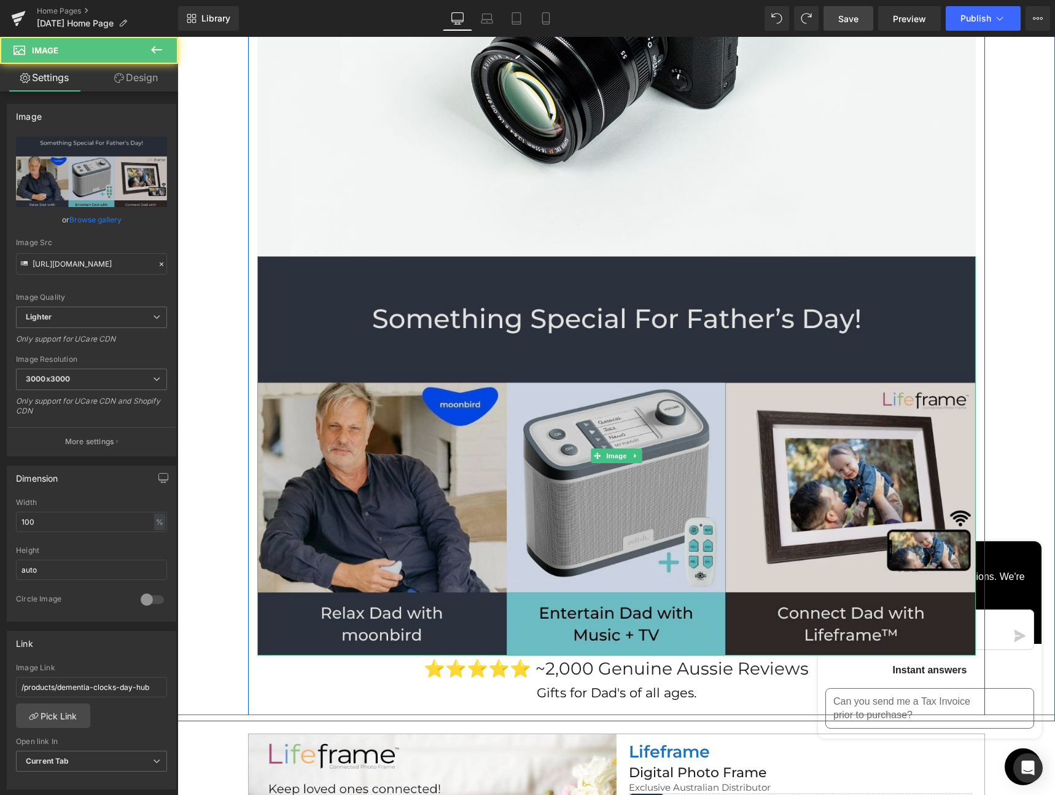
click at [618, 365] on img at bounding box center [616, 455] width 719 height 399
click at [618, 283] on img at bounding box center [616, 455] width 719 height 399
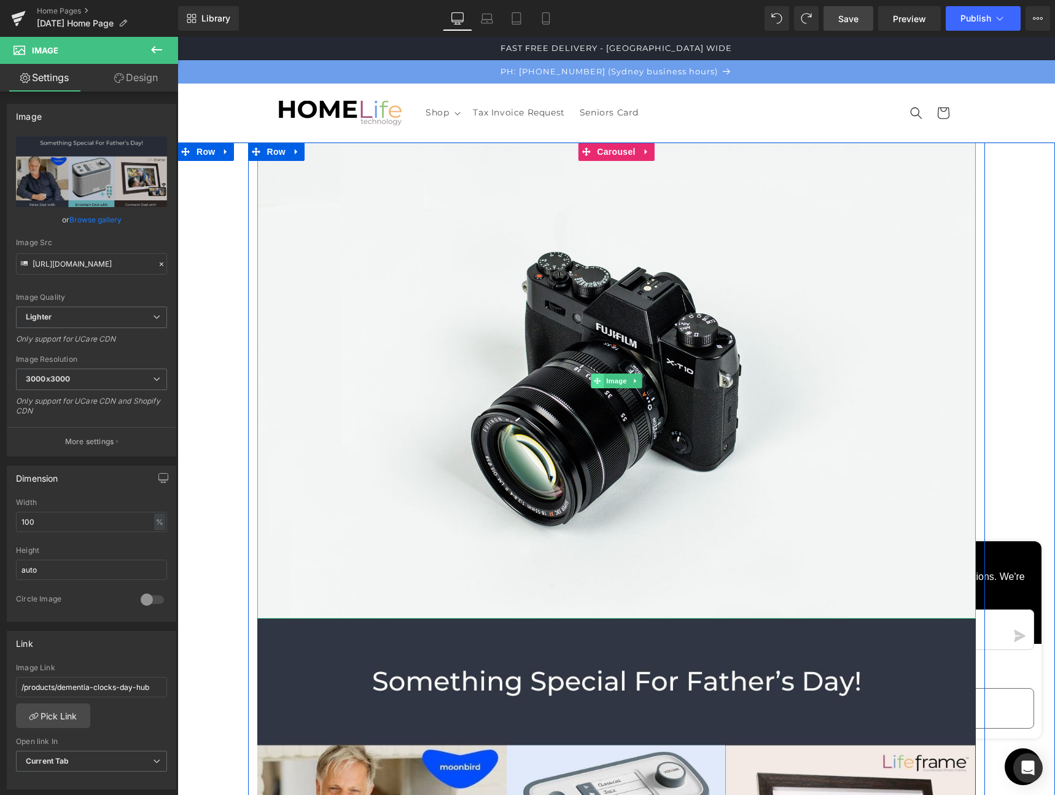
click at [594, 377] on icon at bounding box center [597, 380] width 7 height 7
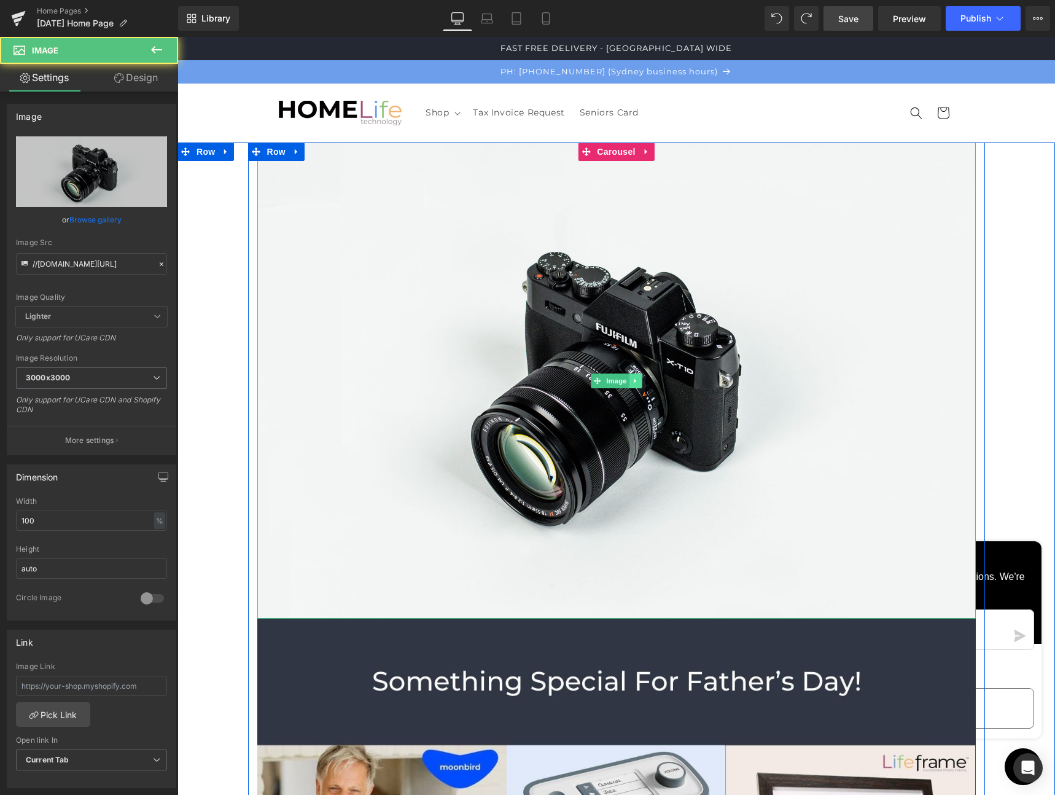
click at [632, 379] on icon at bounding box center [635, 380] width 7 height 7
click at [638, 378] on icon at bounding box center [641, 380] width 7 height 7
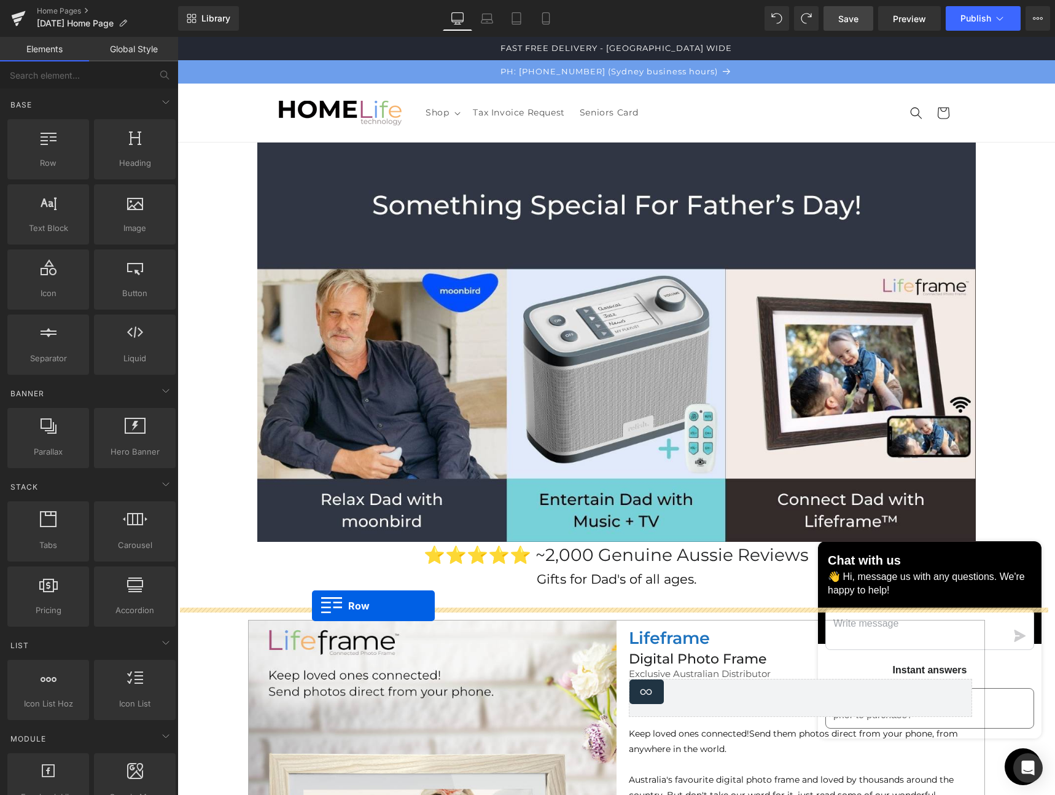
drag, startPoint x: 221, startPoint y: 173, endPoint x: 312, endPoint y: 606, distance: 442.0
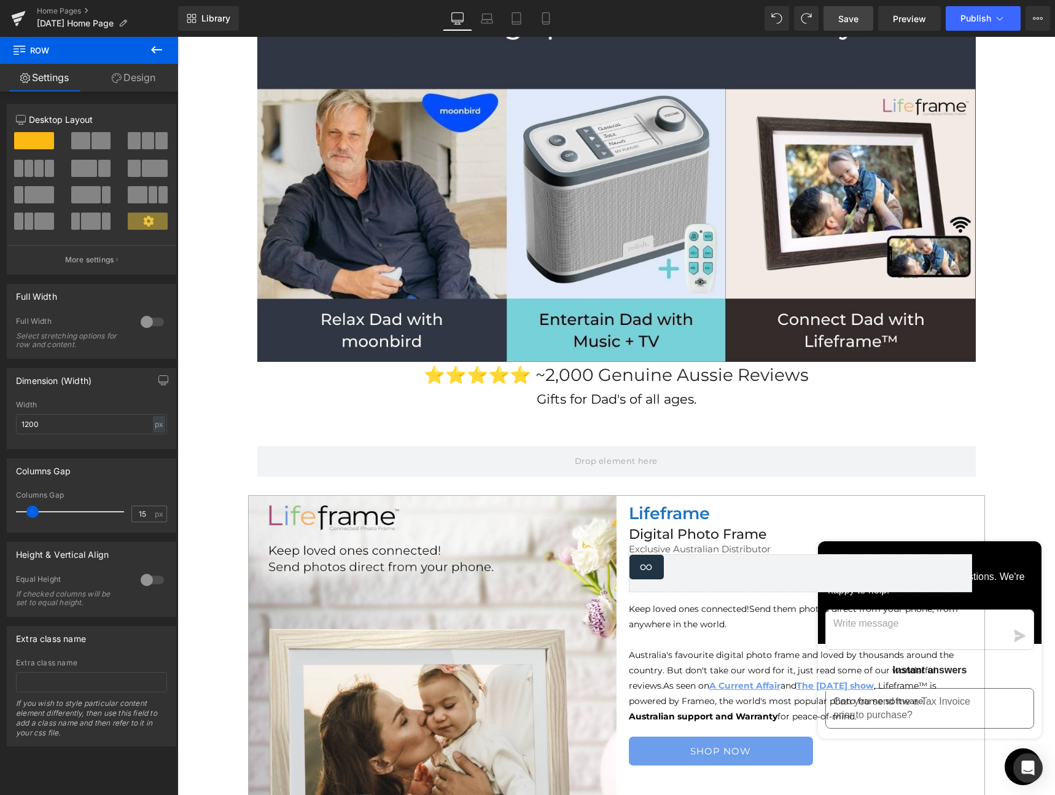
scroll to position [181, 0]
click at [155, 47] on icon at bounding box center [156, 49] width 11 height 7
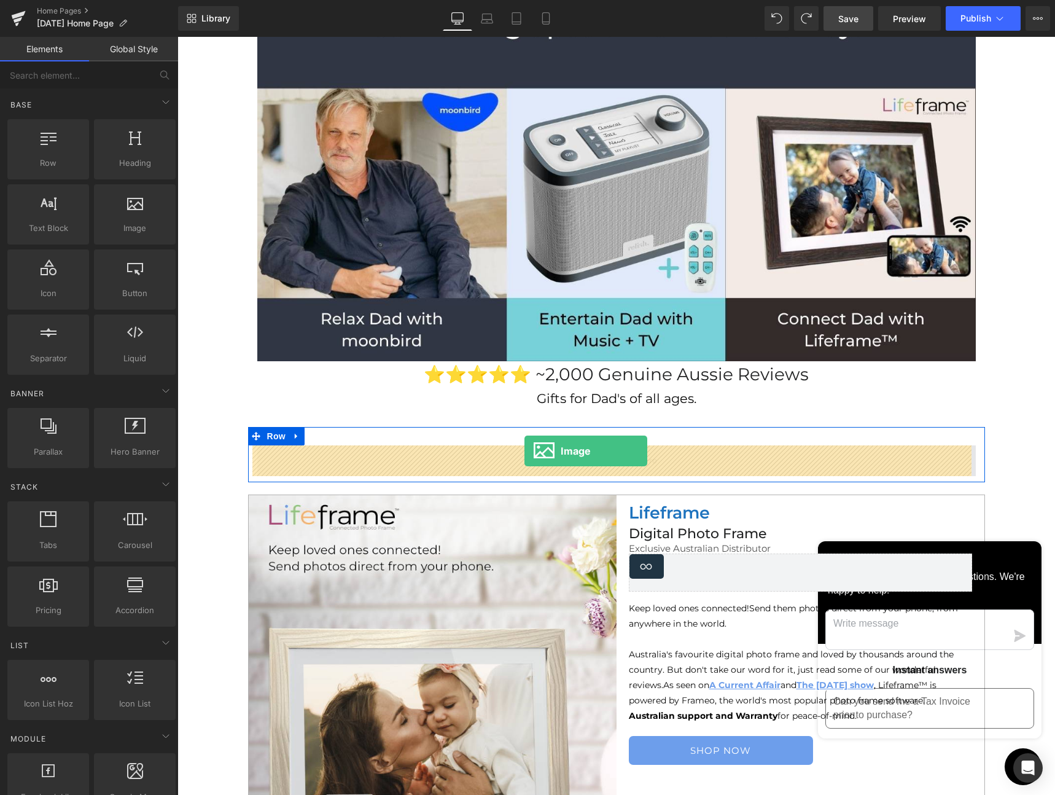
drag, startPoint x: 307, startPoint y: 253, endPoint x: 525, endPoint y: 451, distance: 293.9
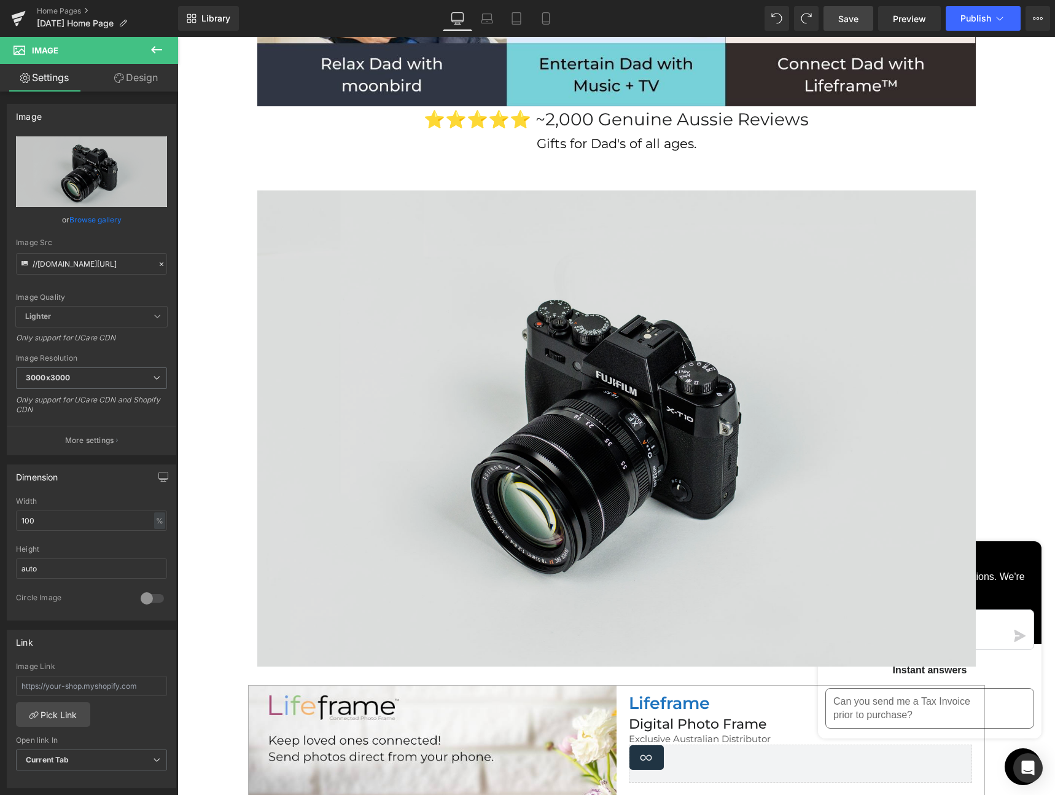
scroll to position [430, 0]
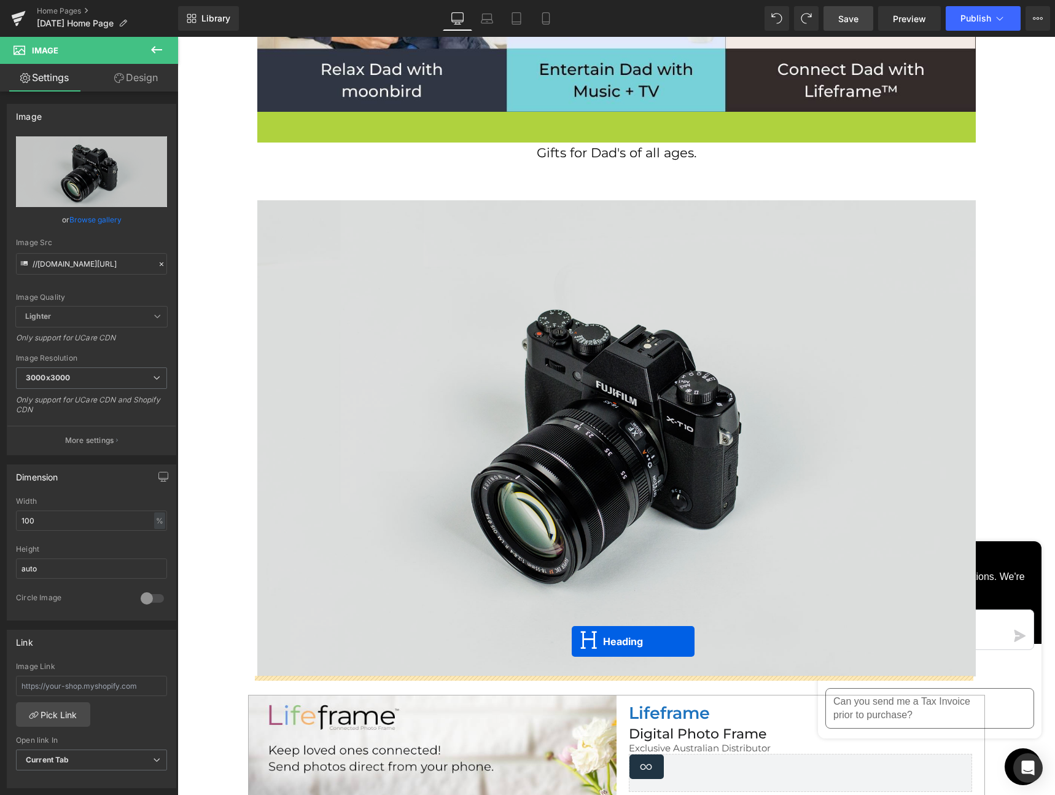
drag, startPoint x: 581, startPoint y: 125, endPoint x: 572, endPoint y: 641, distance: 516.7
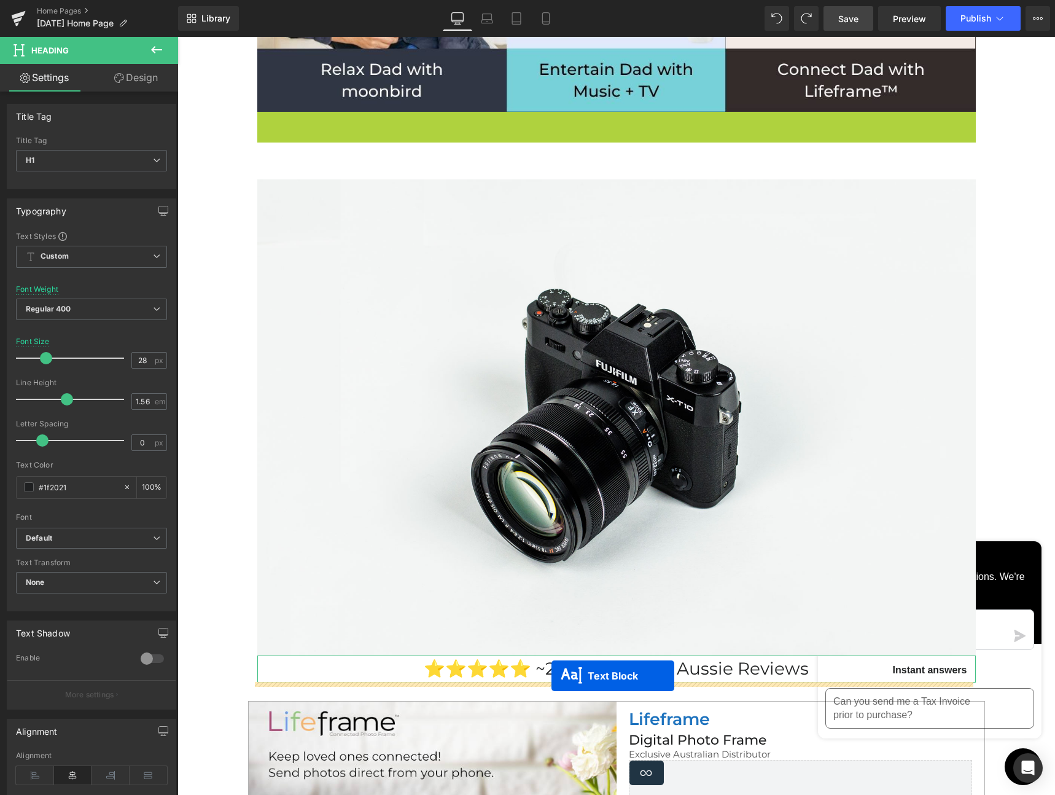
drag, startPoint x: 575, startPoint y: 122, endPoint x: 552, endPoint y: 676, distance: 554.5
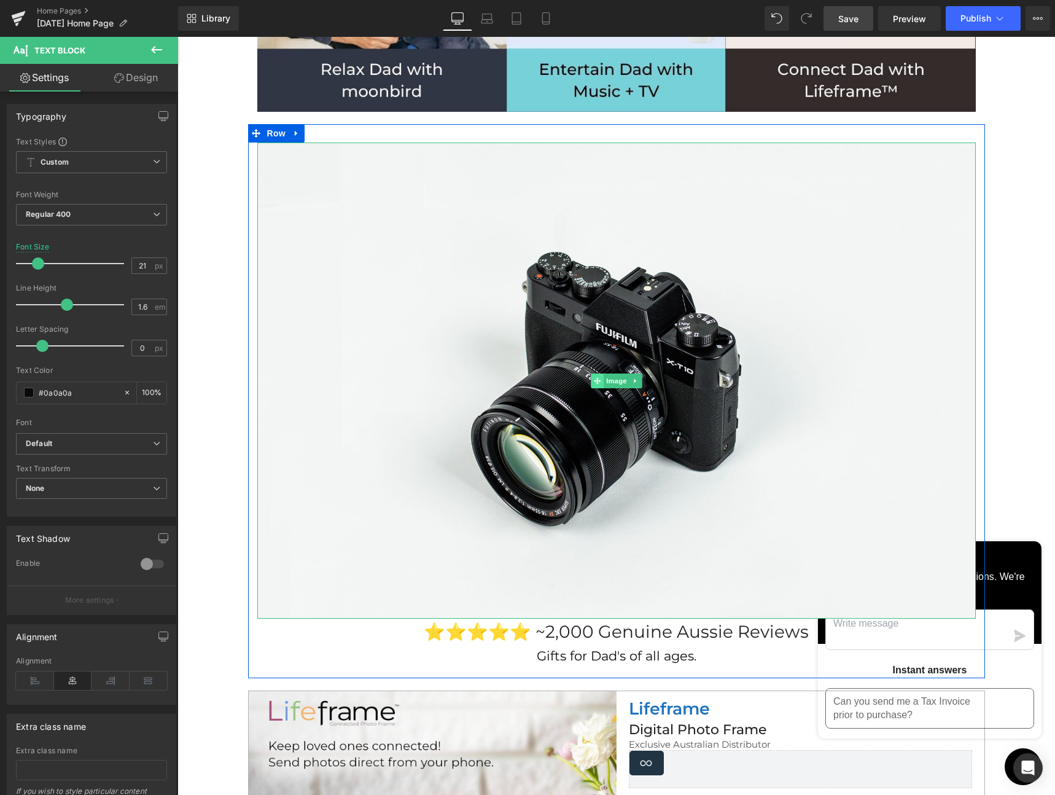
click at [591, 380] on span at bounding box center [597, 380] width 13 height 15
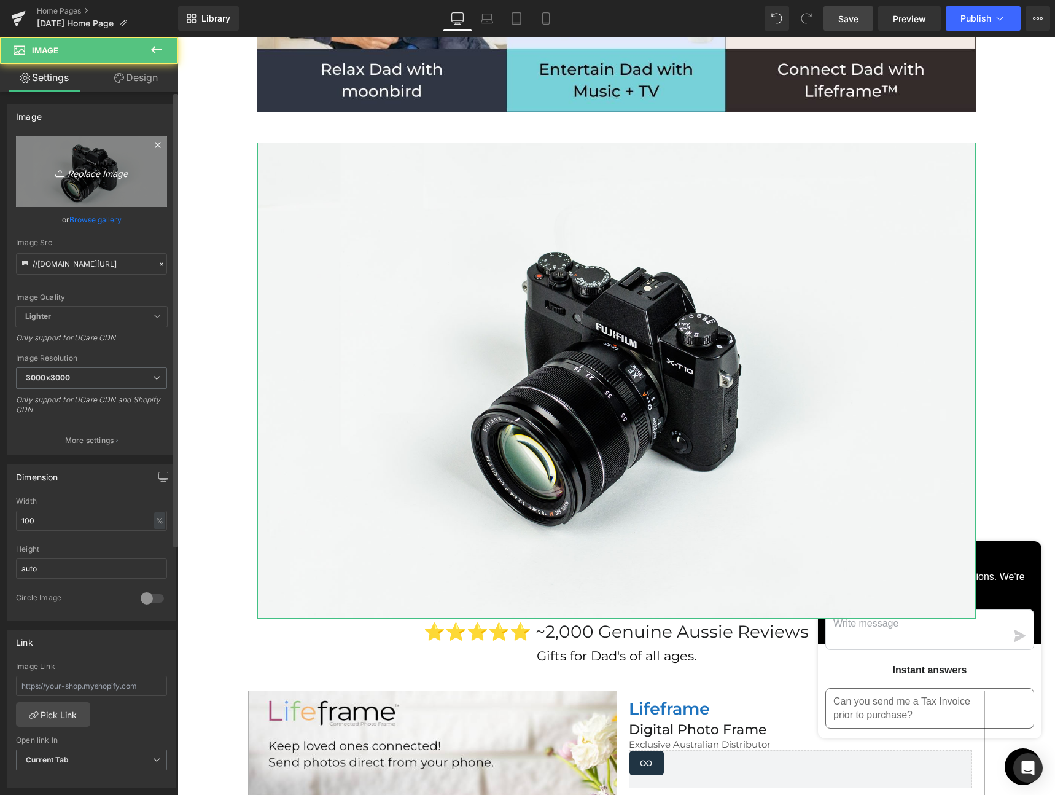
click at [90, 164] on icon "Replace Image" at bounding box center [91, 171] width 98 height 15
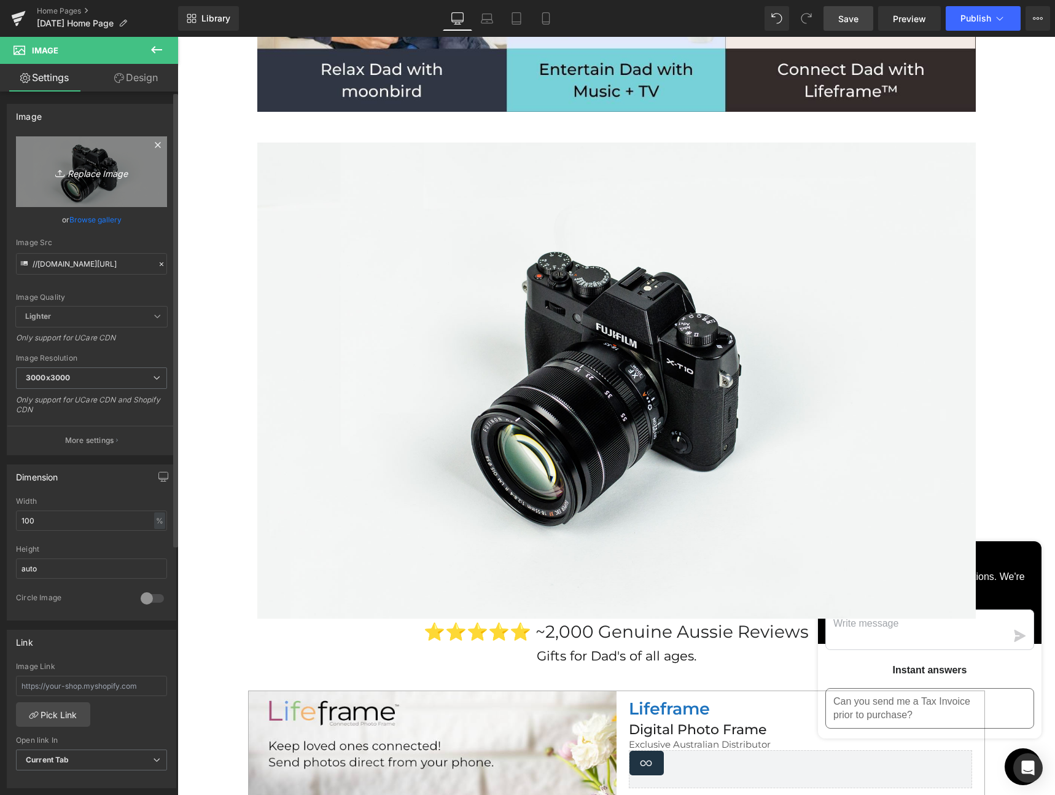
type input "C:\fakepath\[DATE] Homepage (3) 2025.jpeg"
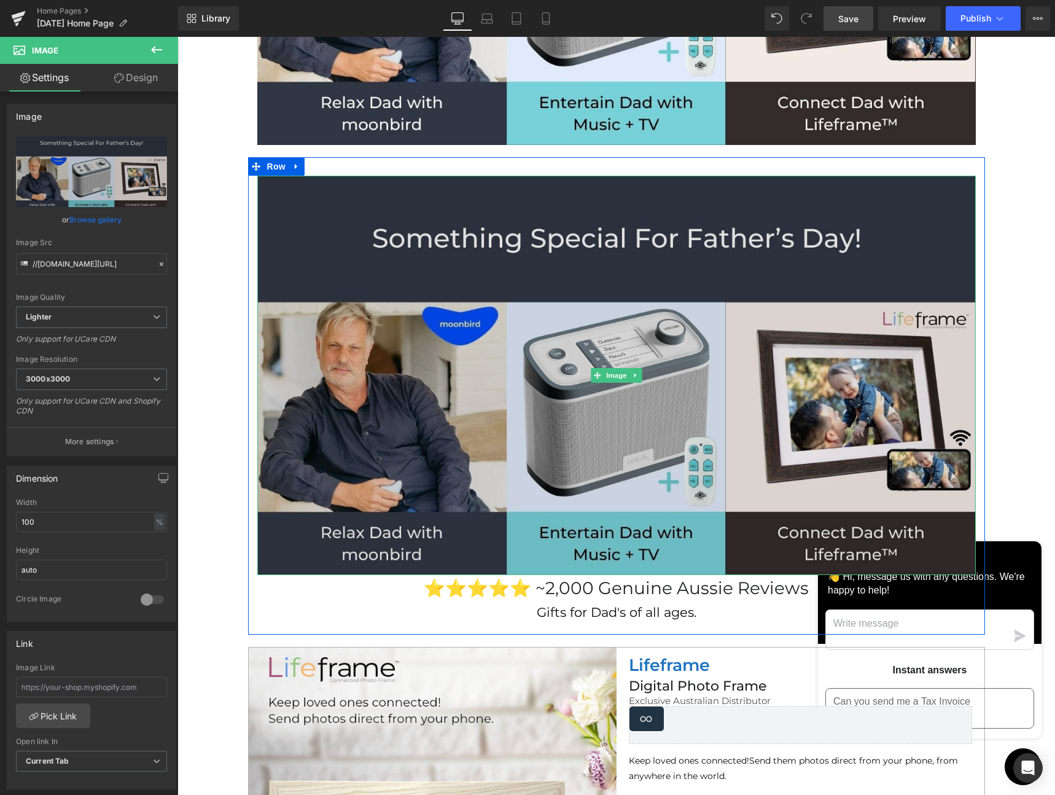
scroll to position [394, 0]
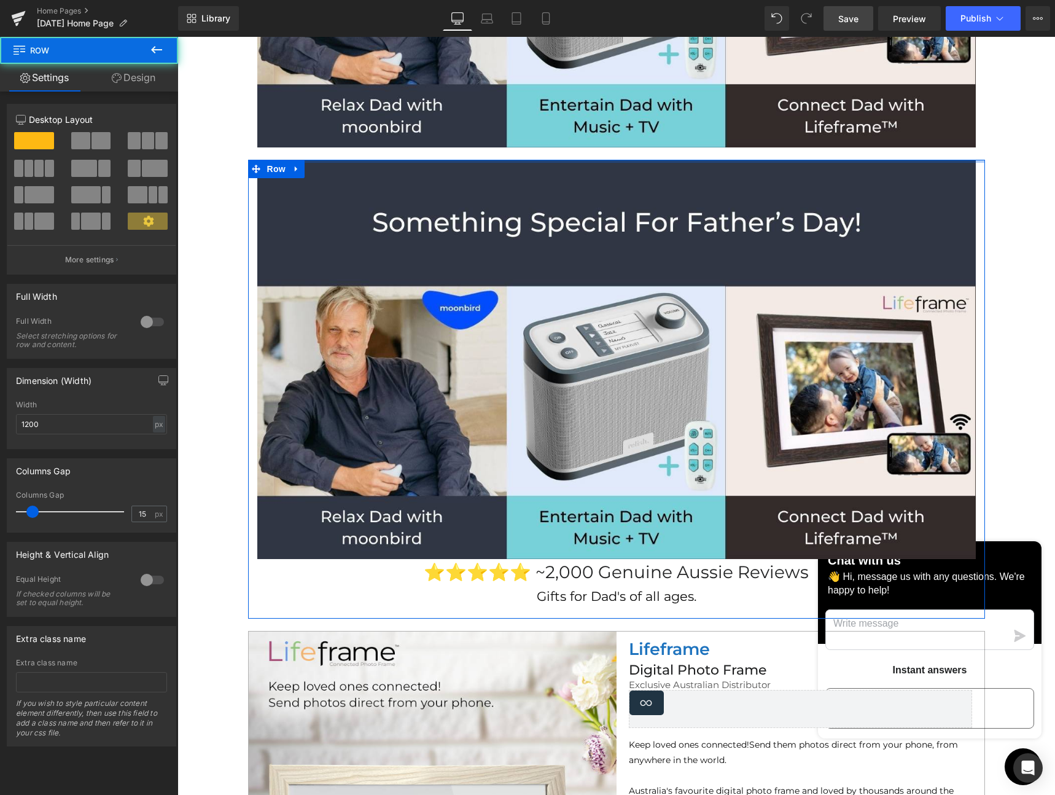
drag, startPoint x: 528, startPoint y: 170, endPoint x: 528, endPoint y: 145, distance: 25.2
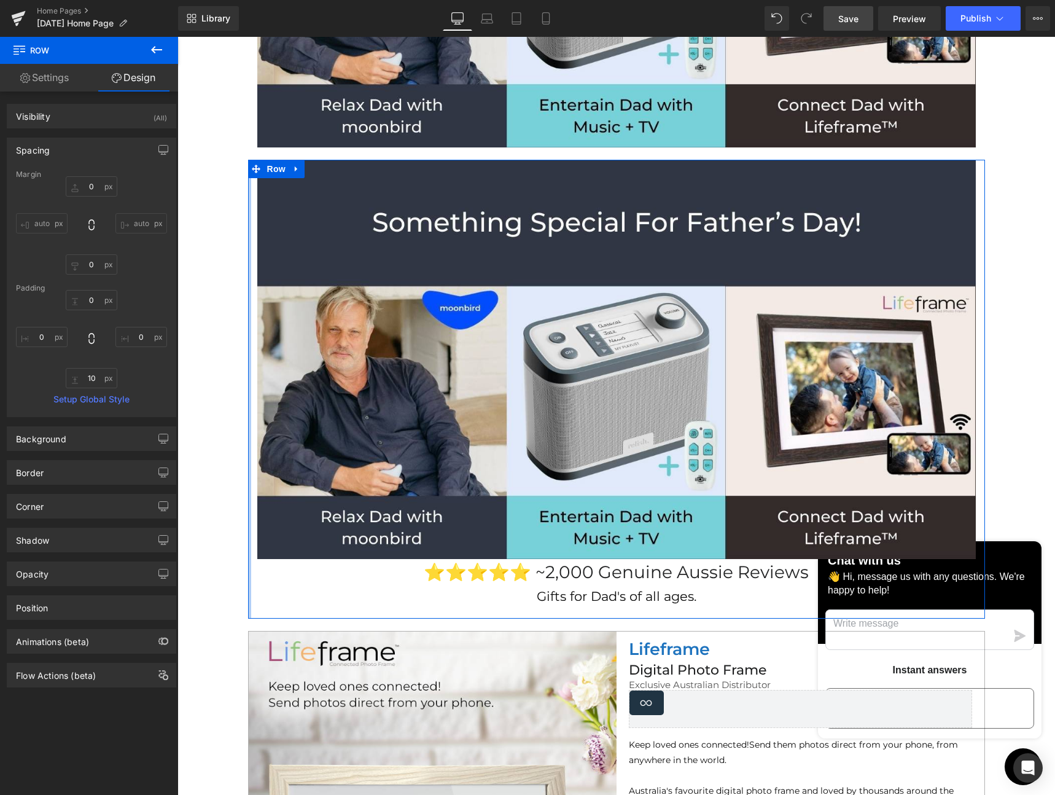
drag, startPoint x: 243, startPoint y: 293, endPoint x: 233, endPoint y: 294, distance: 9.8
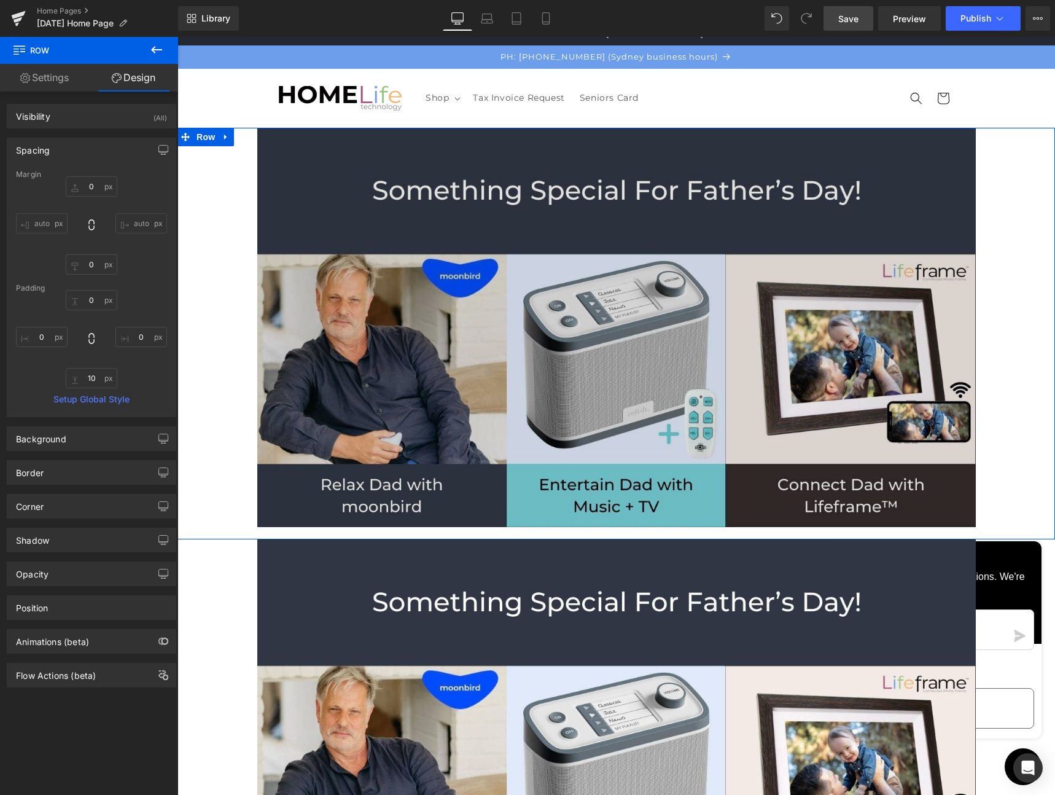
scroll to position [0, 0]
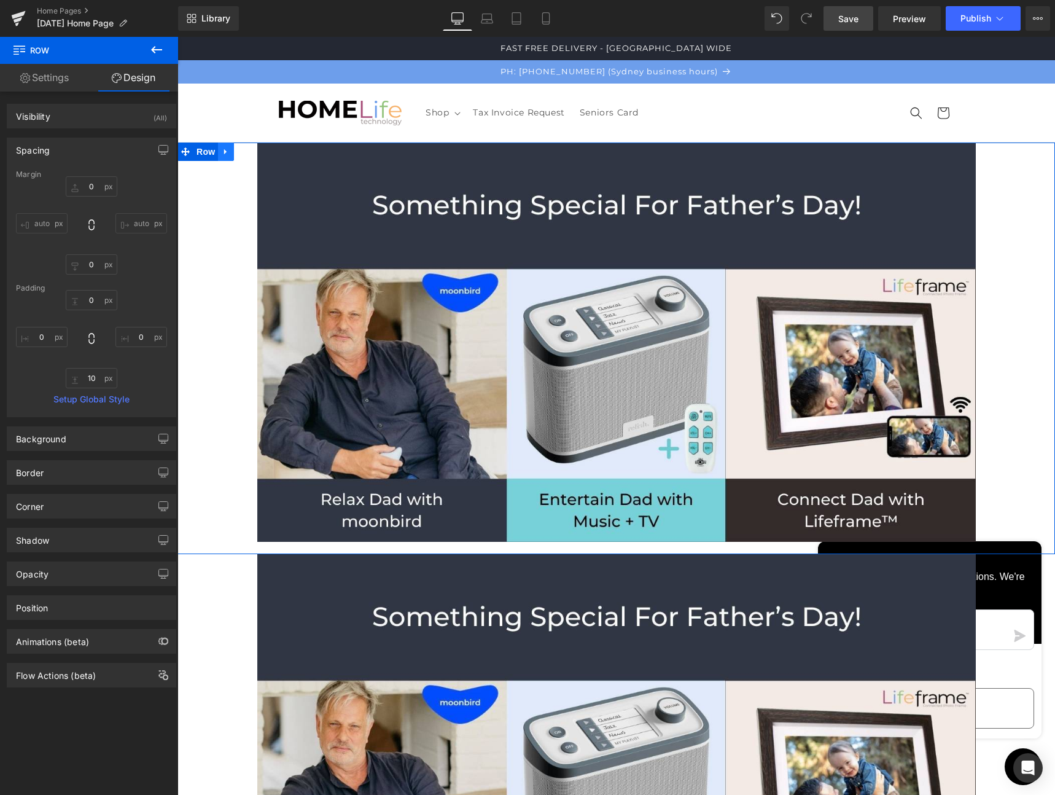
click at [222, 150] on icon at bounding box center [226, 151] width 9 height 9
click at [254, 149] on icon at bounding box center [258, 151] width 9 height 9
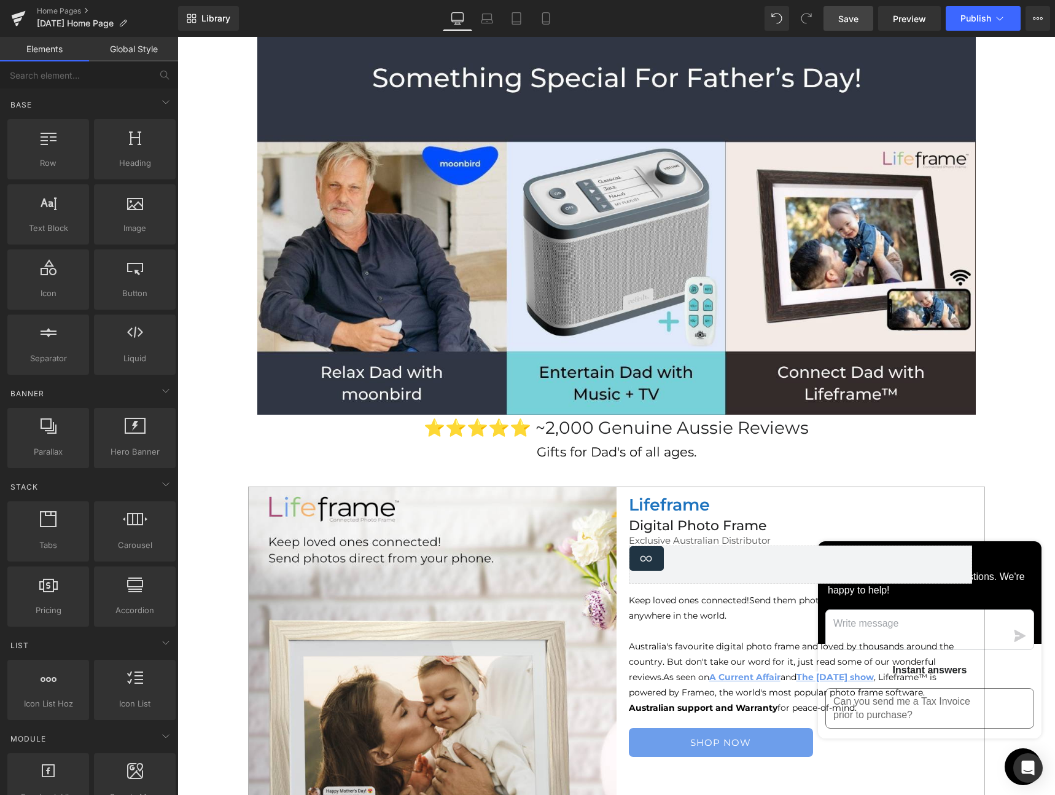
scroll to position [126, 0]
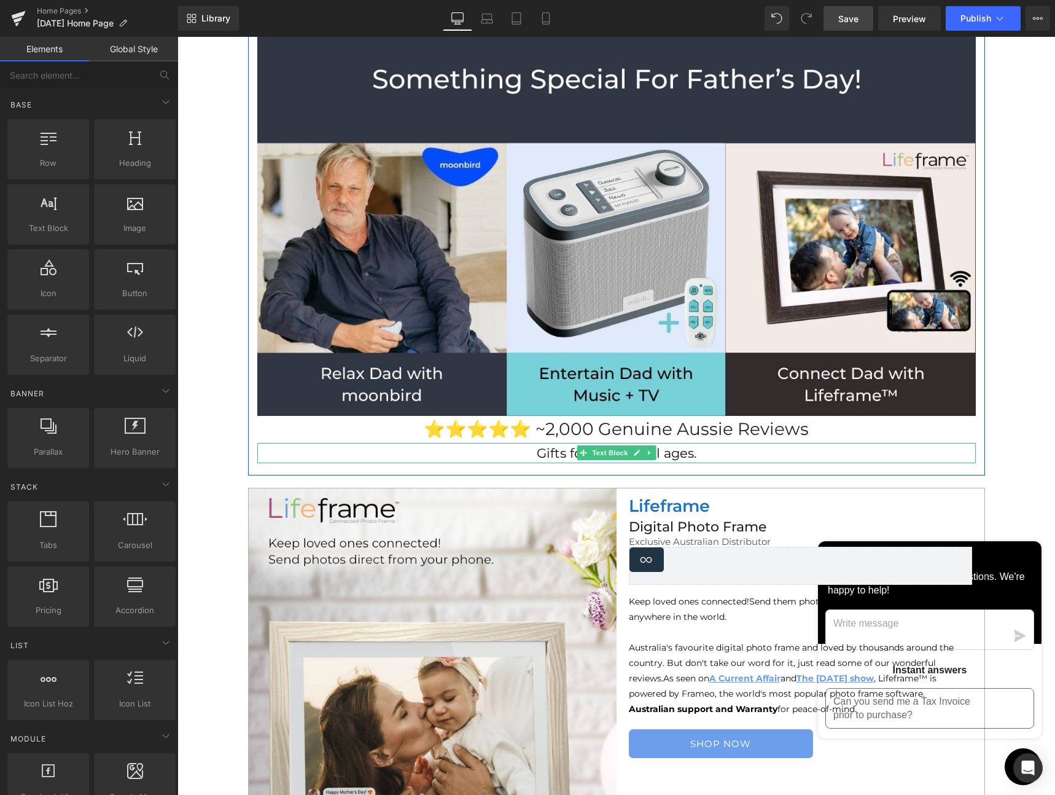
click at [698, 456] on p "Gifts for Dad's of all ages." at bounding box center [616, 453] width 719 height 21
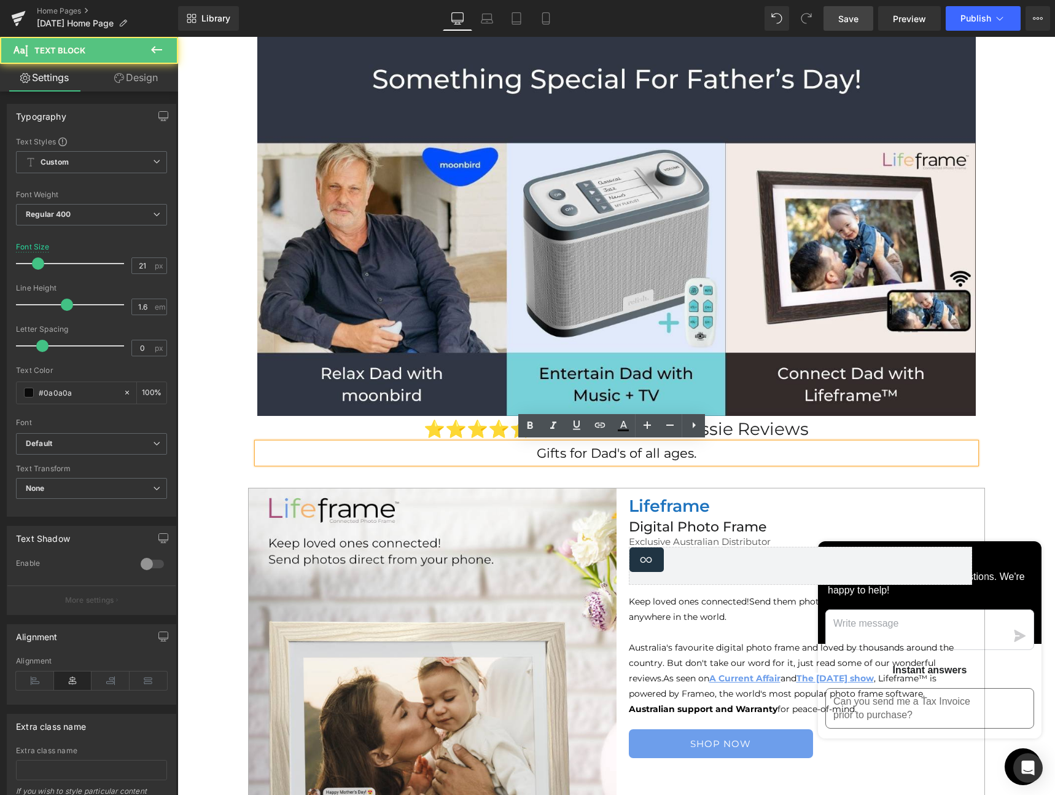
scroll to position [127, 0]
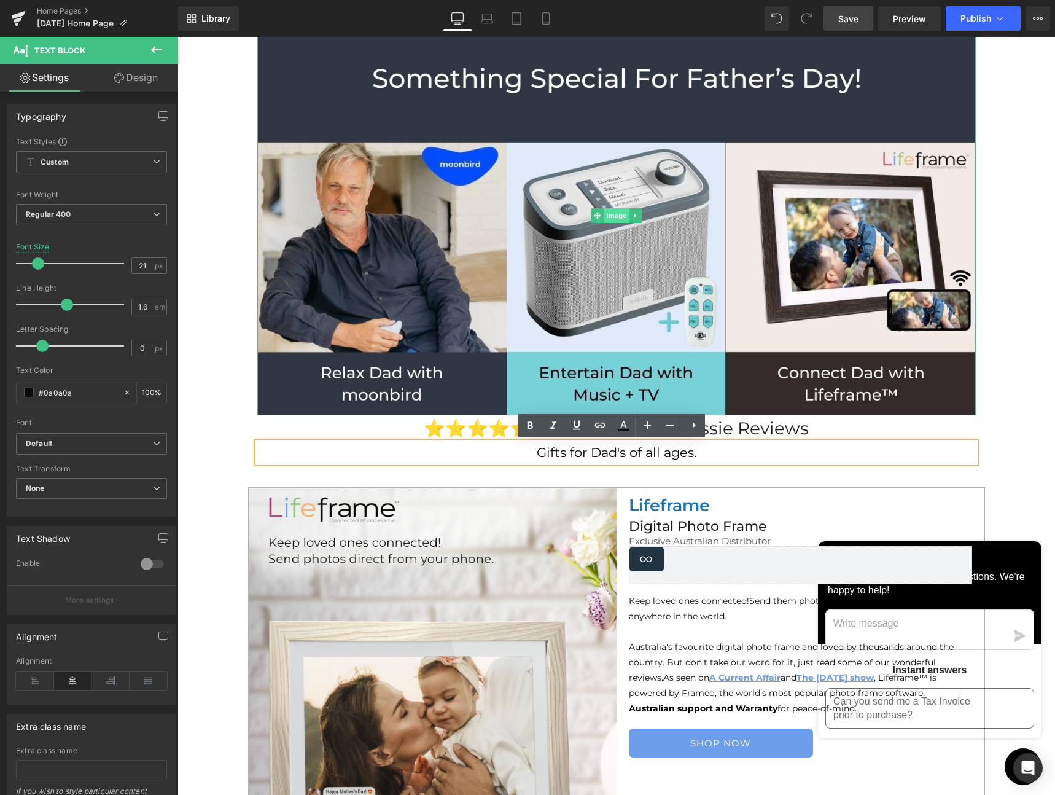
click at [607, 208] on span "Image" at bounding box center [617, 215] width 26 height 15
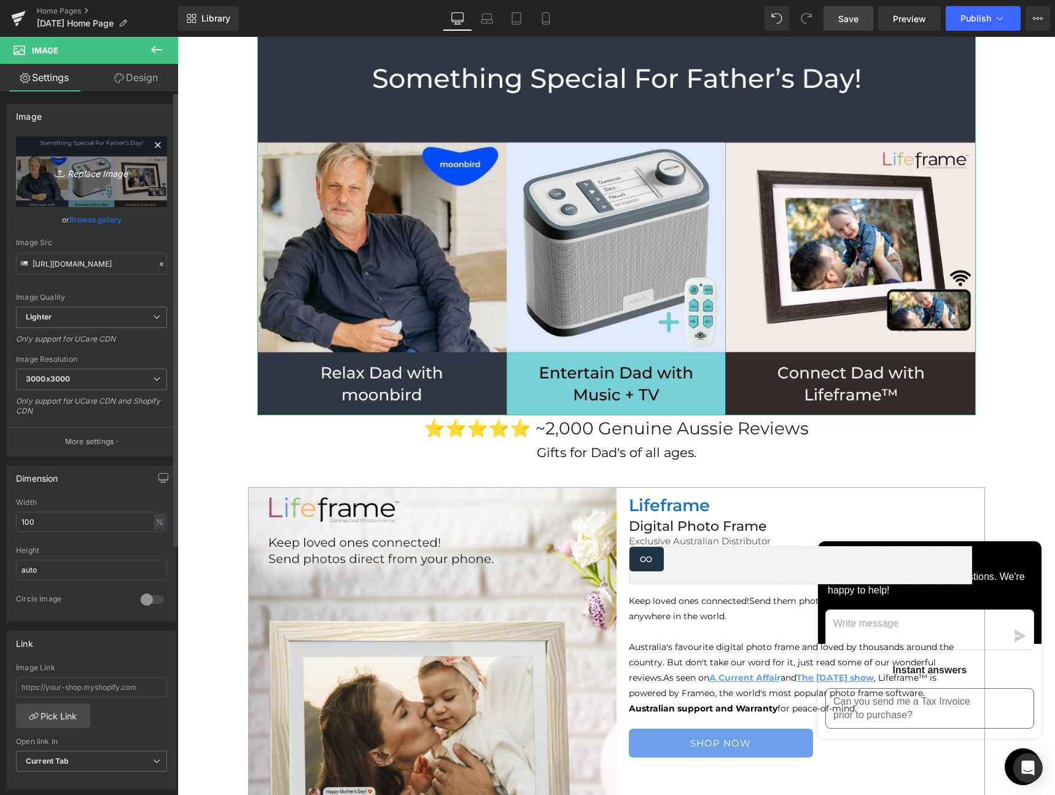
click at [90, 172] on icon "Replace Image" at bounding box center [91, 171] width 98 height 15
type input "C:\fakepath\[DATE] Homepage (4) 2025.jpeg"
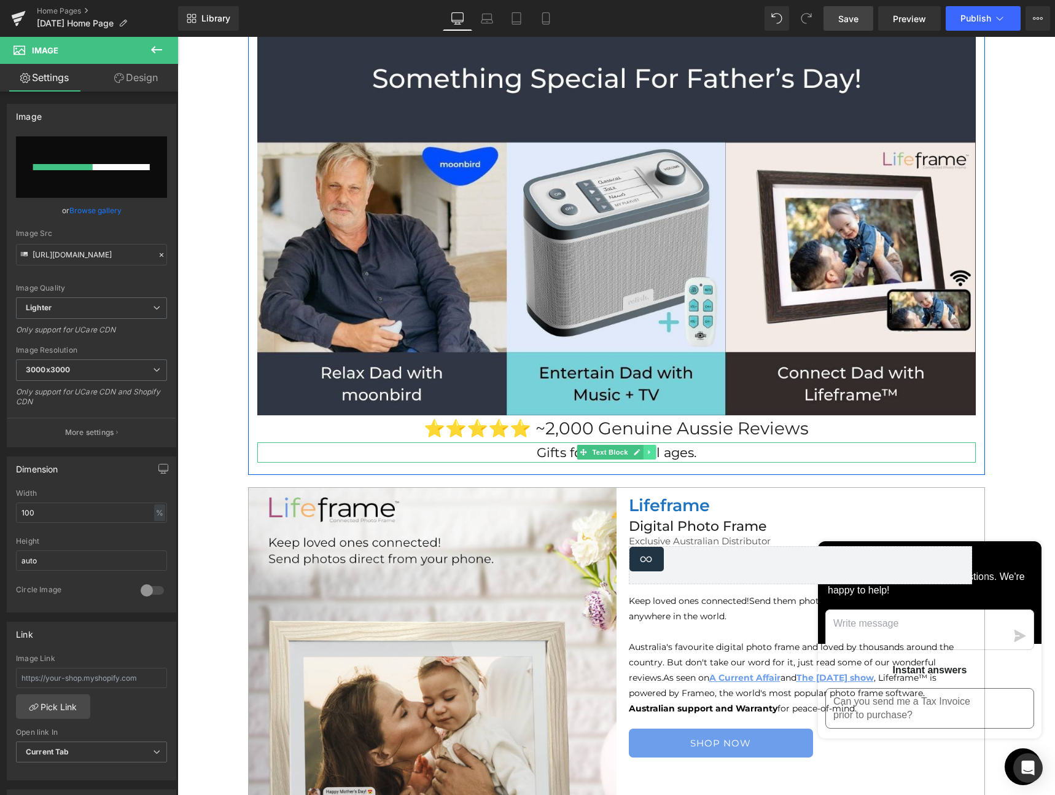
click at [650, 453] on link at bounding box center [649, 452] width 13 height 15
click at [653, 453] on icon at bounding box center [655, 452] width 7 height 7
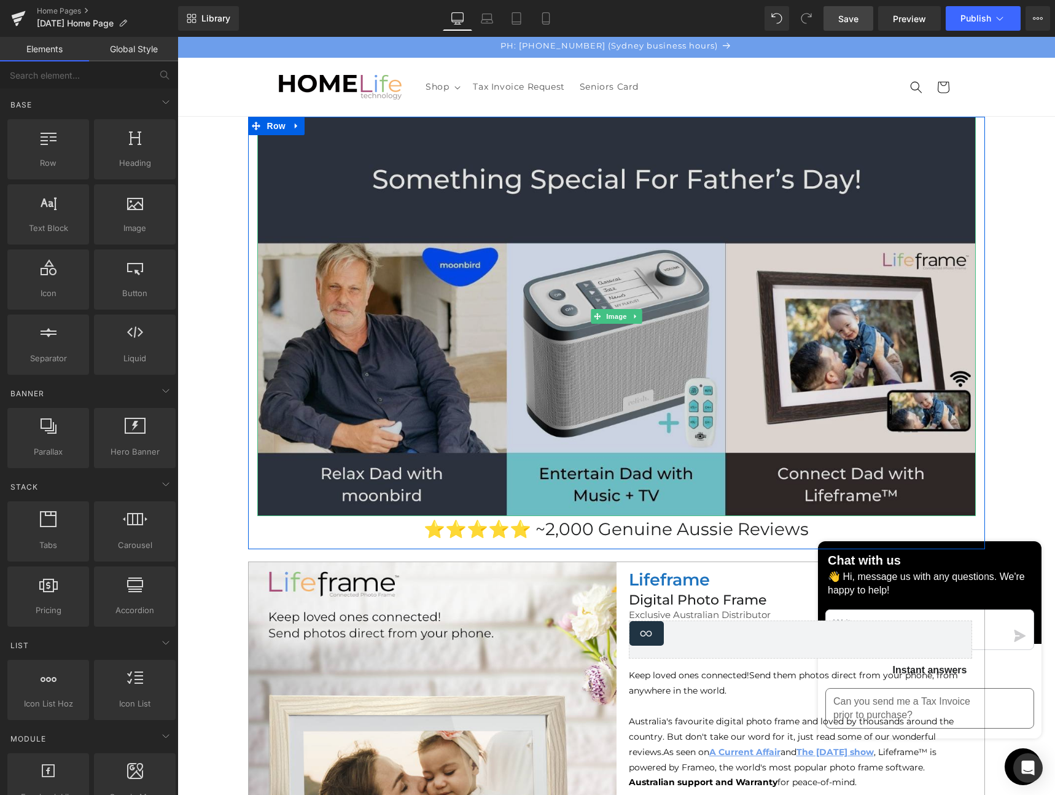
scroll to position [17, 0]
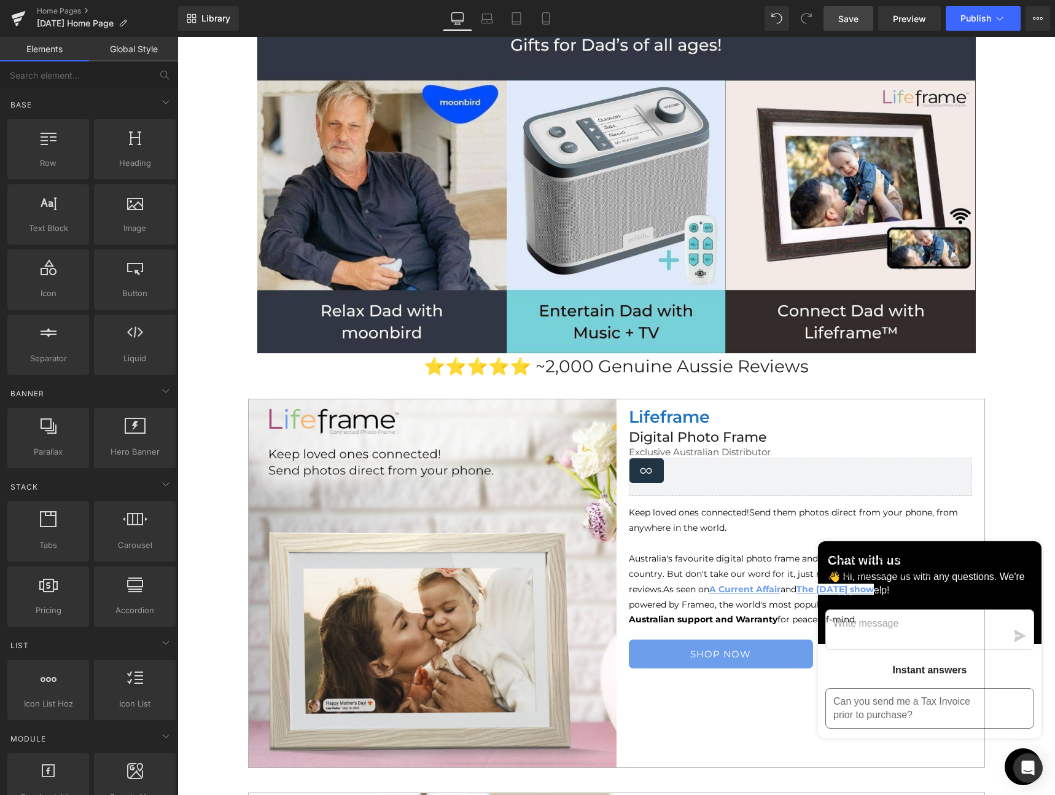
scroll to position [190, 0]
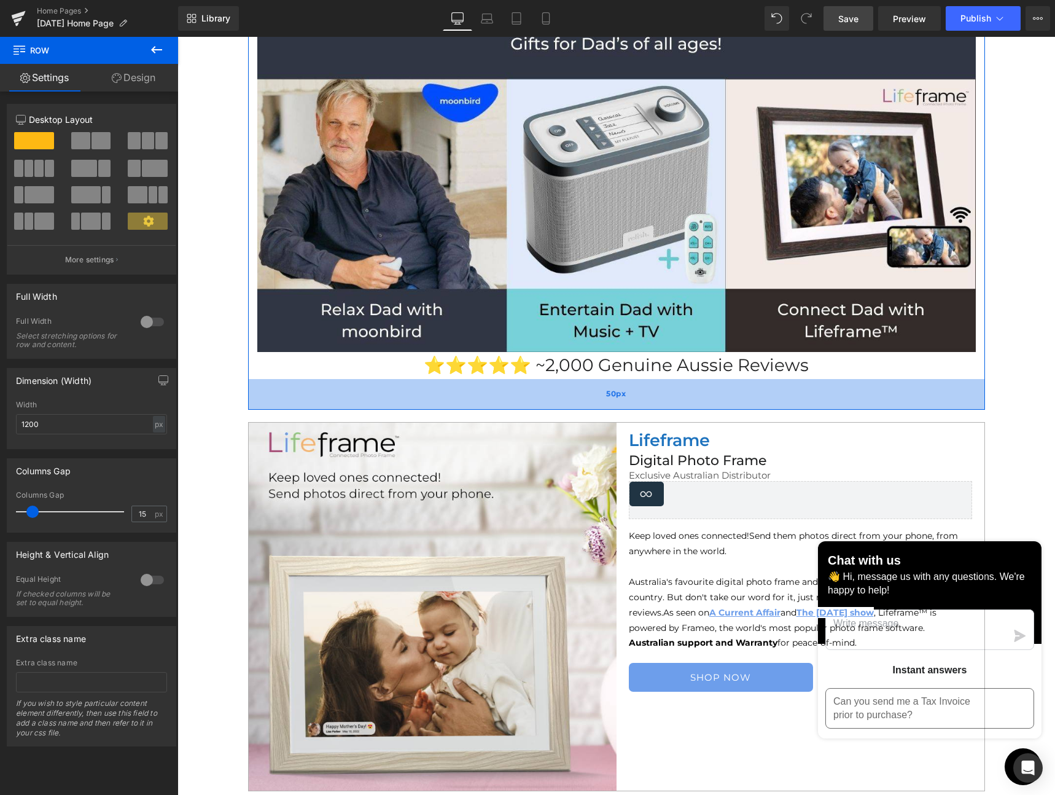
drag, startPoint x: 762, startPoint y: 381, endPoint x: 761, endPoint y: 405, distance: 24.6
click at [761, 405] on div "50px" at bounding box center [616, 394] width 737 height 31
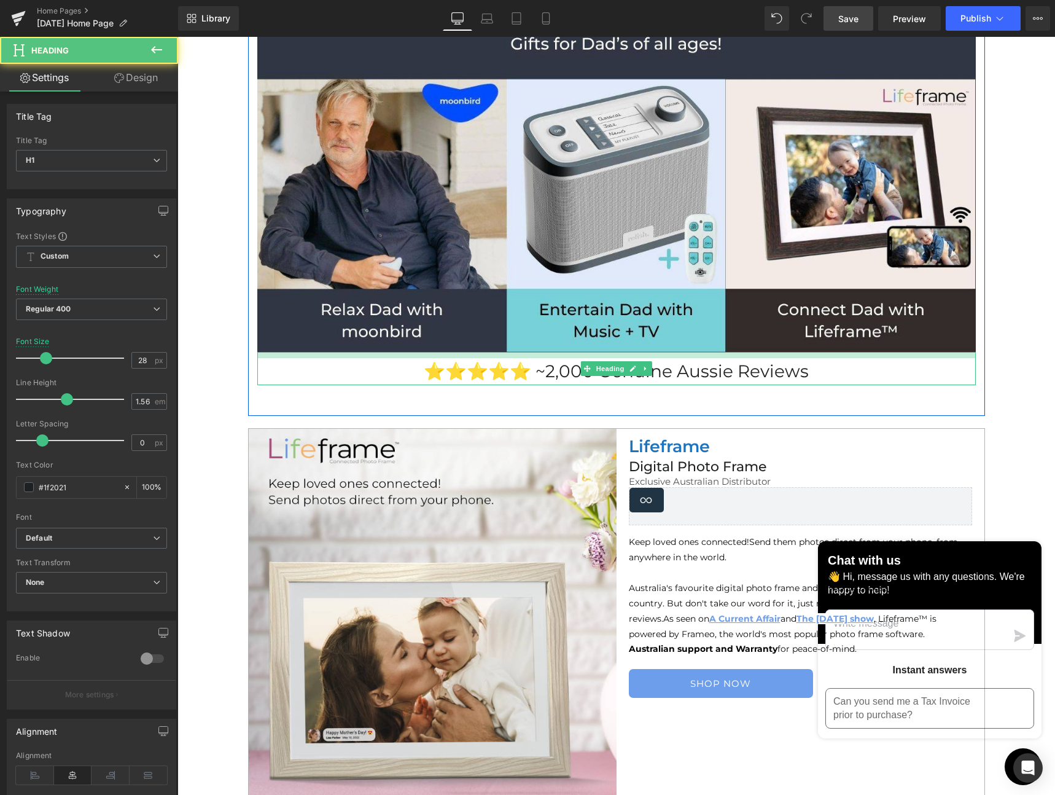
click at [684, 360] on div "⭐️⭐️⭐️⭐️⭐️ ~2,000 Genuine Aussie Reviews Heading" at bounding box center [616, 368] width 719 height 33
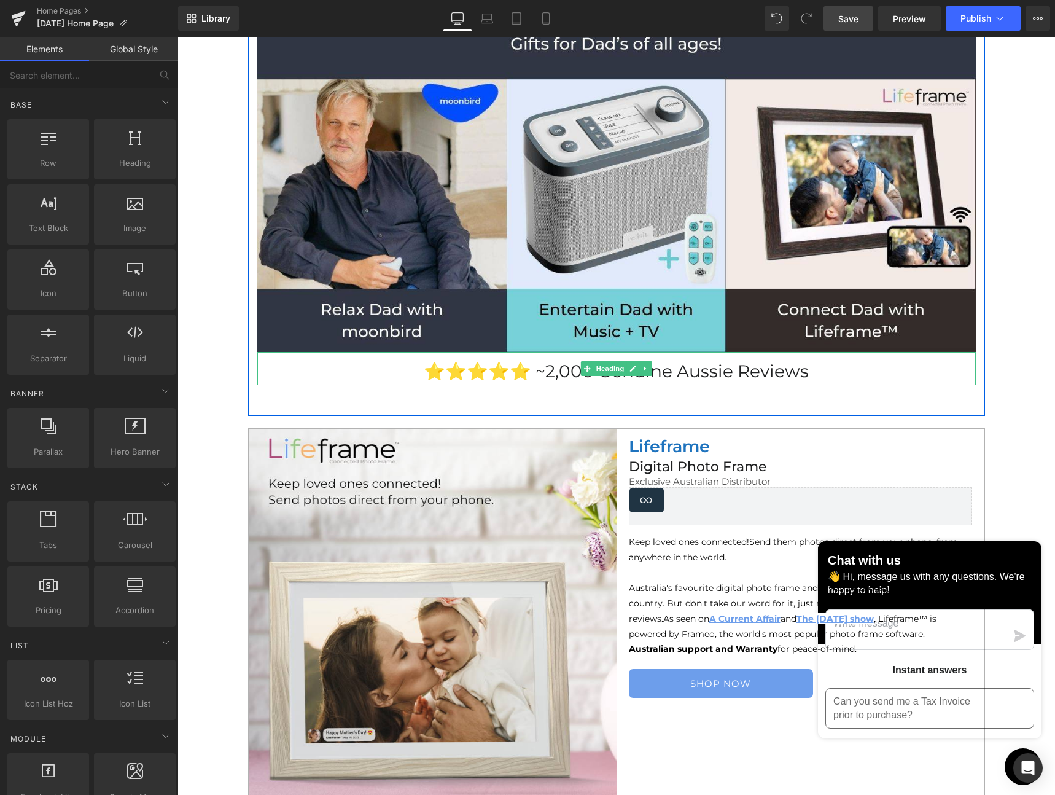
click at [718, 375] on h1 "⭐️⭐️⭐️⭐️⭐️ ~2,000 Genuine Aussie Reviews" at bounding box center [616, 371] width 719 height 27
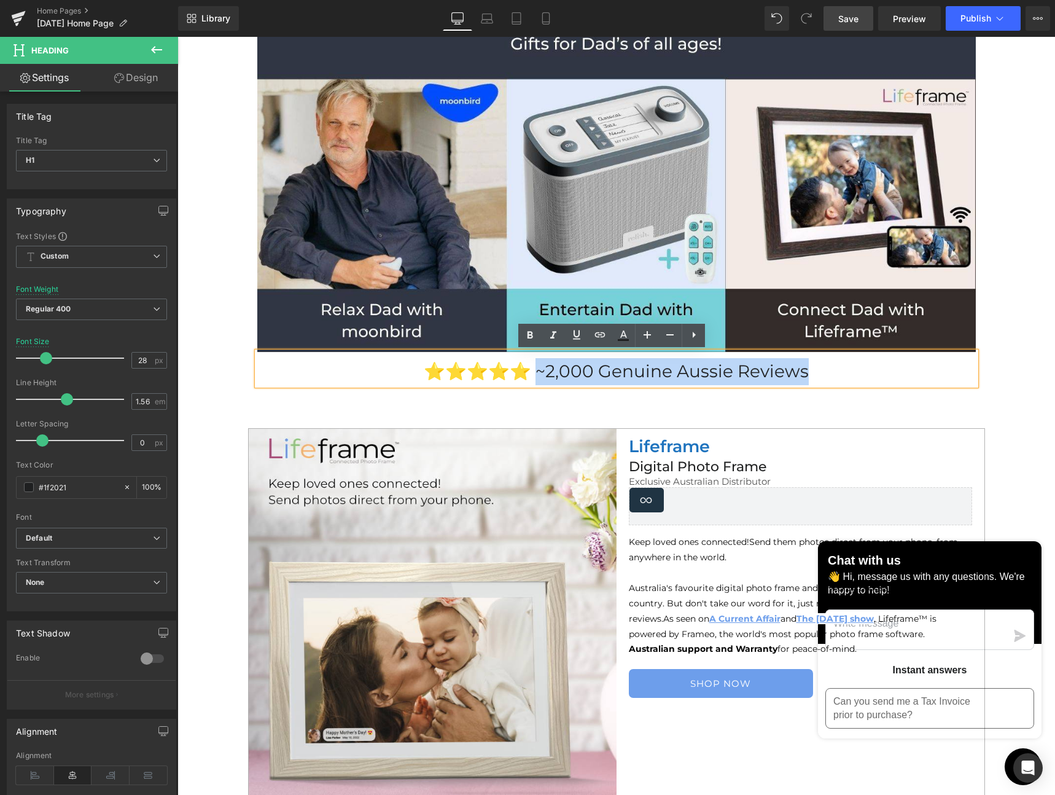
drag, startPoint x: 705, startPoint y: 373, endPoint x: 520, endPoint y: 378, distance: 184.3
click at [520, 378] on h1 "⭐️⭐️⭐️⭐️⭐️ ~2,000 Genuine Aussie Reviews" at bounding box center [616, 371] width 719 height 27
click at [623, 336] on icon at bounding box center [623, 335] width 15 height 15
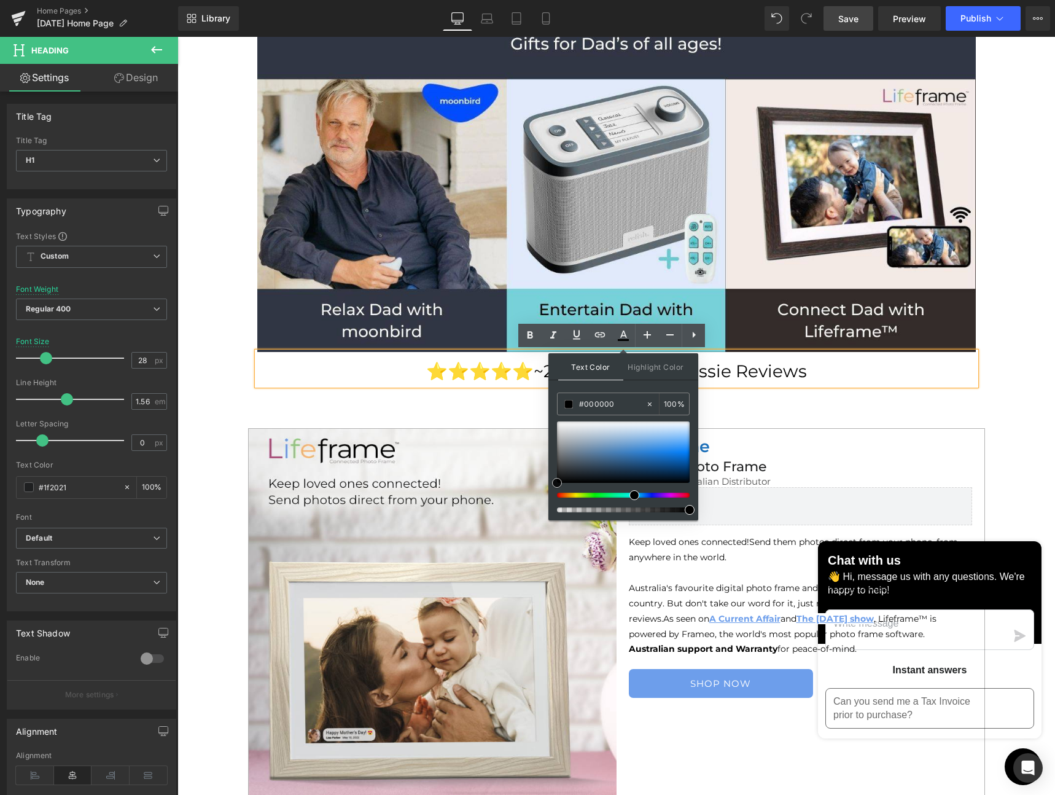
drag, startPoint x: 561, startPoint y: 472, endPoint x: 549, endPoint y: 500, distance: 30.2
click at [549, 500] on div "Text Color Highlight Color #333333 #8f8686 100 % transparent 0 %" at bounding box center [624, 436] width 150 height 167
click at [795, 402] on div "Image ⭐️⭐️⭐️⭐️⭐️ ~2,000 Genuine Aussie Reviews Heading Row 50px" at bounding box center [616, 184] width 737 height 463
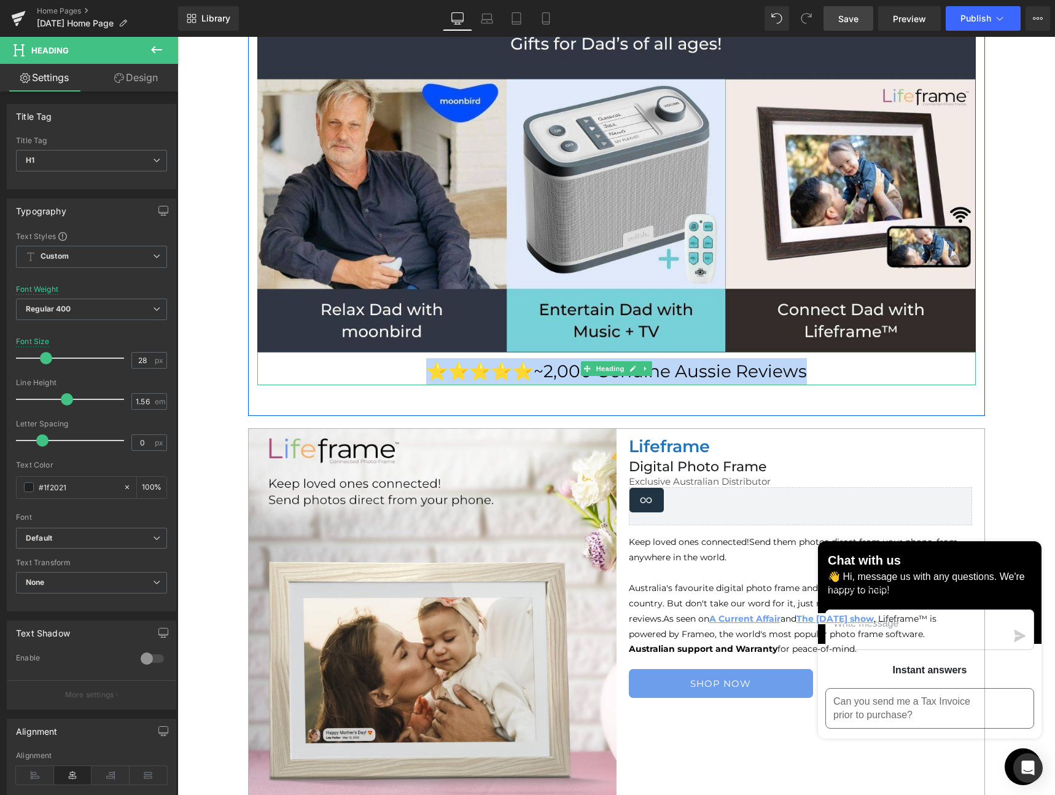
drag, startPoint x: 799, startPoint y: 372, endPoint x: 416, endPoint y: 366, distance: 382.1
click at [416, 366] on h1 "⭐️⭐️⭐️⭐️⭐️ ~2,000 Genuine Aussie Reviews" at bounding box center [616, 371] width 719 height 27
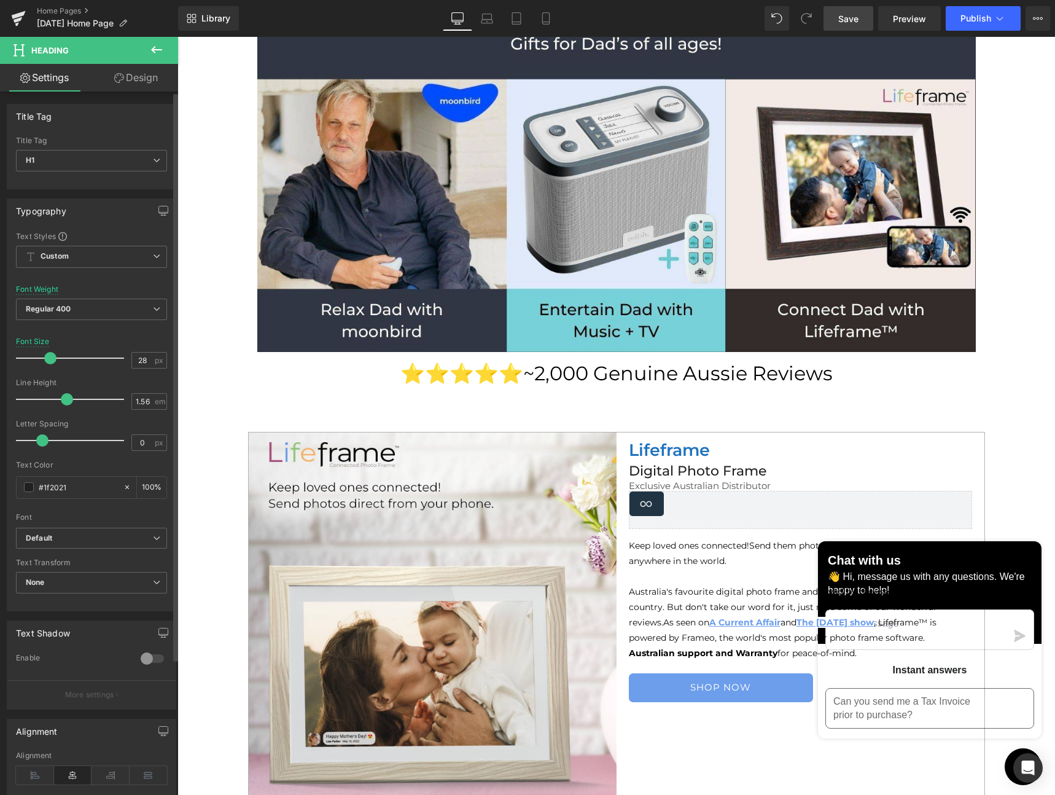
click at [49, 358] on span at bounding box center [50, 358] width 12 height 12
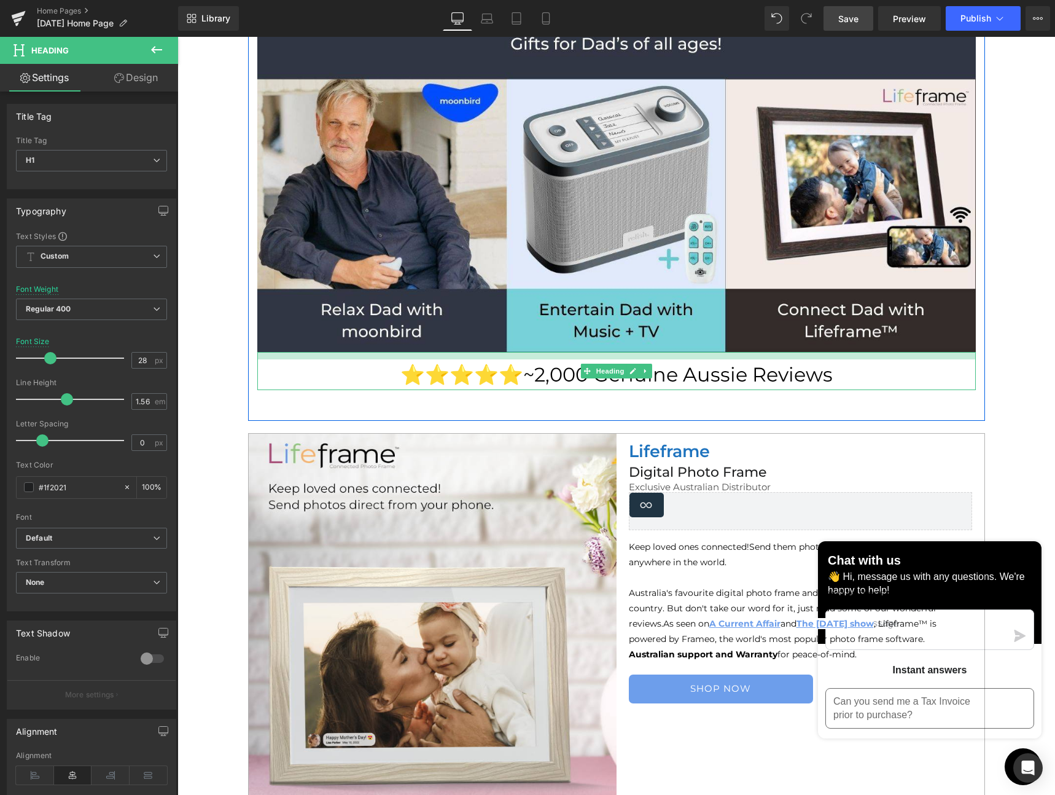
click at [623, 356] on div at bounding box center [616, 355] width 719 height 7
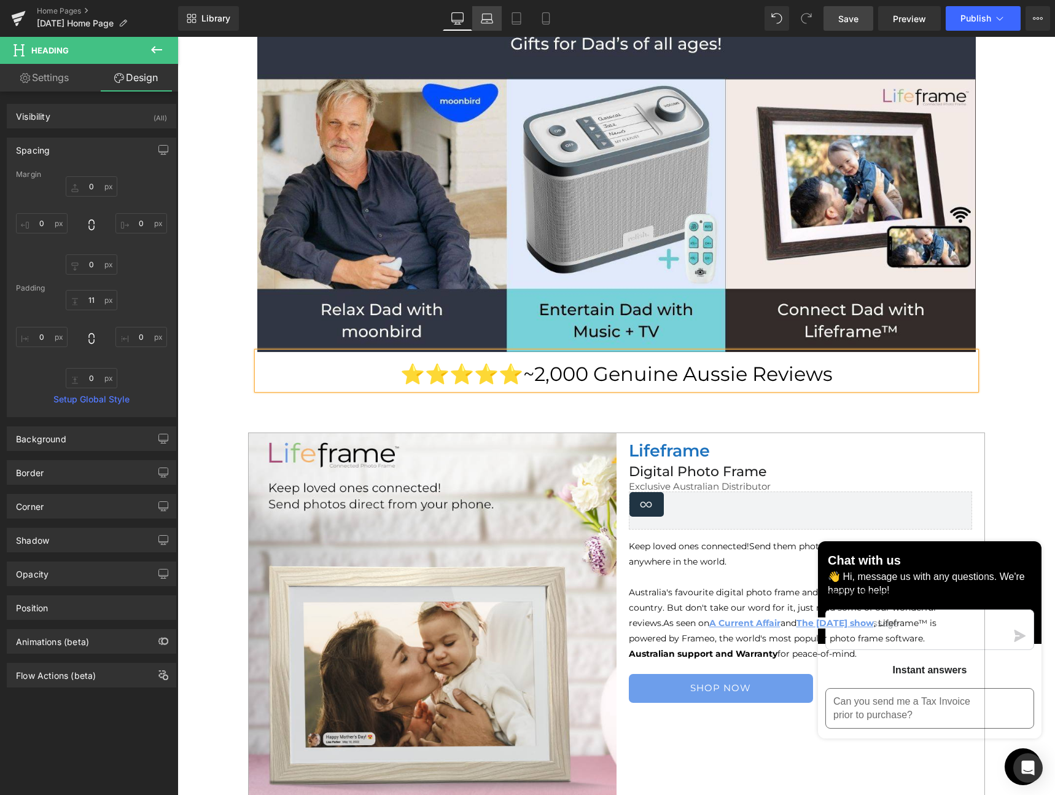
click at [483, 18] on icon at bounding box center [487, 17] width 9 height 6
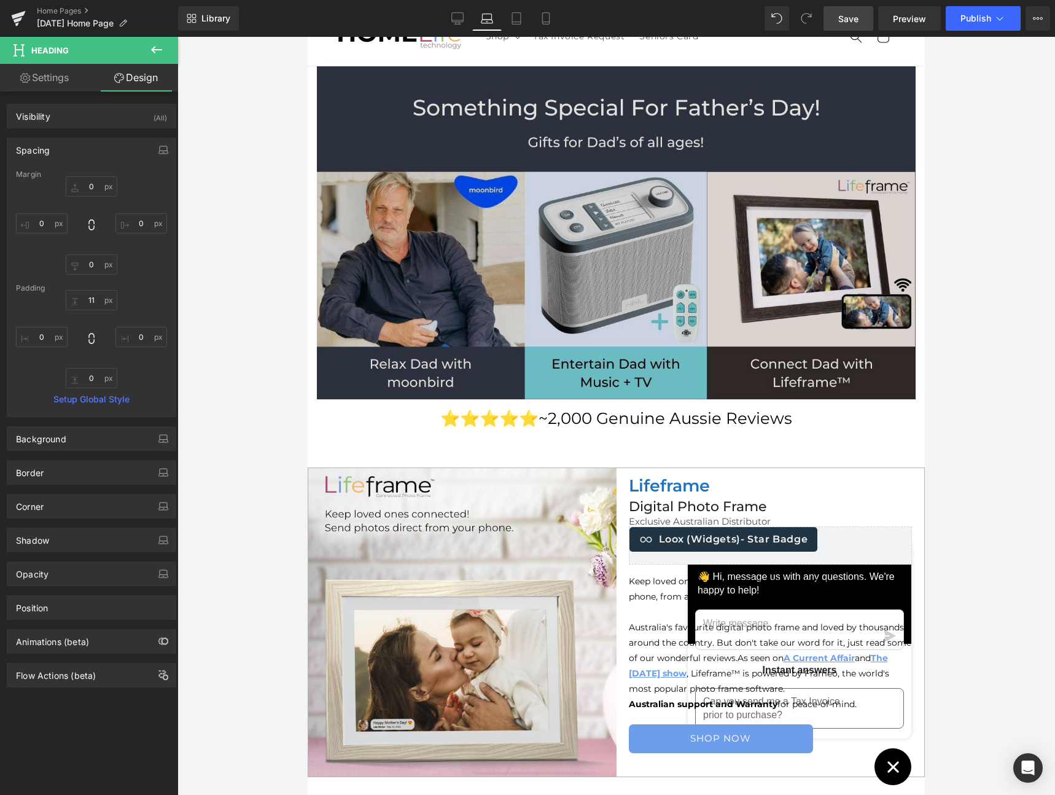
scroll to position [0, 0]
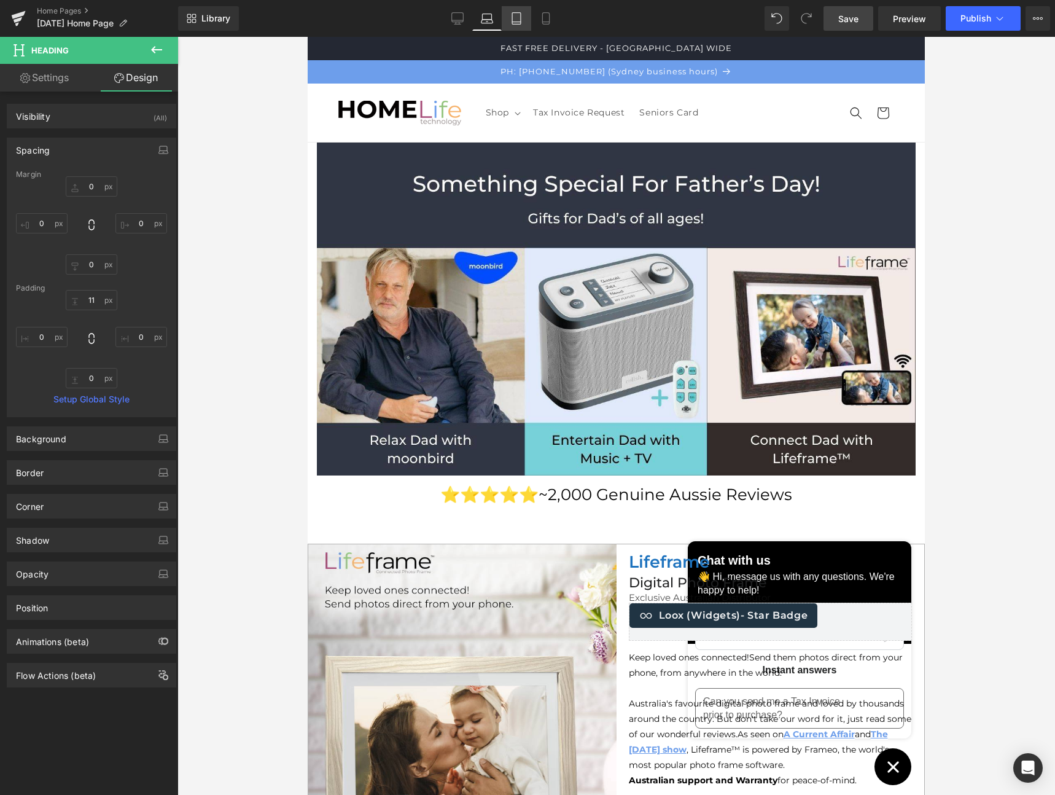
click at [519, 15] on icon at bounding box center [516, 18] width 12 height 12
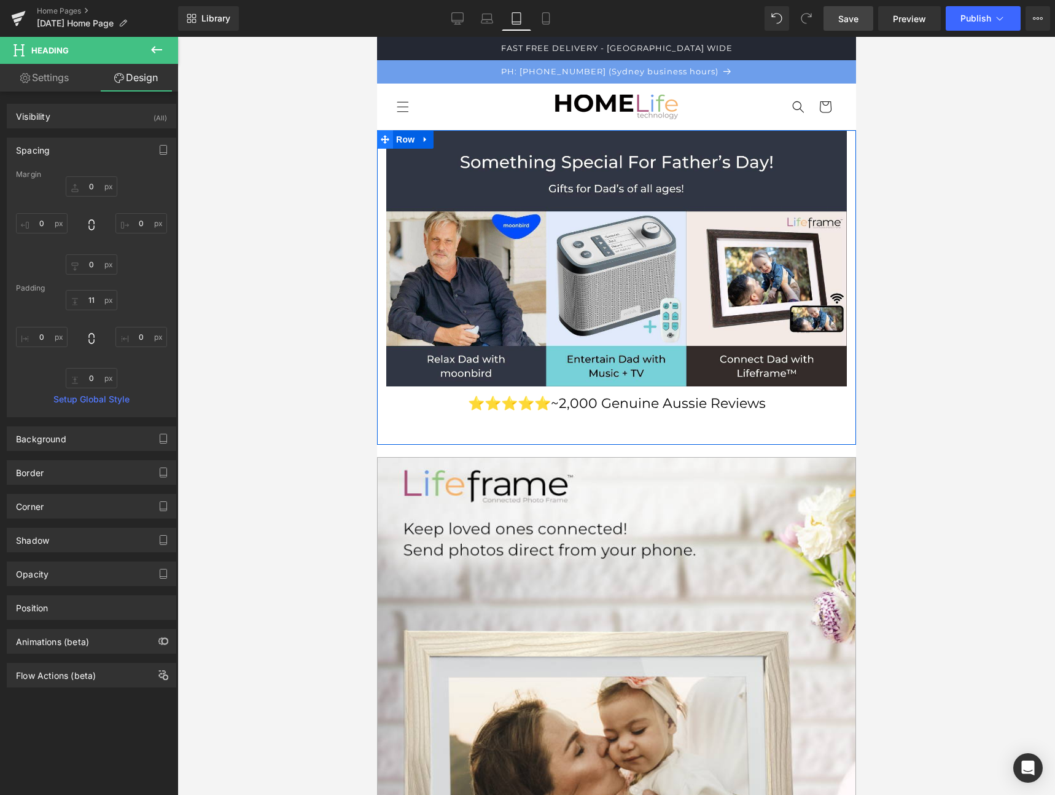
click at [385, 140] on icon at bounding box center [384, 139] width 9 height 9
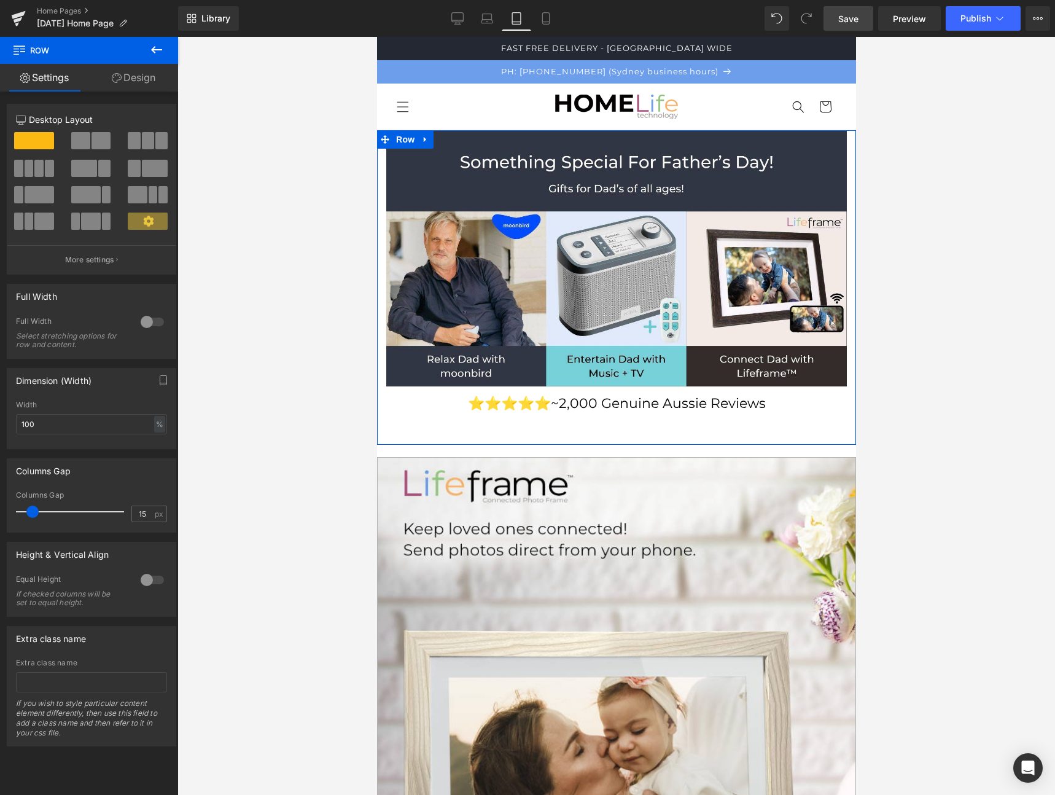
click at [148, 318] on div at bounding box center [152, 322] width 29 height 20
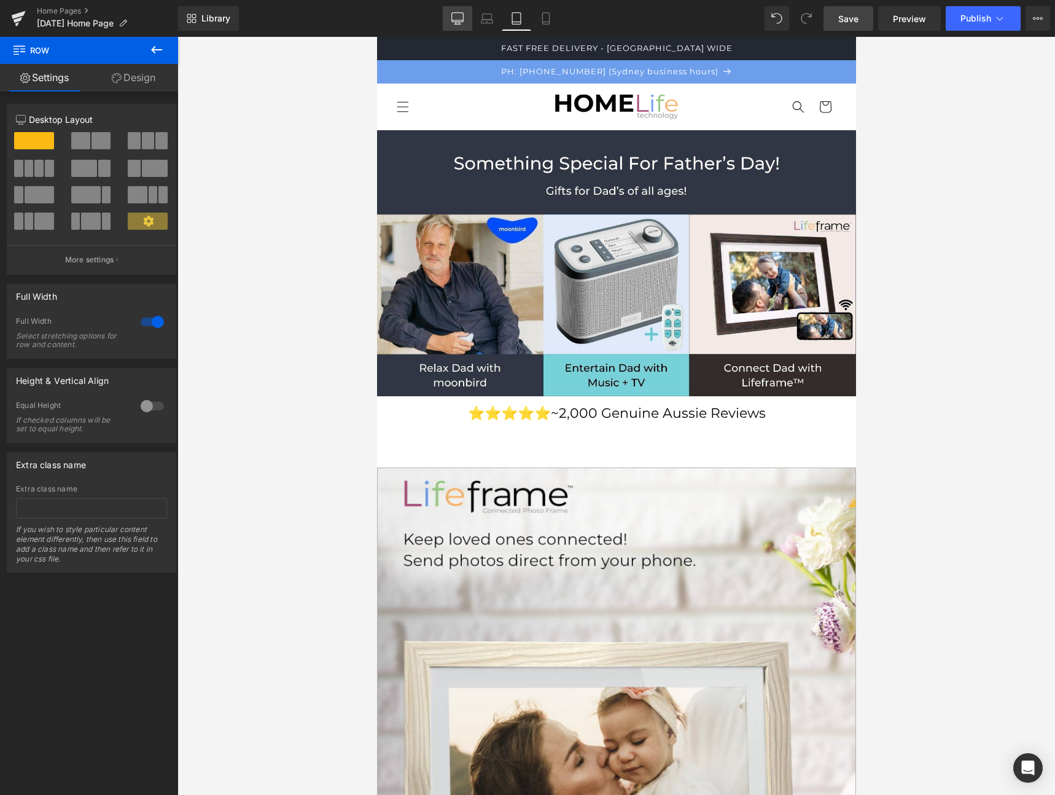
click at [463, 19] on icon at bounding box center [457, 18] width 12 height 12
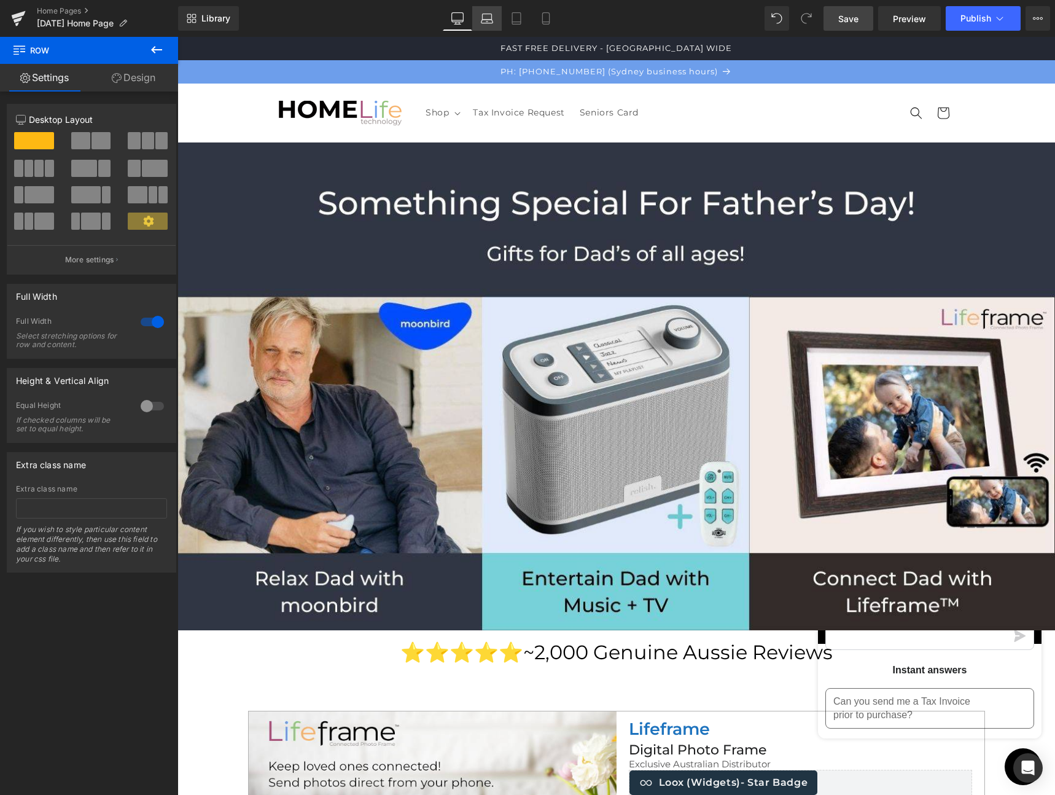
click at [483, 22] on icon at bounding box center [487, 18] width 12 height 12
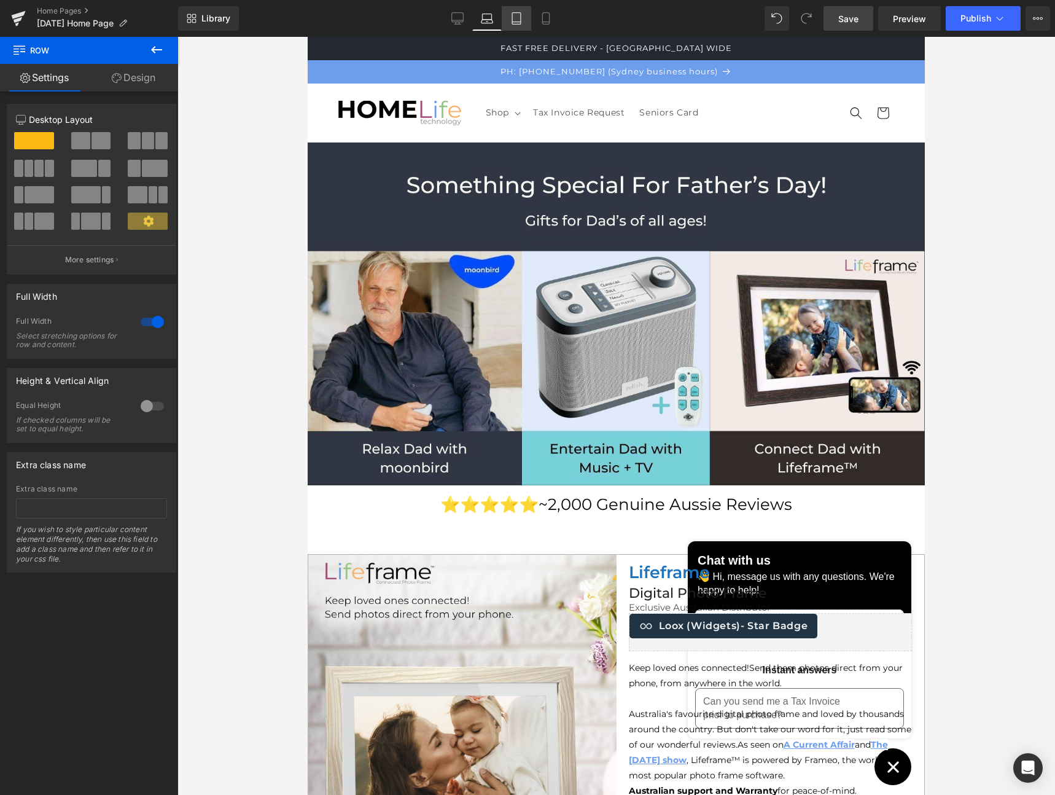
click at [517, 17] on icon at bounding box center [516, 18] width 12 height 12
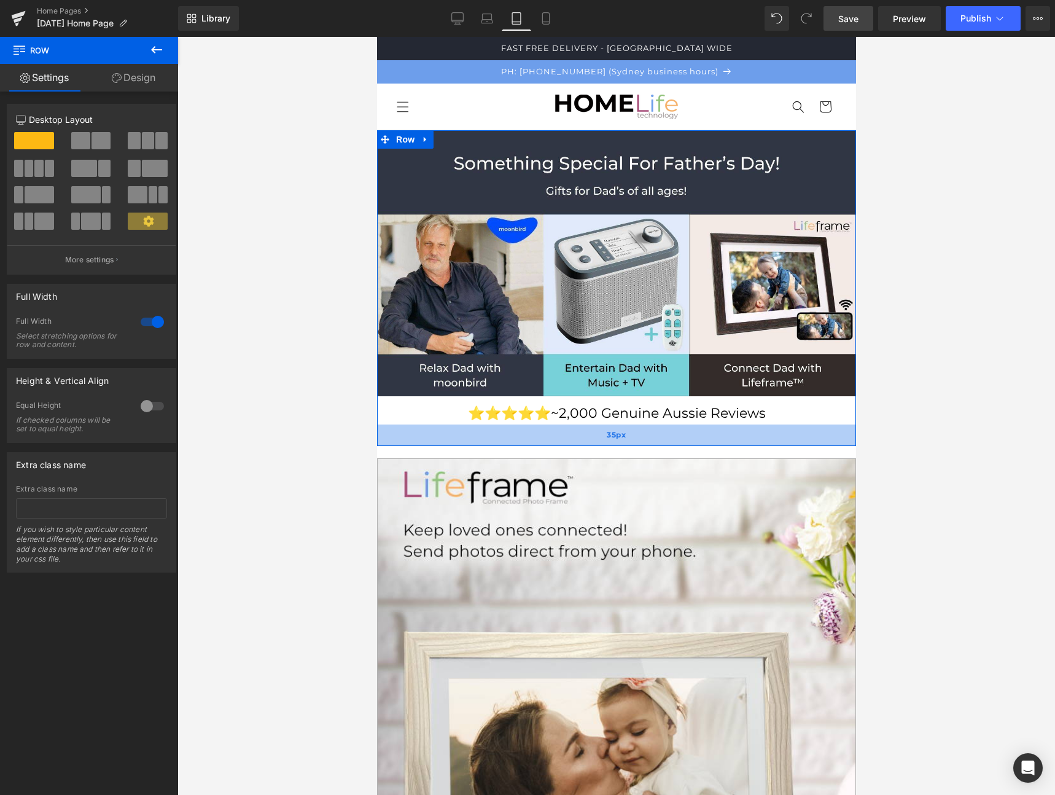
drag, startPoint x: 603, startPoint y: 447, endPoint x: 604, endPoint y: 438, distance: 9.2
click at [604, 438] on div "35px" at bounding box center [616, 434] width 479 height 21
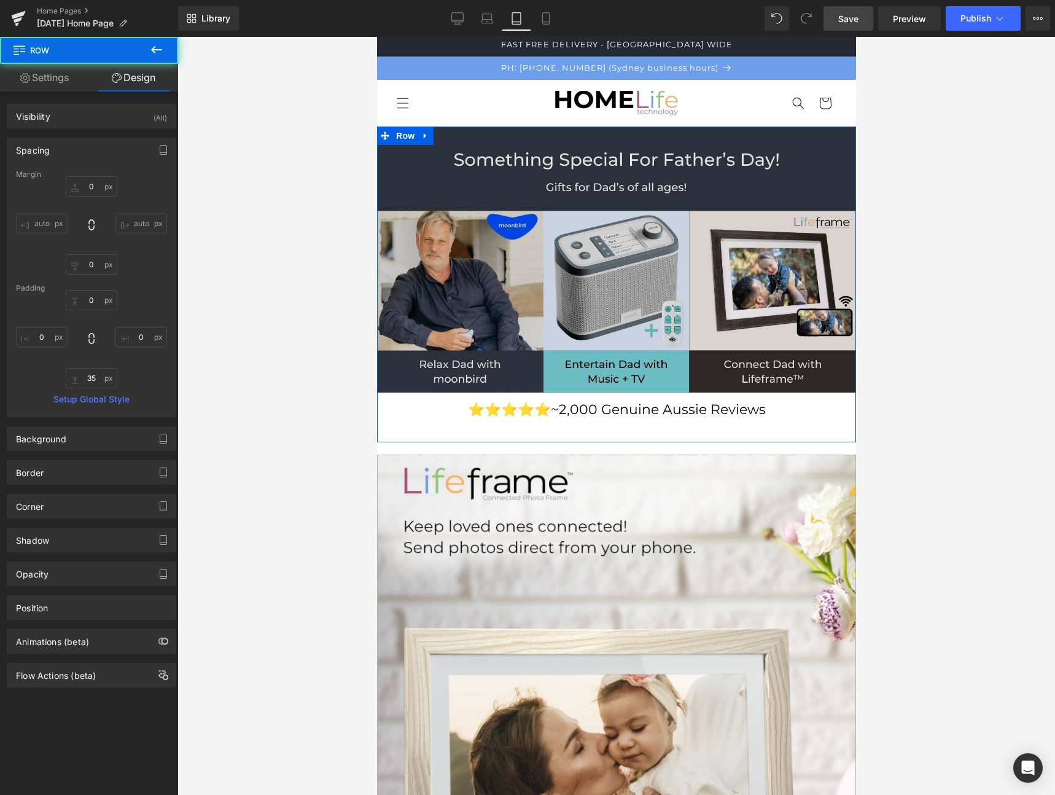
scroll to position [5, 0]
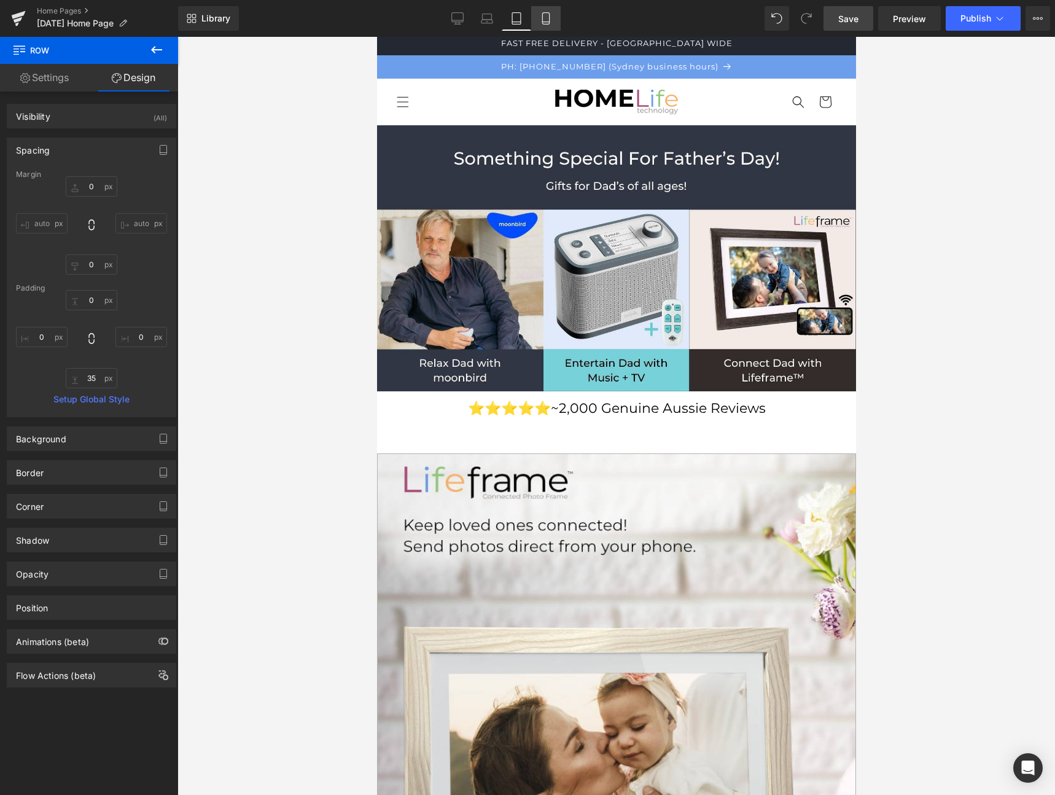
click at [549, 17] on icon at bounding box center [545, 19] width 7 height 12
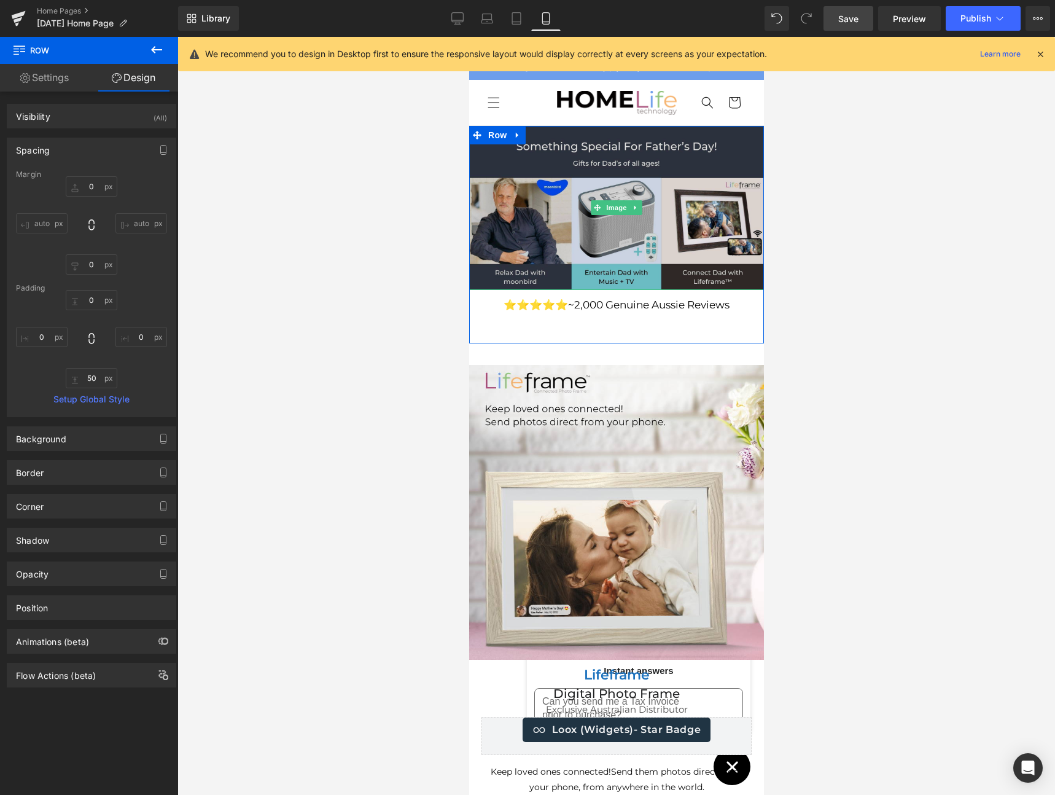
scroll to position [0, 0]
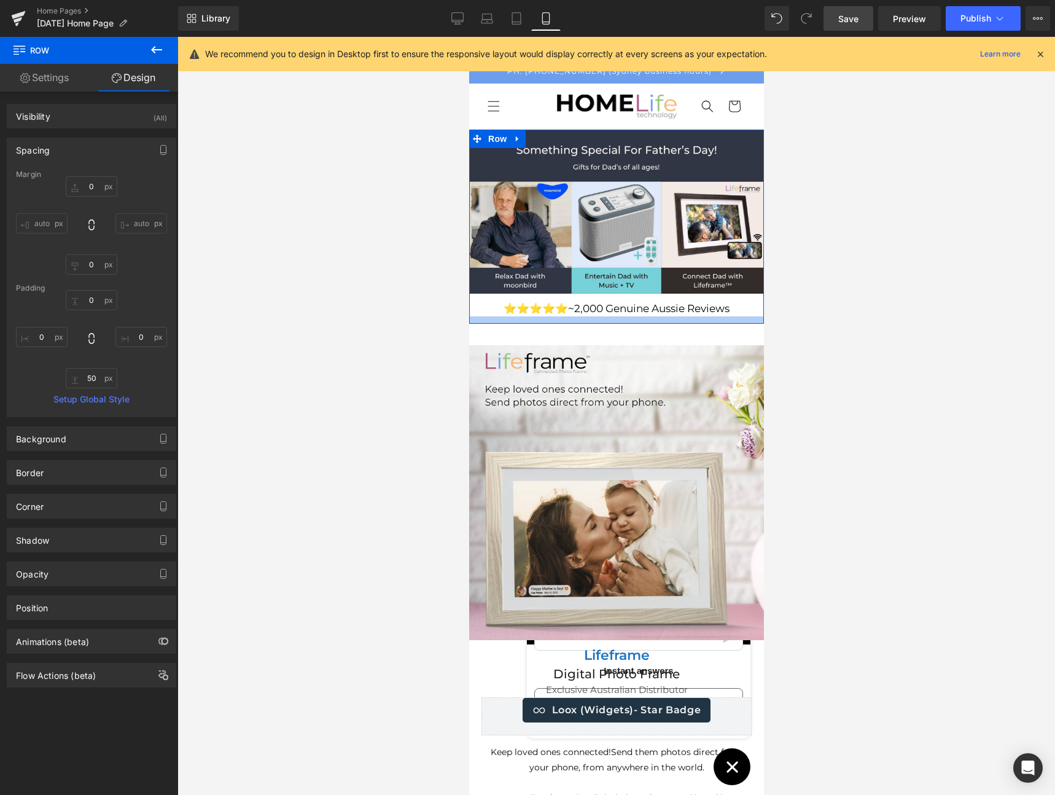
drag, startPoint x: 614, startPoint y: 335, endPoint x: 632, endPoint y: 313, distance: 28.4
click at [614, 312] on div "Image ⭐️⭐️⭐️⭐️⭐️ ~2,000 Genuine Aussie Reviews Heading Row" at bounding box center [616, 227] width 295 height 194
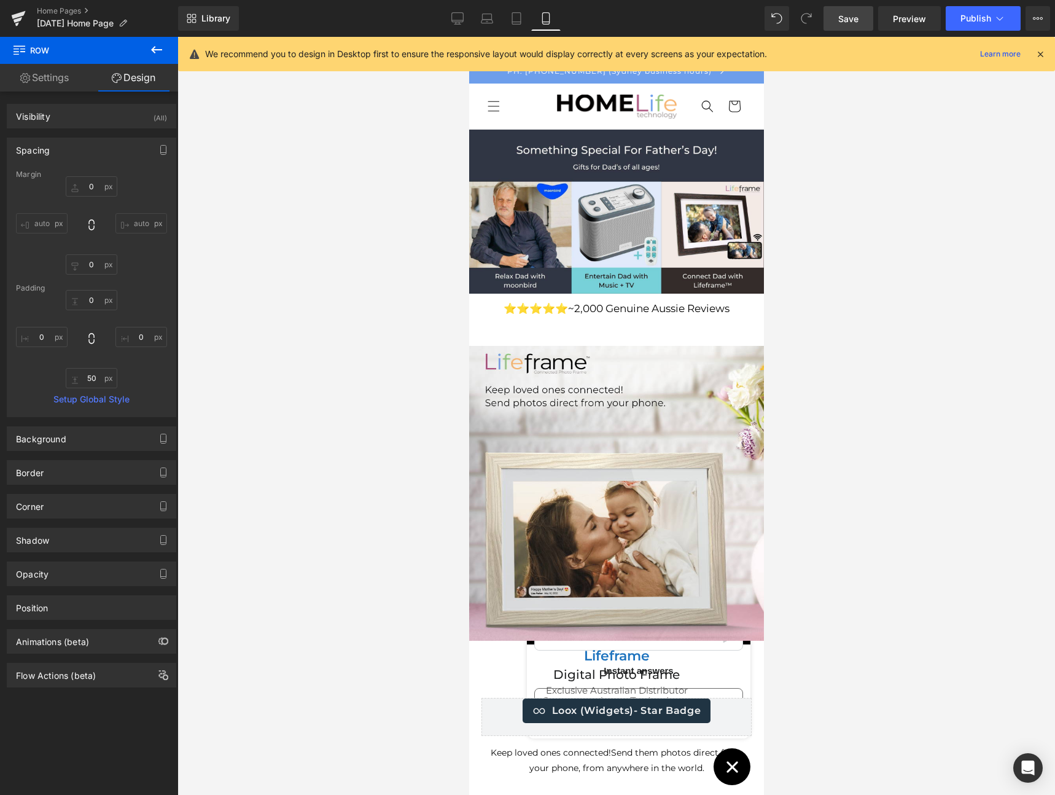
click at [816, 299] on div at bounding box center [617, 416] width 878 height 758
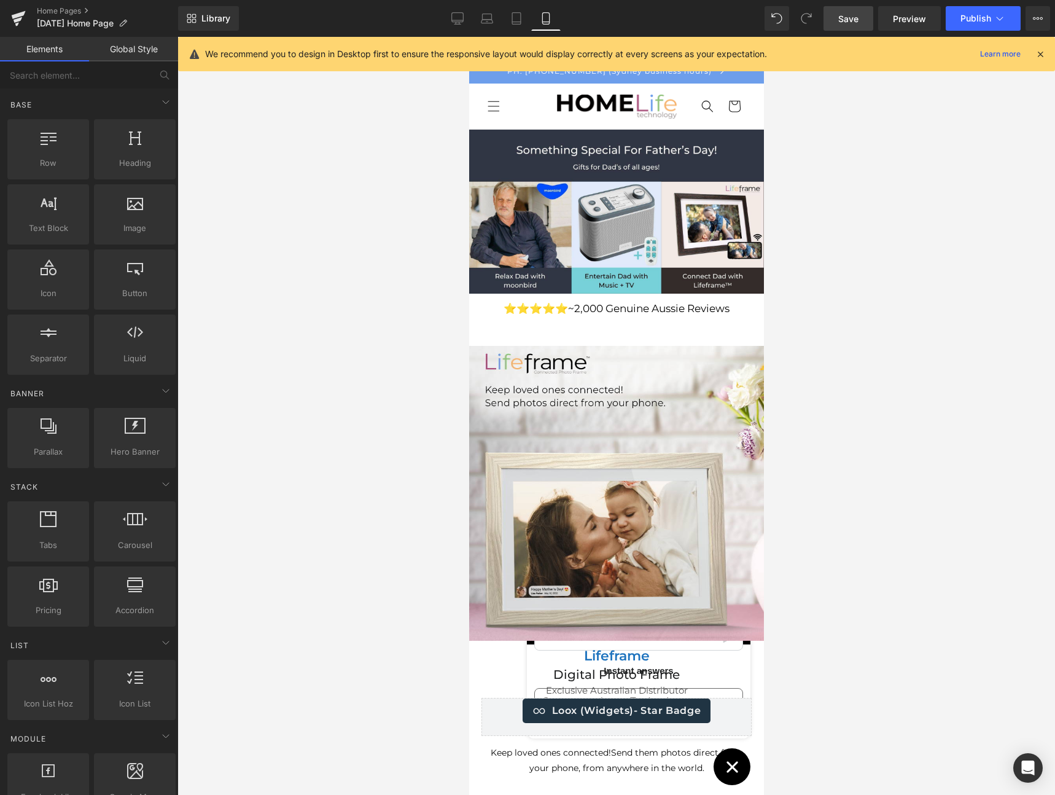
click at [824, 284] on div at bounding box center [617, 416] width 878 height 758
click at [855, 18] on span "Save" at bounding box center [848, 18] width 20 height 13
